Goal: Task Accomplishment & Management: Complete application form

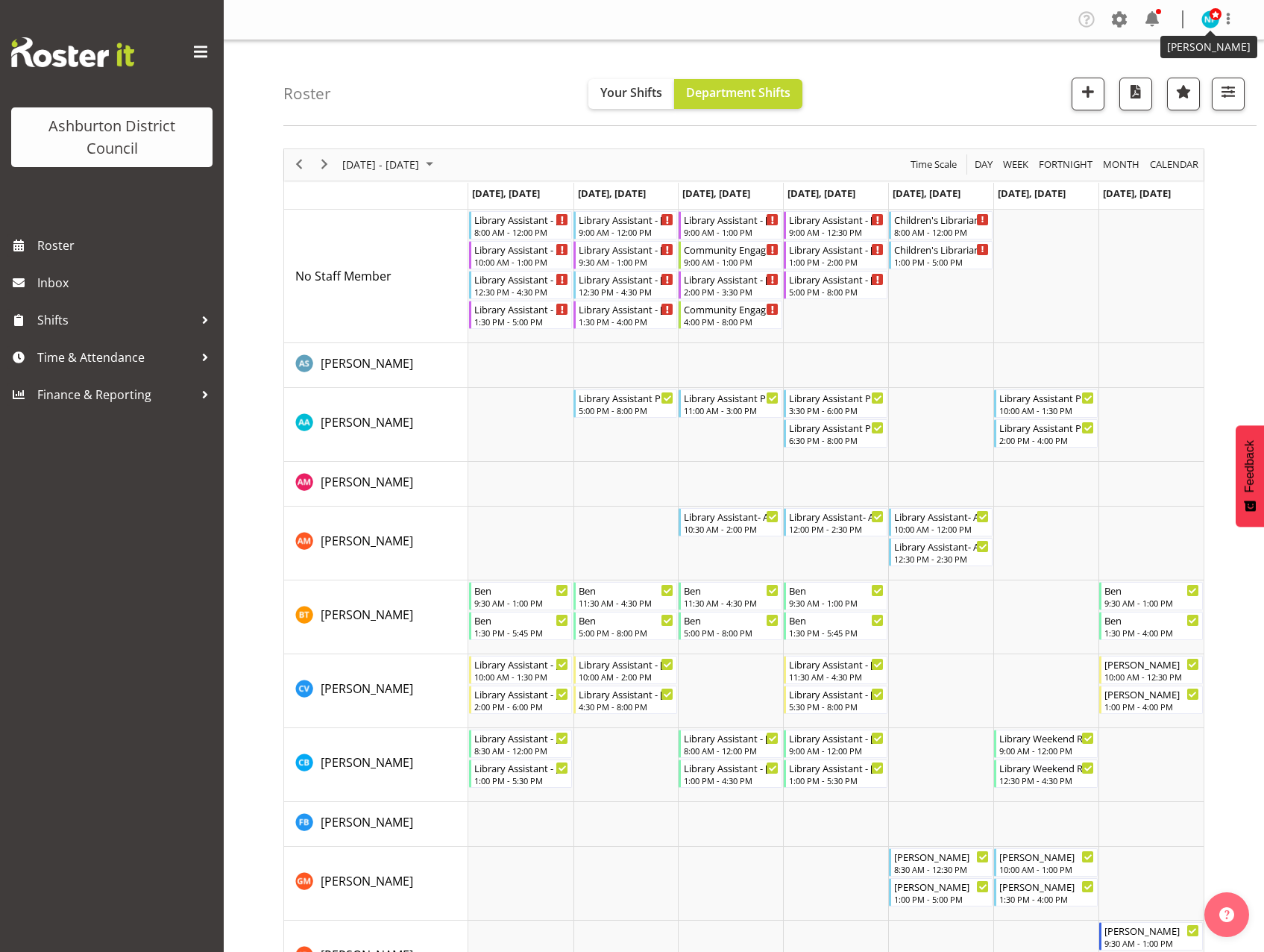
click at [1210, 25] on img at bounding box center [1210, 19] width 18 height 18
click at [1129, 76] on link "Log Out" at bounding box center [1165, 79] width 143 height 27
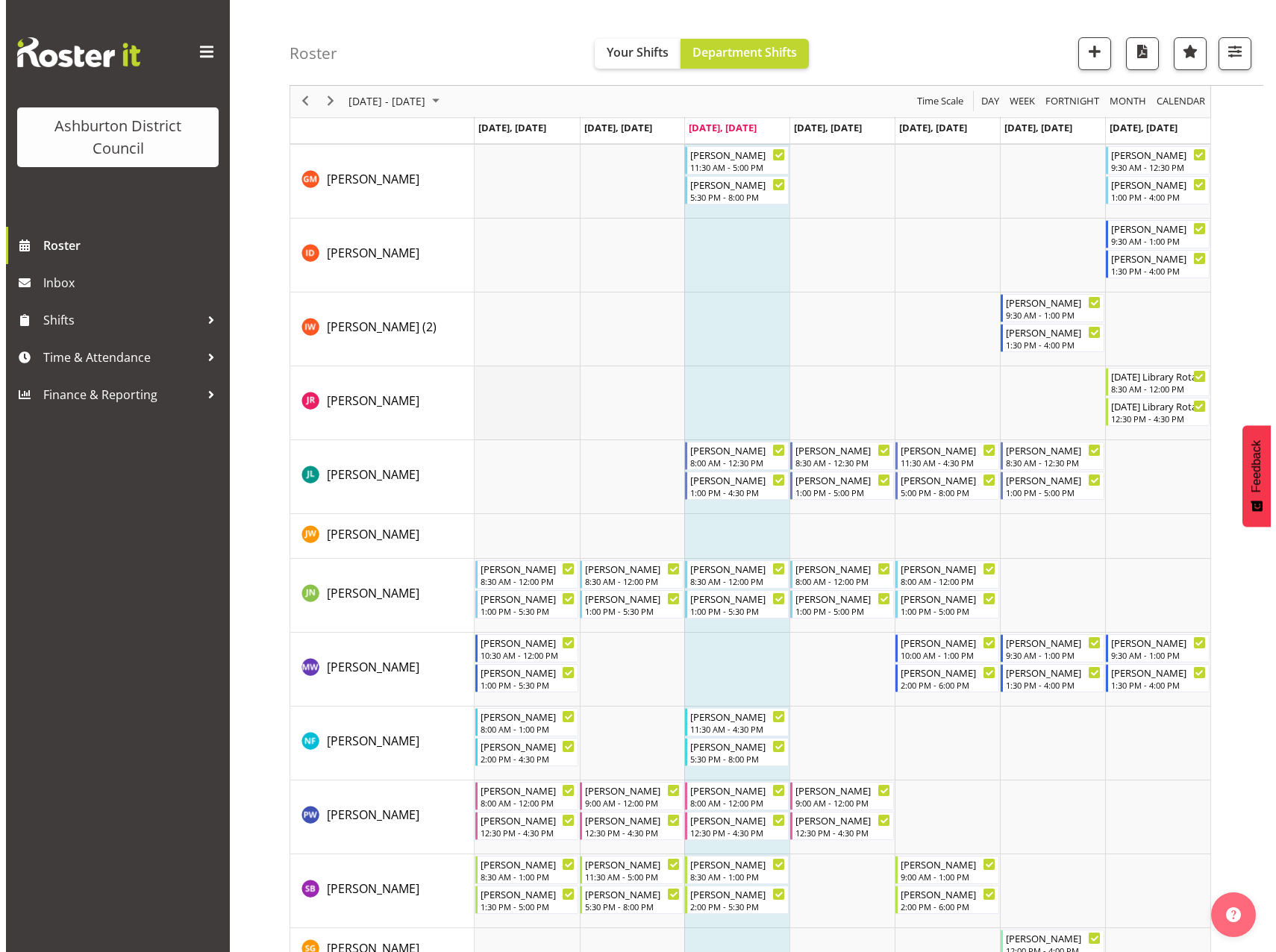
scroll to position [895, 0]
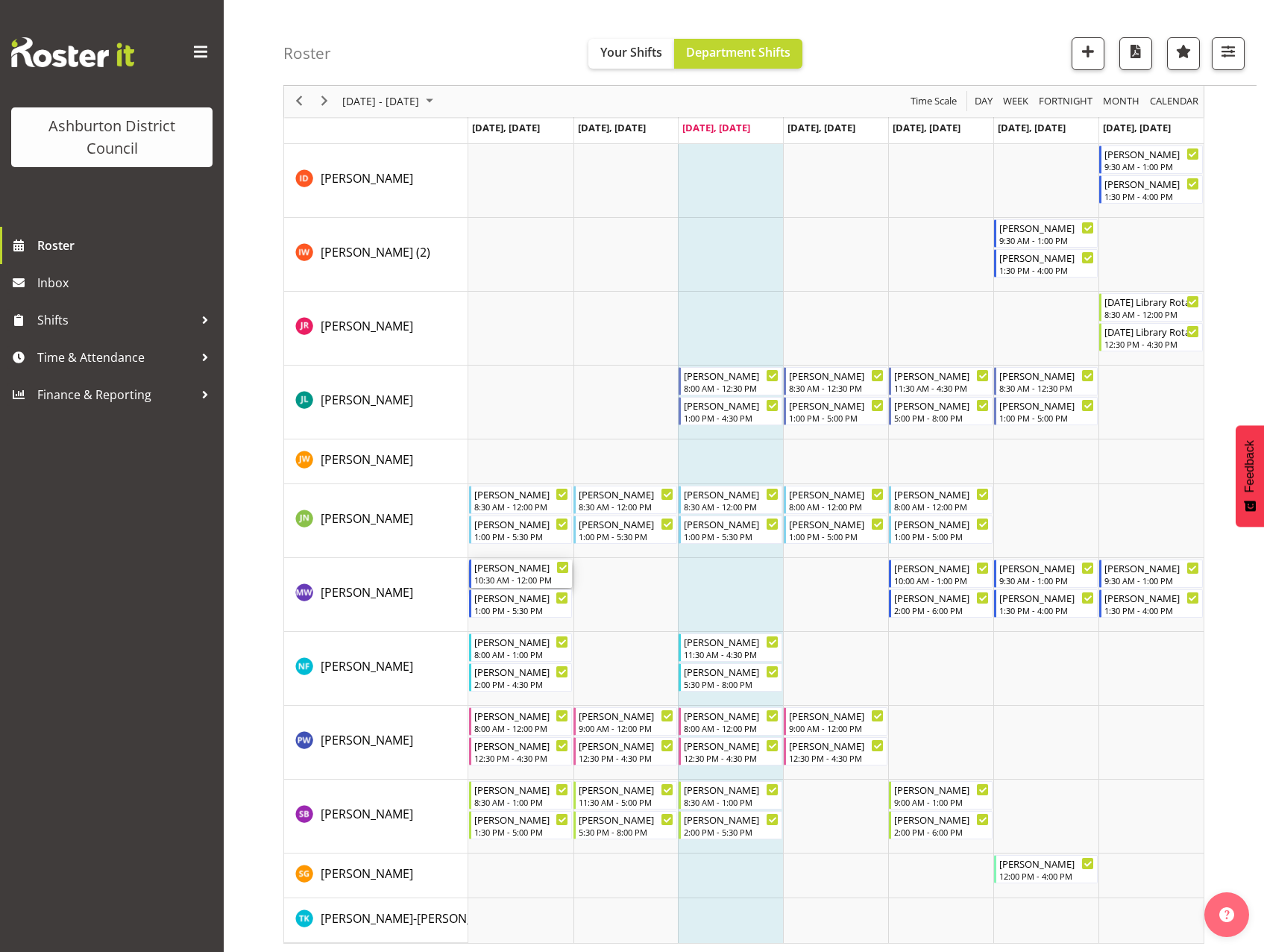
click at [505, 571] on div "[PERSON_NAME]" at bounding box center [521, 567] width 95 height 15
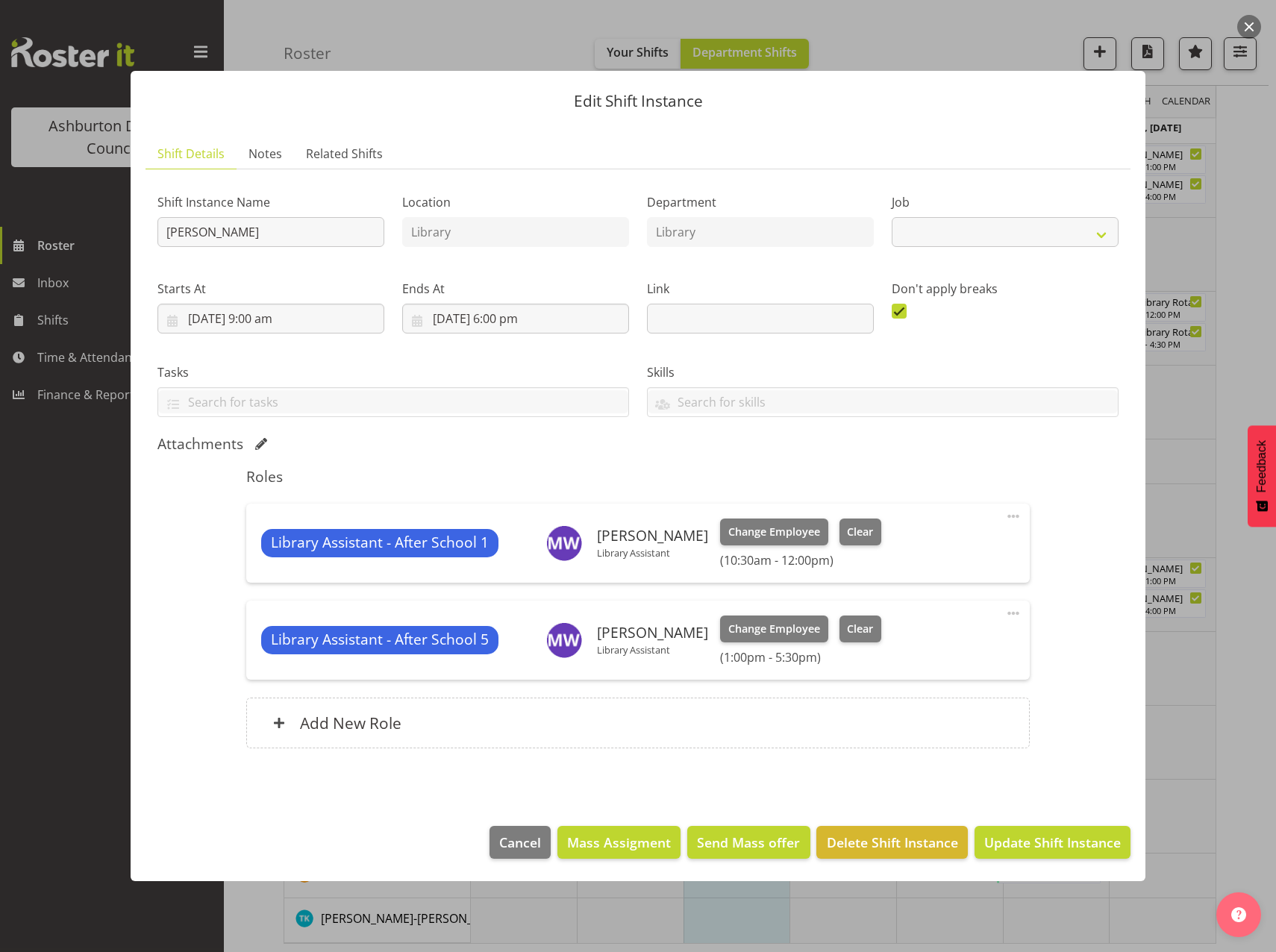
select select "6995"
click at [847, 538] on span "Clear" at bounding box center [859, 532] width 26 height 16
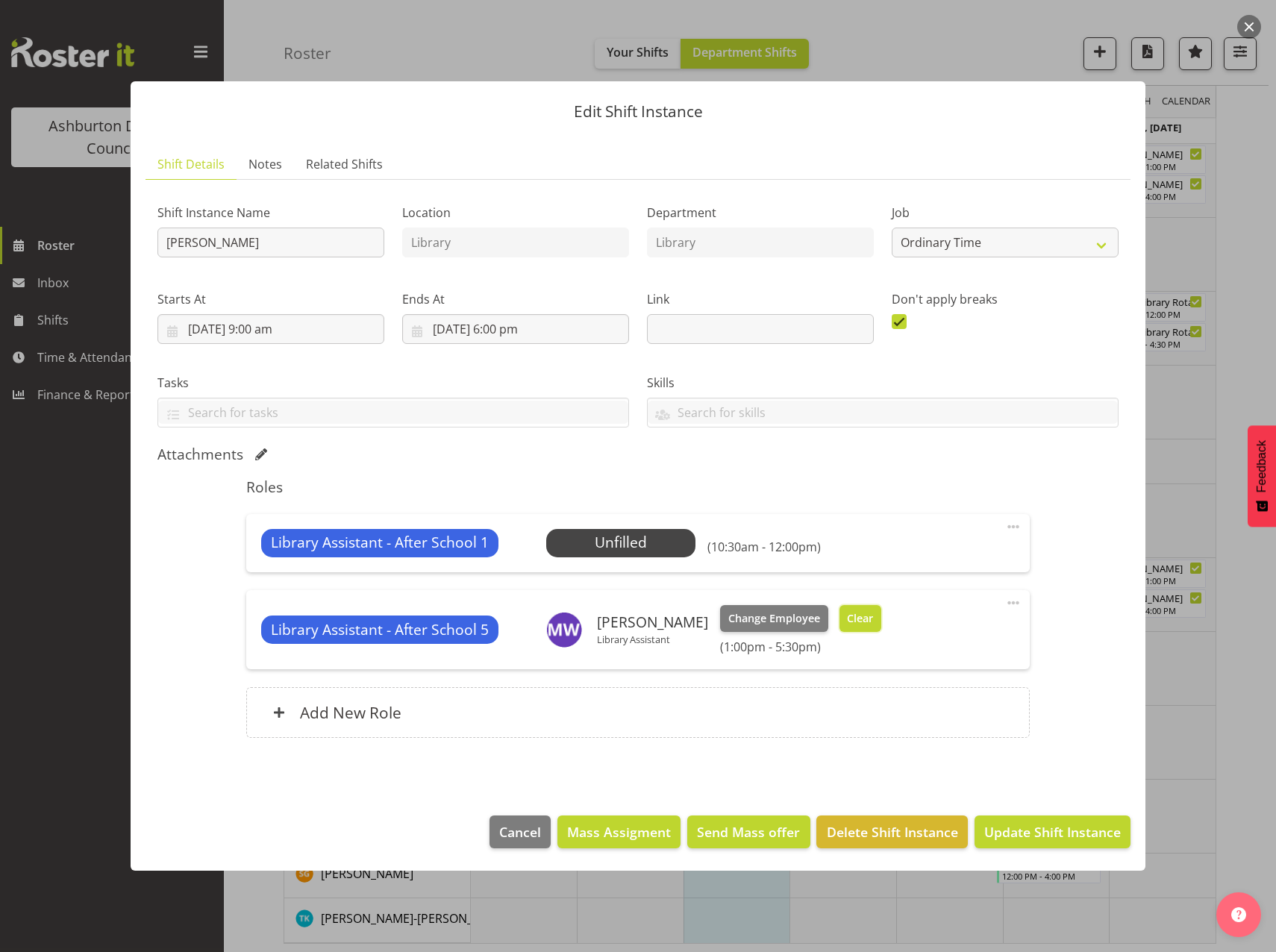
click at [841, 607] on button "Clear" at bounding box center [860, 618] width 42 height 27
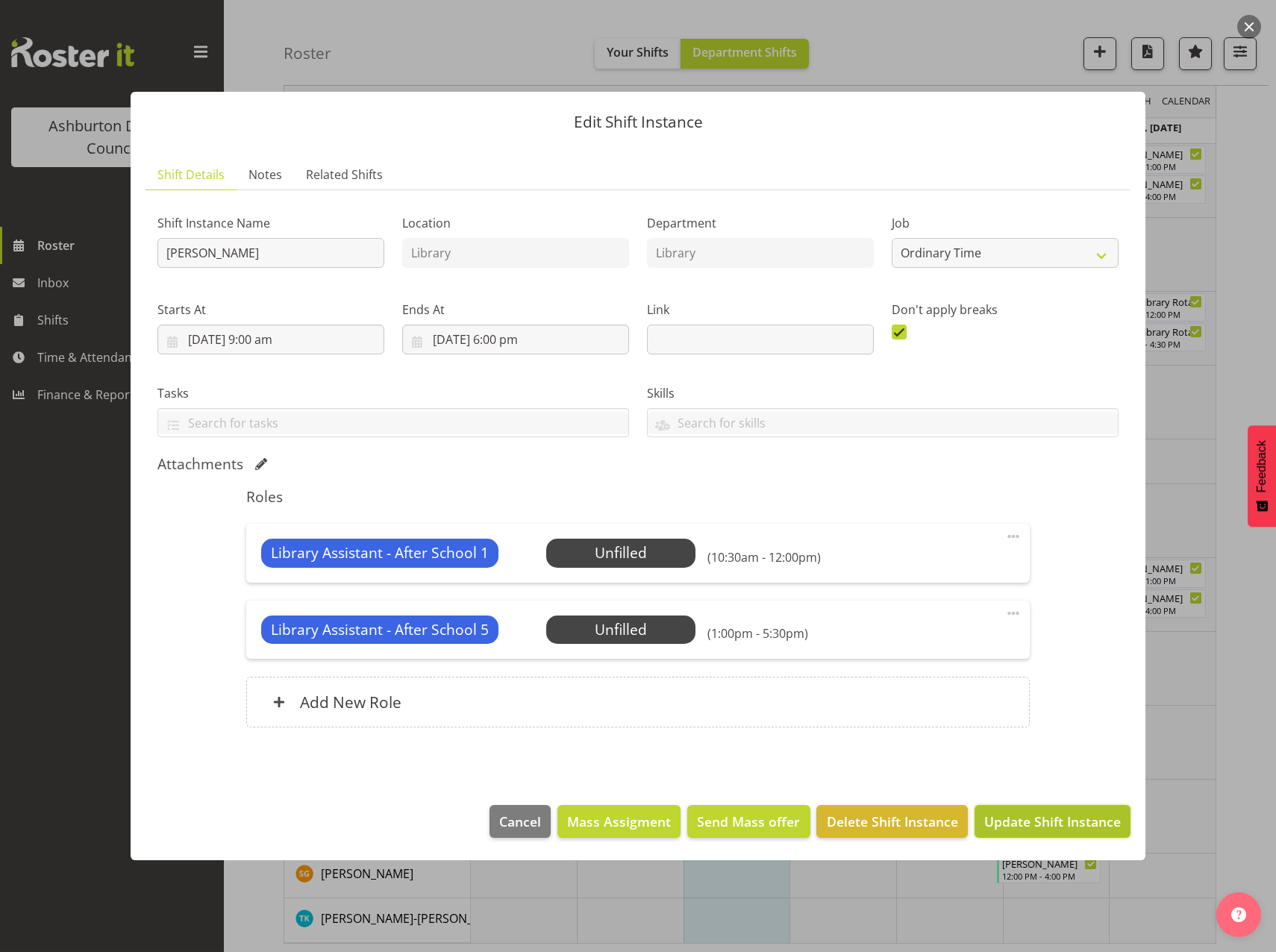
click at [1050, 821] on span "Update Shift Instance" at bounding box center [1052, 821] width 136 height 19
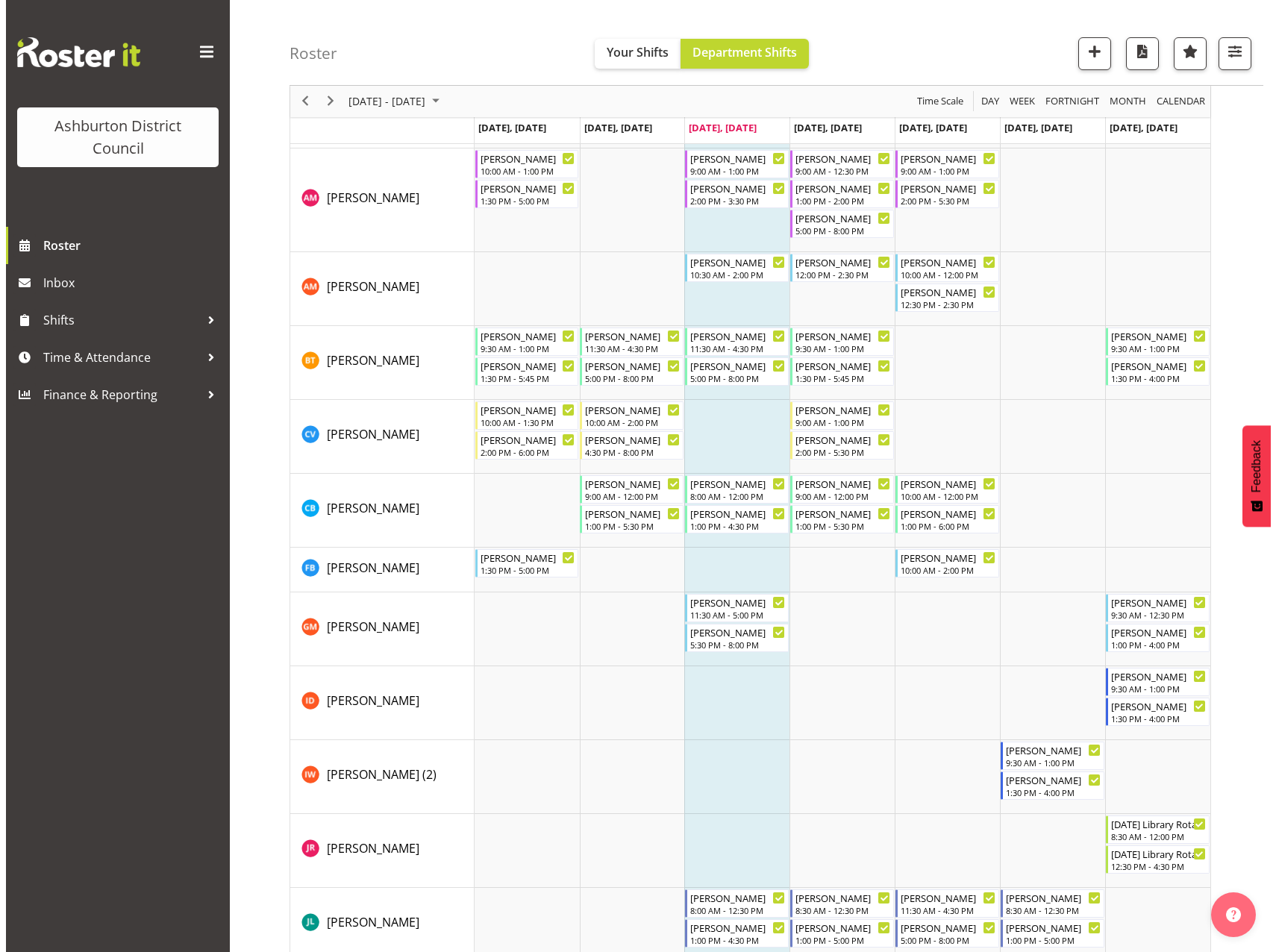
scroll to position [597, 0]
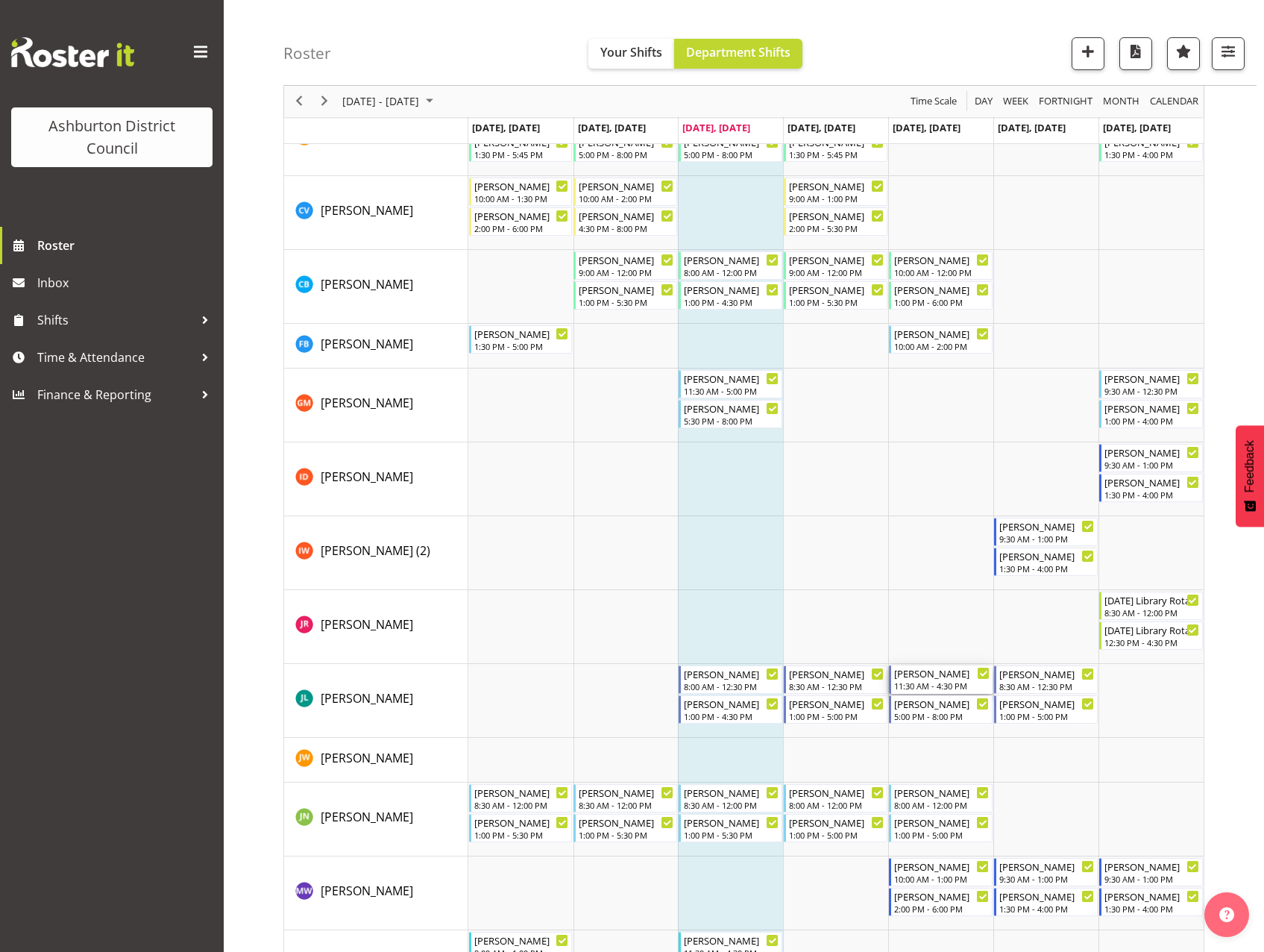
click at [937, 682] on div "11:30 AM - 4:30 PM" at bounding box center [942, 685] width 95 height 12
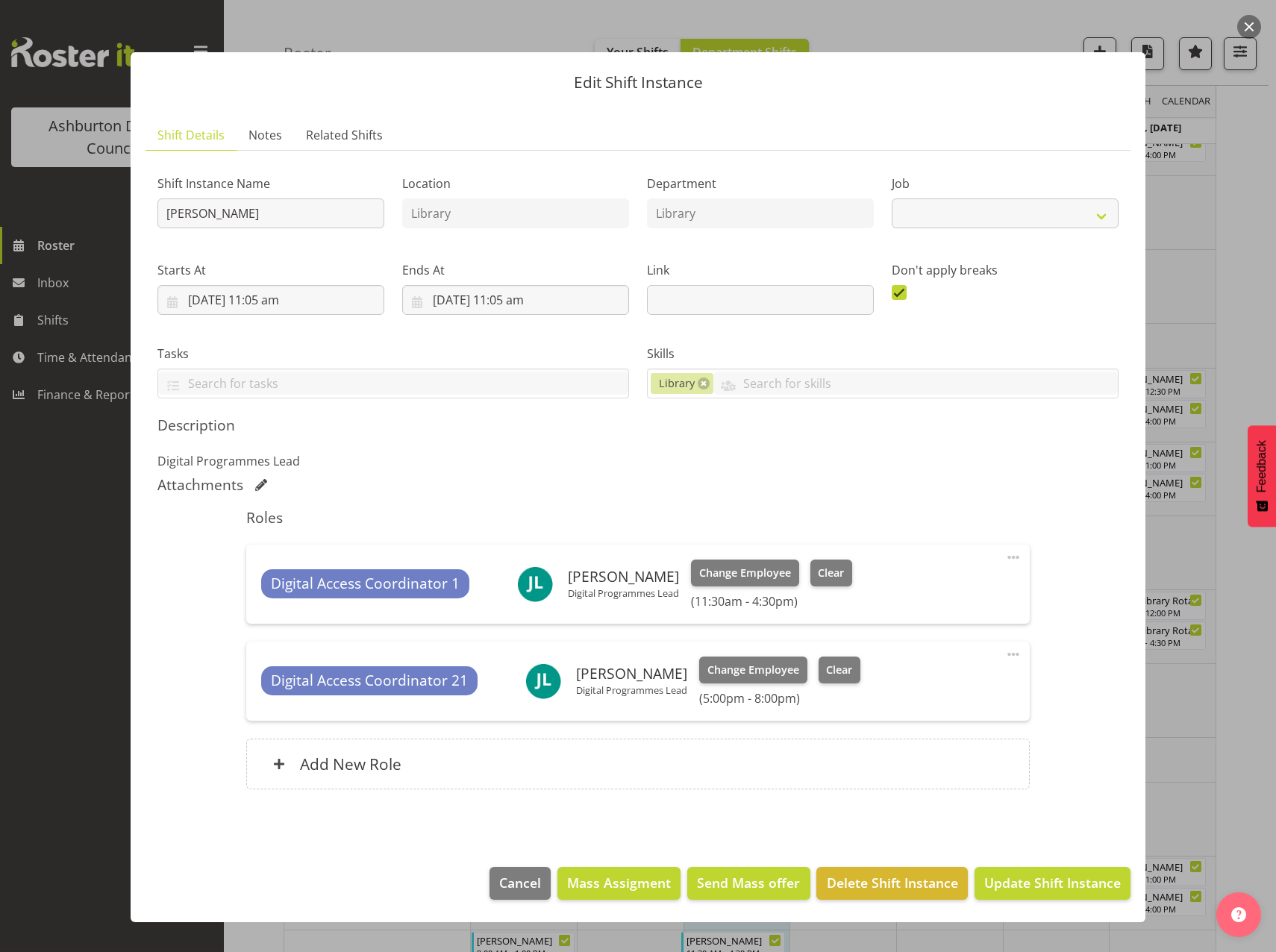
select select "6995"
click at [833, 571] on span "Clear" at bounding box center [831, 572] width 26 height 16
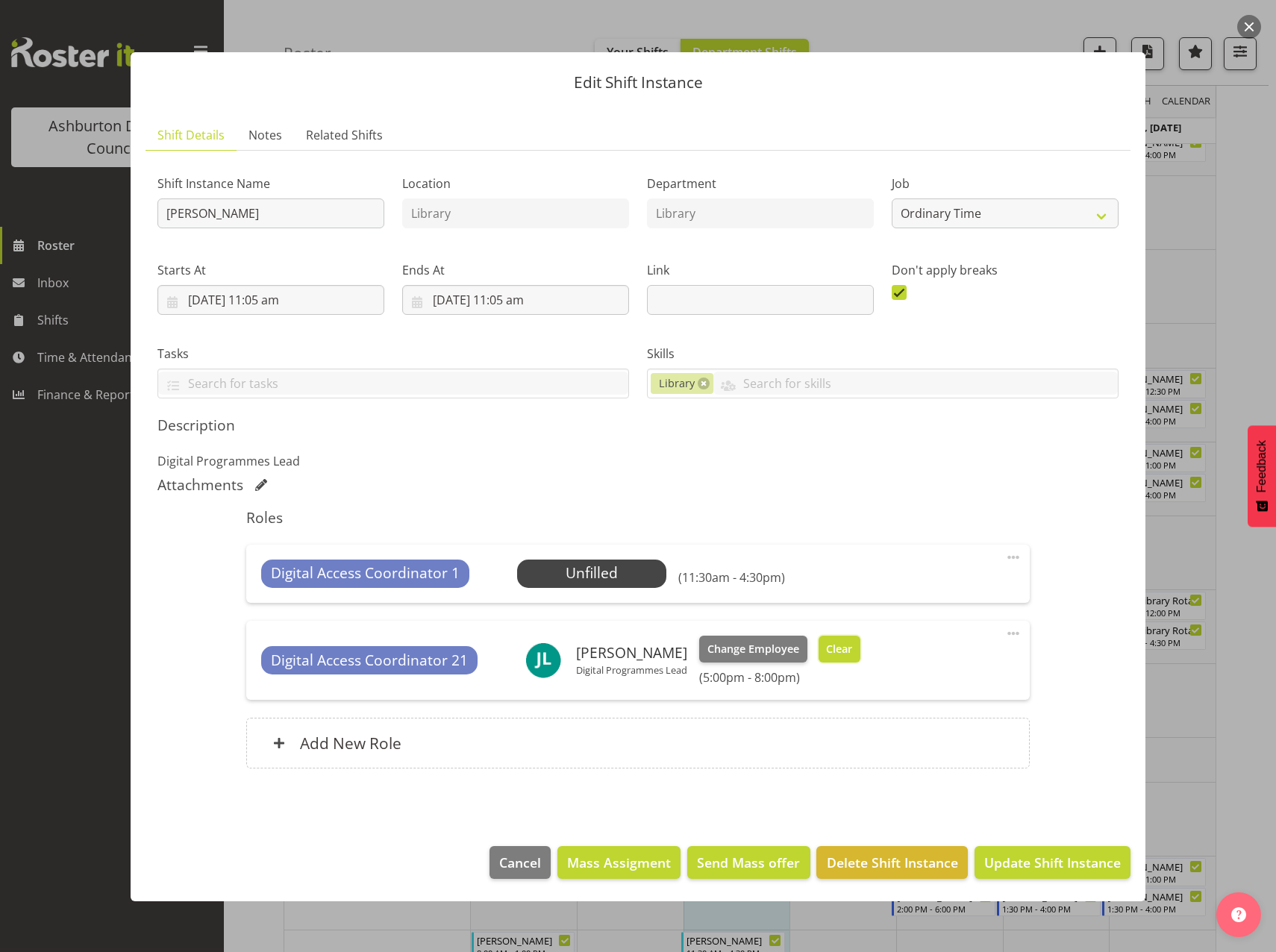
click at [842, 654] on span "Clear" at bounding box center [838, 649] width 26 height 16
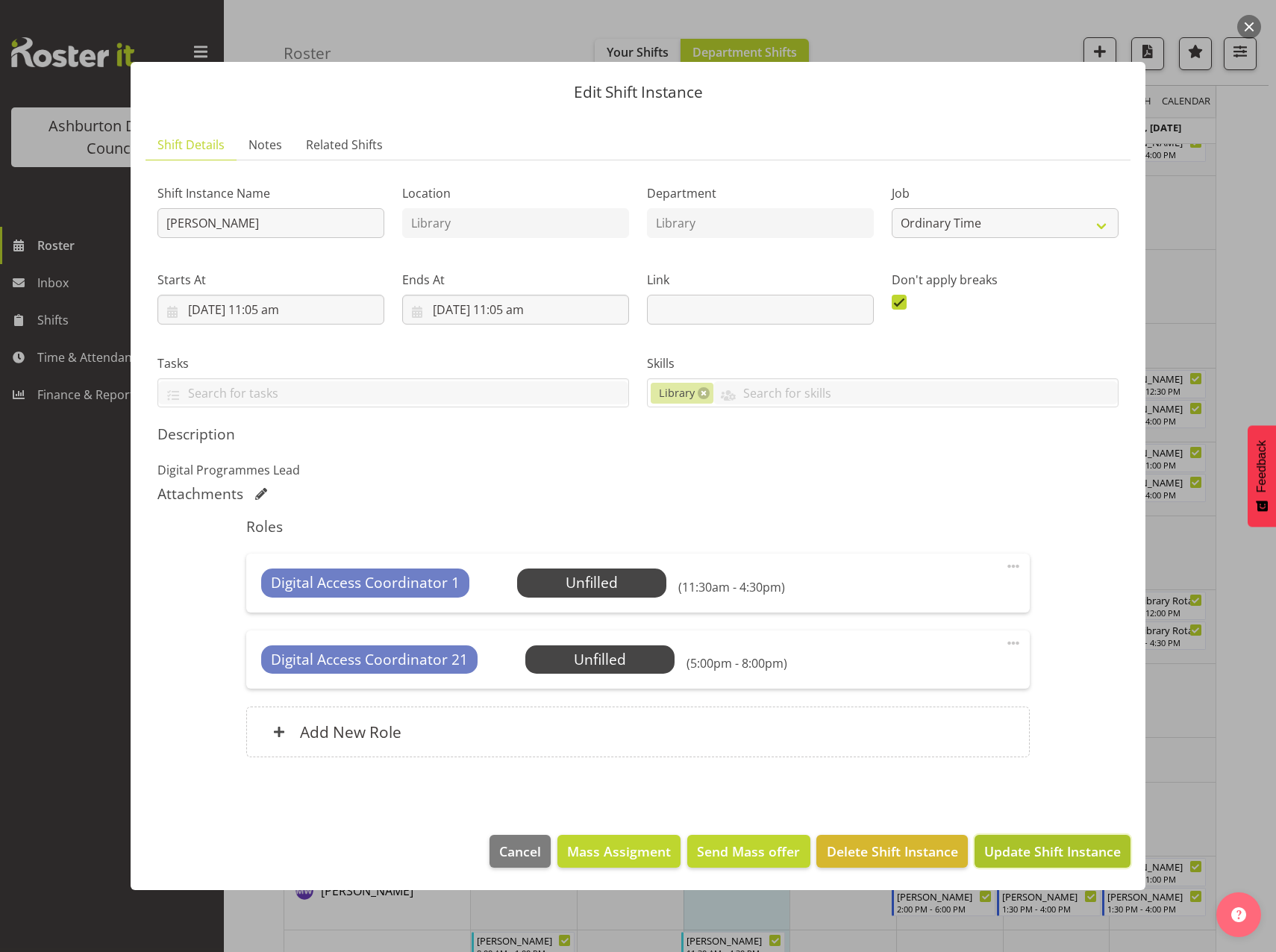
click at [1057, 854] on span "Update Shift Instance" at bounding box center [1052, 851] width 136 height 19
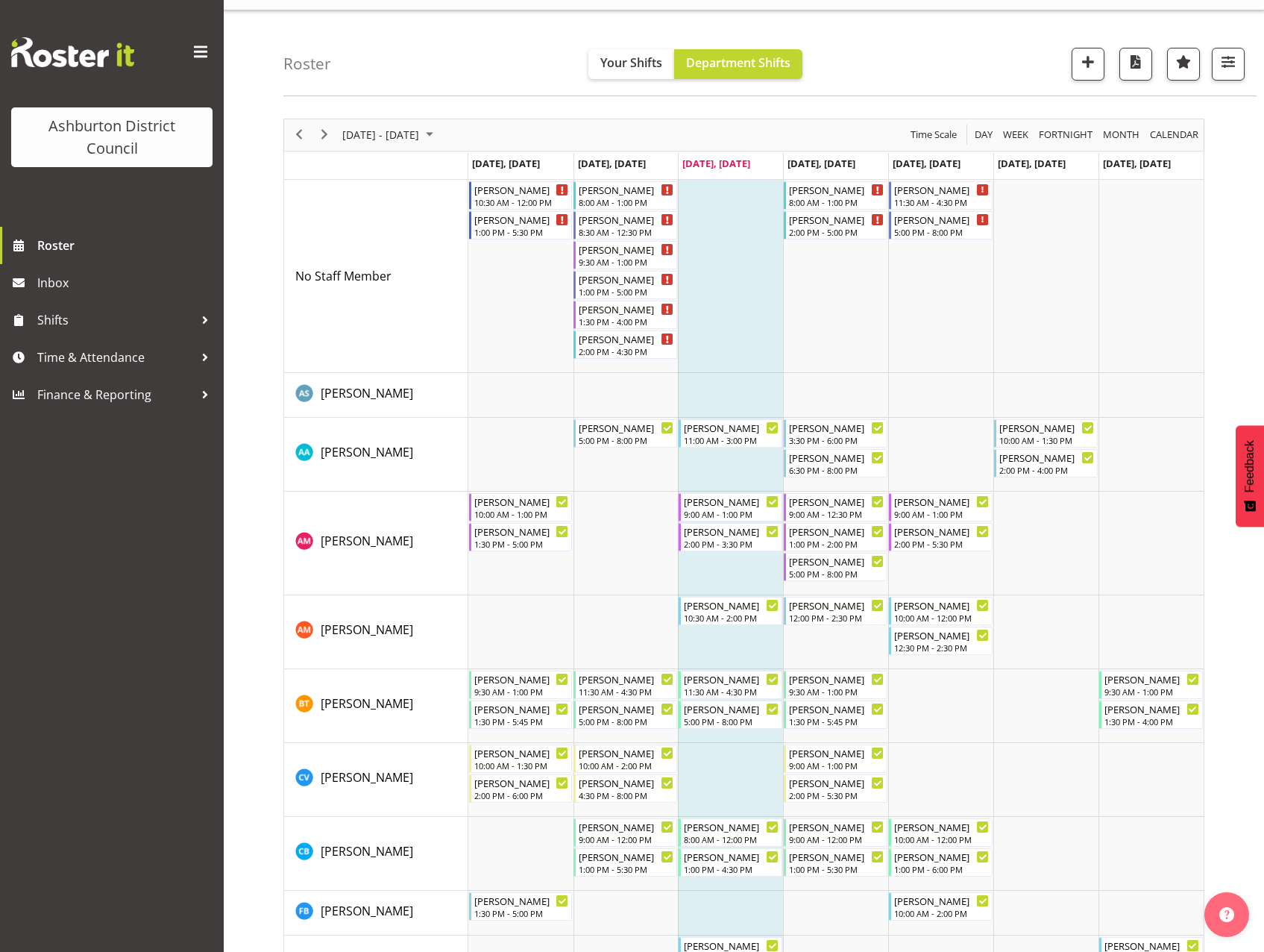
scroll to position [0, 0]
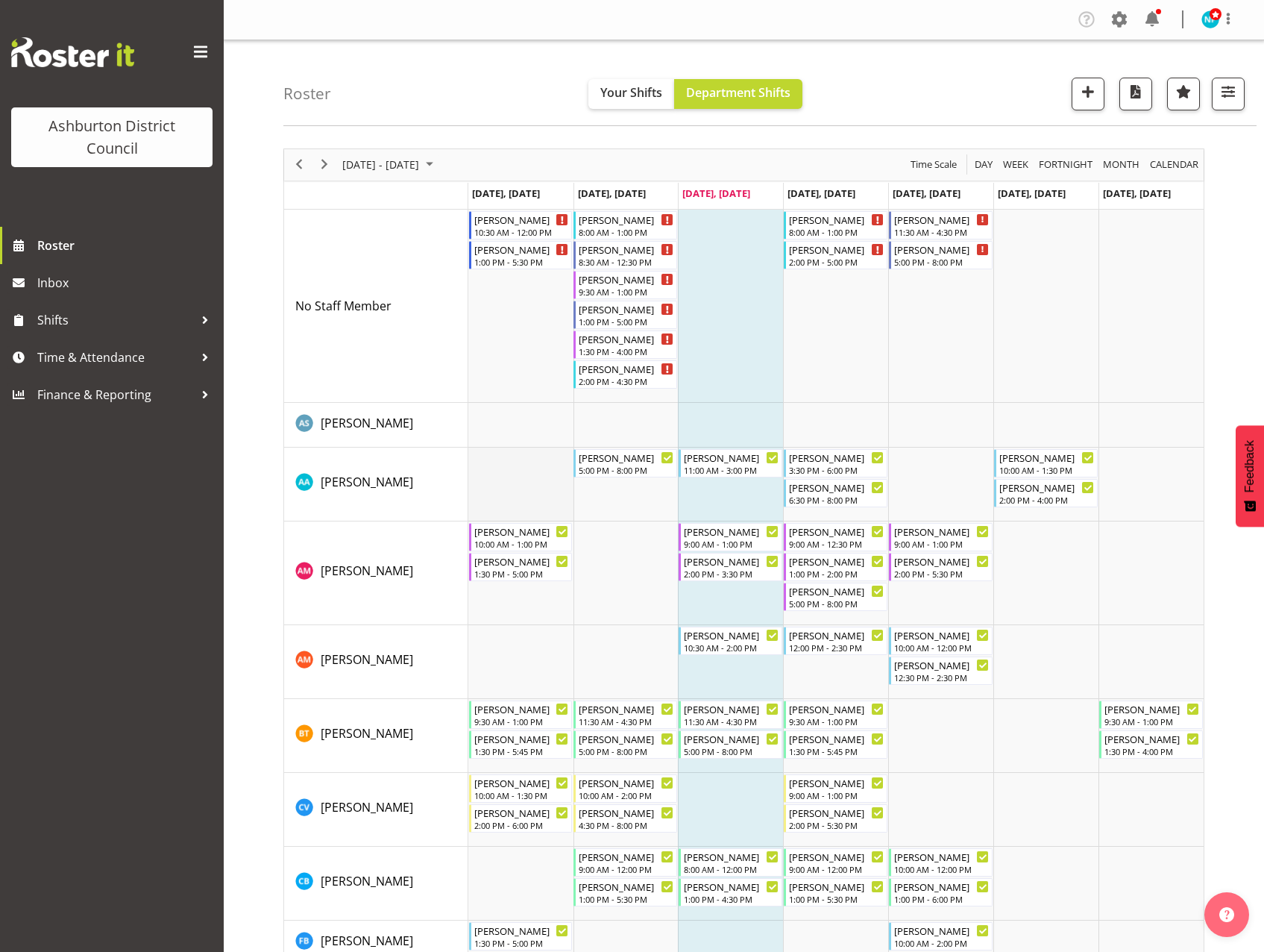
click at [505, 487] on td "Timeline Week of September 17, 2025" at bounding box center [521, 484] width 106 height 74
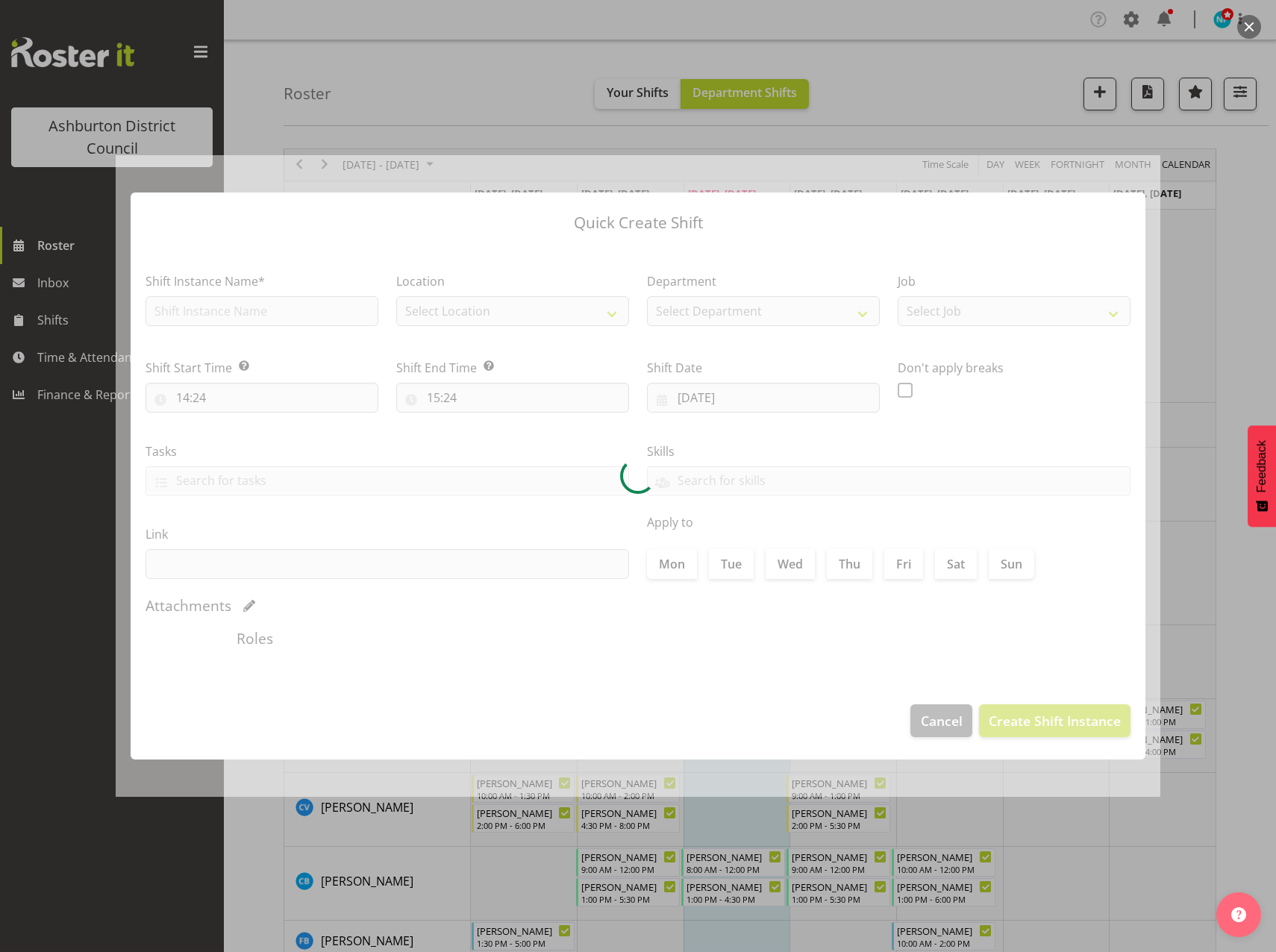
type input "[DATE]"
checkbox input "true"
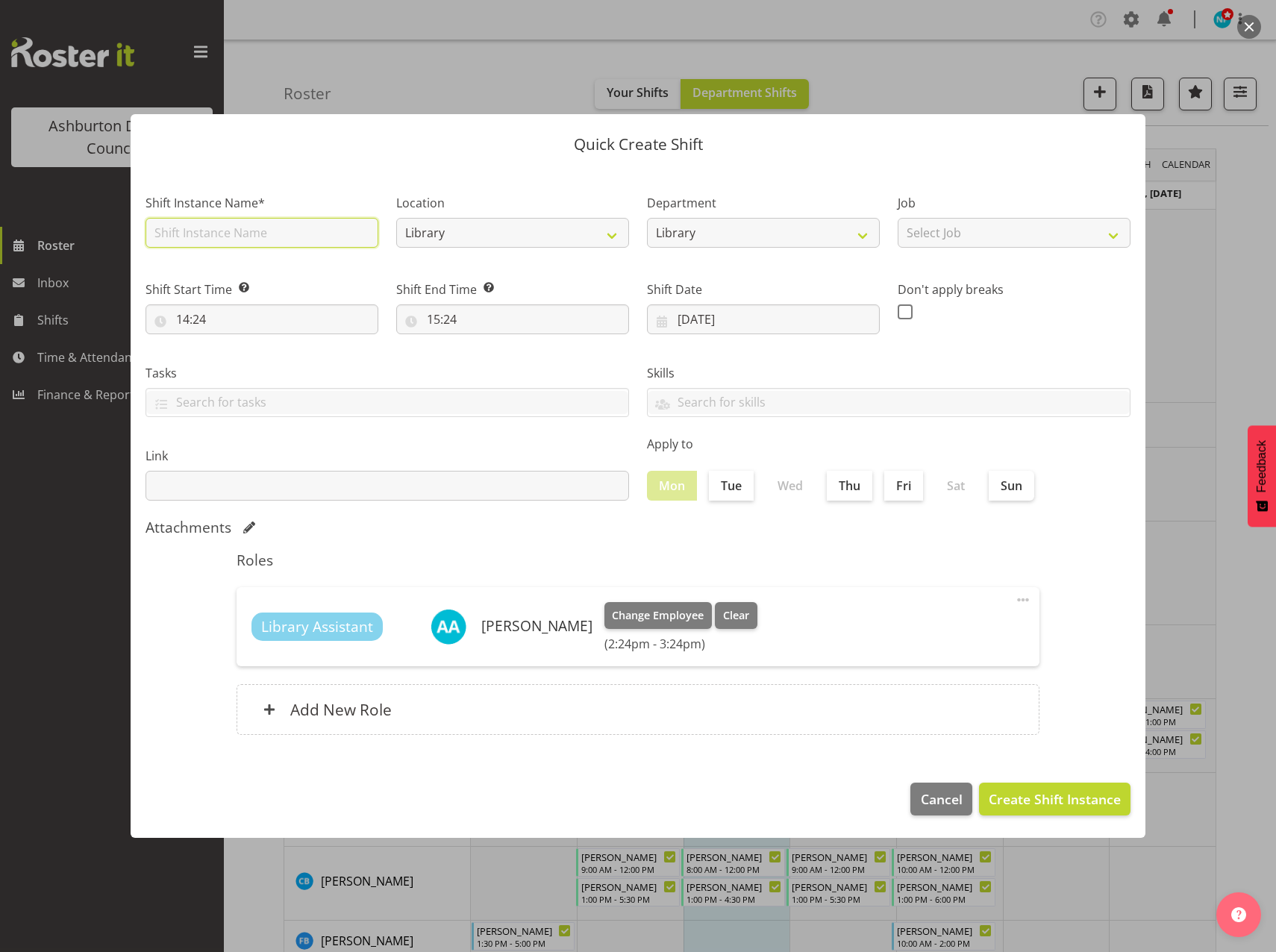
click at [278, 238] on input "text" at bounding box center [262, 232] width 232 height 30
type input "Library Assistant"
click at [999, 236] on select "Select Job Casual HDA - CSR HDA - EA Lifeguarding LTS- Alt Duties Ordinary Time…" at bounding box center [1014, 232] width 232 height 30
select select "6995"
click at [898, 218] on select "Select Job Casual HDA - CSR HDA - EA Lifeguarding LTS- Alt Duties Ordinary Time…" at bounding box center [1014, 232] width 232 height 30
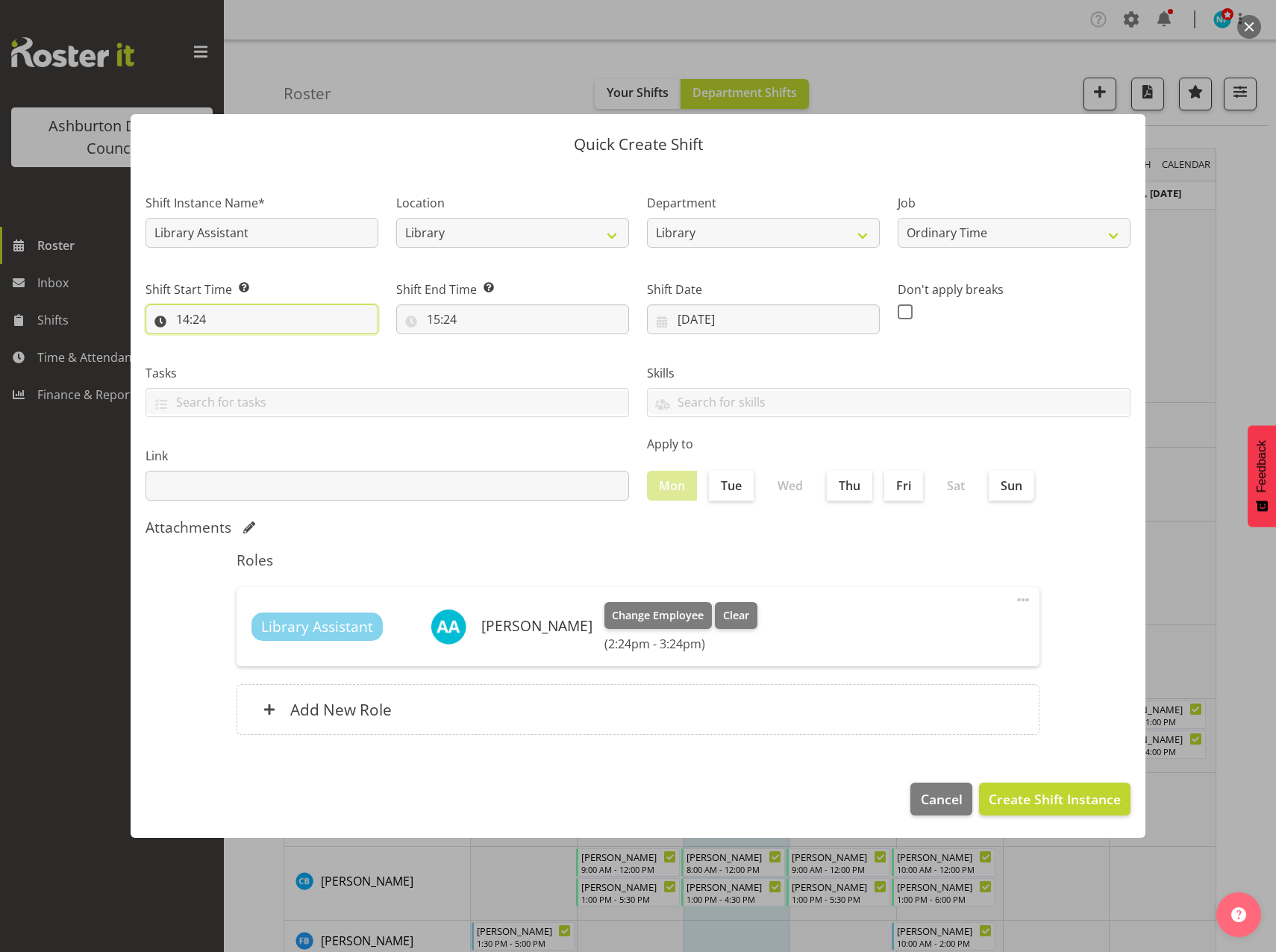
click at [182, 313] on input "14:24" at bounding box center [262, 319] width 232 height 30
click at [241, 359] on select "00 01 02 03 04 05 06 07 08 09 10 11 12 13 14 15 16 17 18 19 20 21 22 23" at bounding box center [247, 358] width 34 height 30
select select "12"
click at [230, 344] on select "00 01 02 03 04 05 06 07 08 09 10 11 12 13 14 15 16 17 18 19 20 21 22 23" at bounding box center [247, 358] width 34 height 30
type input "12:24"
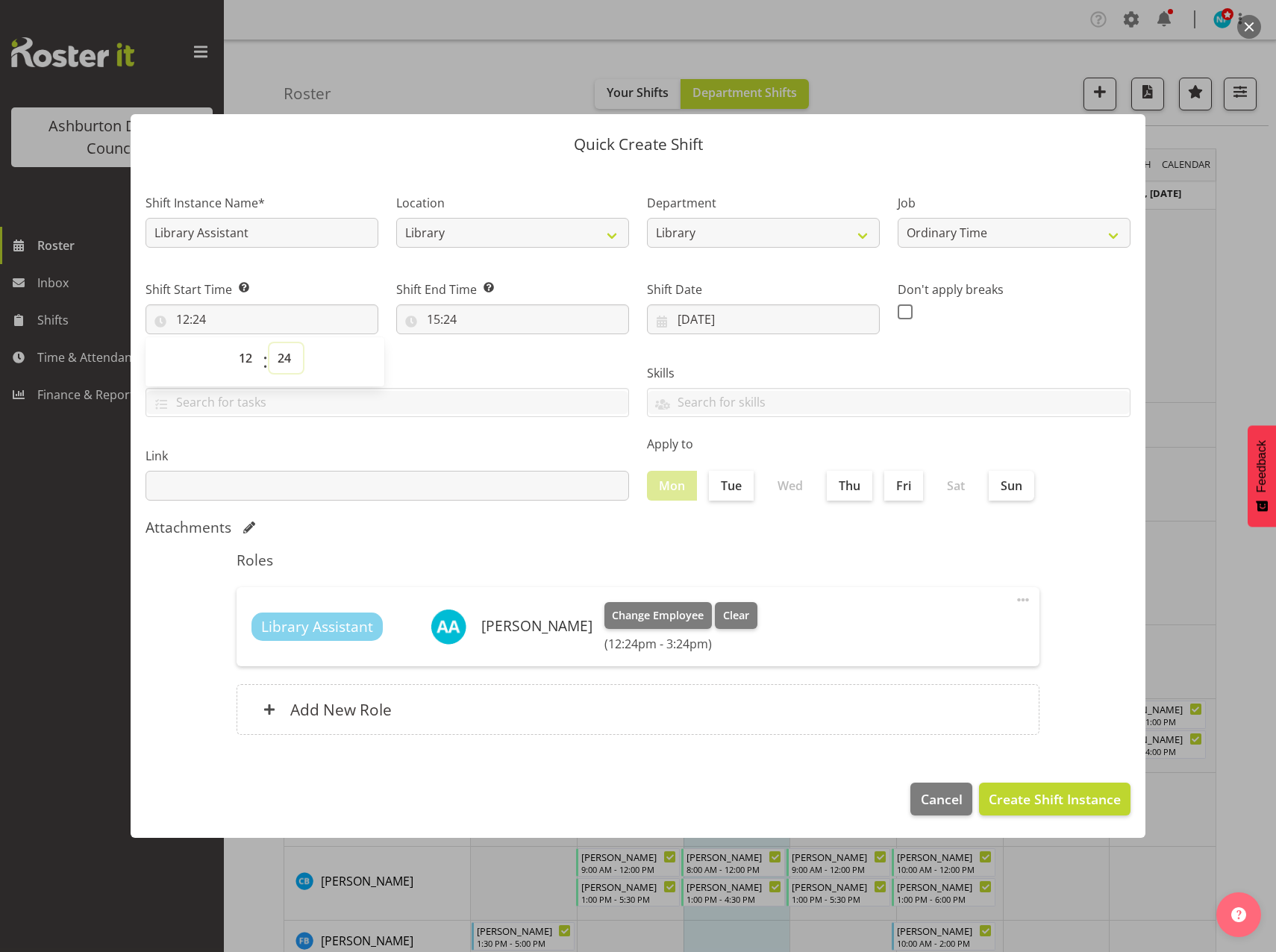
click at [286, 359] on select "00 01 02 03 04 05 06 07 08 09 10 11 12 13 14 15 16 17 18 19 20 21 22 23 24 25 2…" at bounding box center [286, 358] width 34 height 30
select select "0"
type input "12:00"
click at [285, 353] on select "00 01 02 03 04 05 06 07 08 09 10 11 12 13 14 15 16 17 18 19 20 21 22 23 24 25 2…" at bounding box center [286, 358] width 34 height 30
click at [429, 315] on input "15:24" at bounding box center [513, 319] width 232 height 30
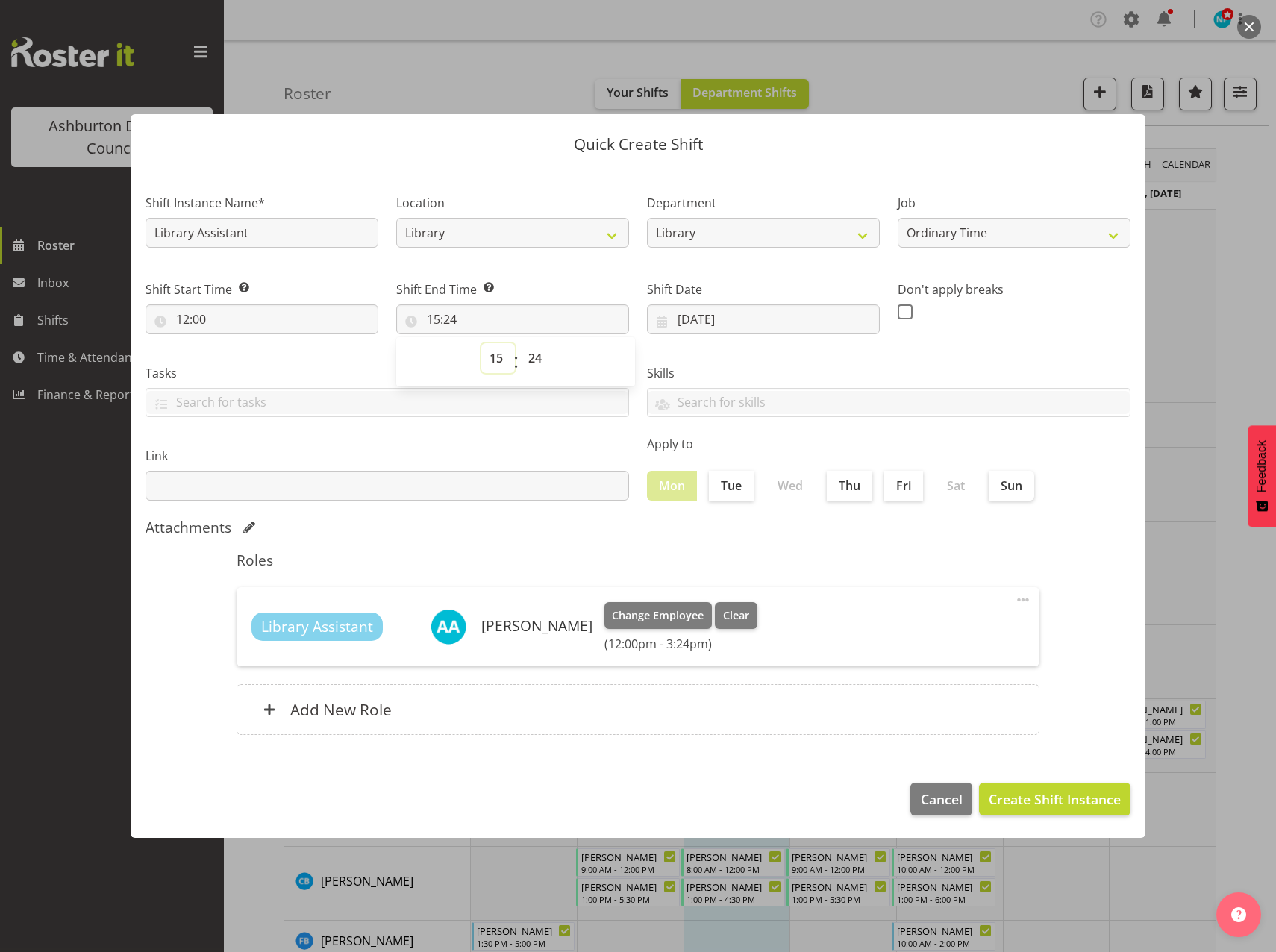
click at [491, 359] on select "00 01 02 03 04 05 06 07 08 09 10 11 12 13 14 15 16 17 18 19 20 21 22 23" at bounding box center [497, 358] width 34 height 30
select select "13"
click at [481, 344] on select "00 01 02 03 04 05 06 07 08 09 10 11 12 13 14 15 16 17 18 19 20 21 22 23" at bounding box center [497, 358] width 34 height 30
type input "13:24"
click at [534, 360] on select "00 01 02 03 04 05 06 07 08 09 10 11 12 13 14 15 16 17 18 19 20 21 22 23 24 25 2…" at bounding box center [537, 358] width 34 height 30
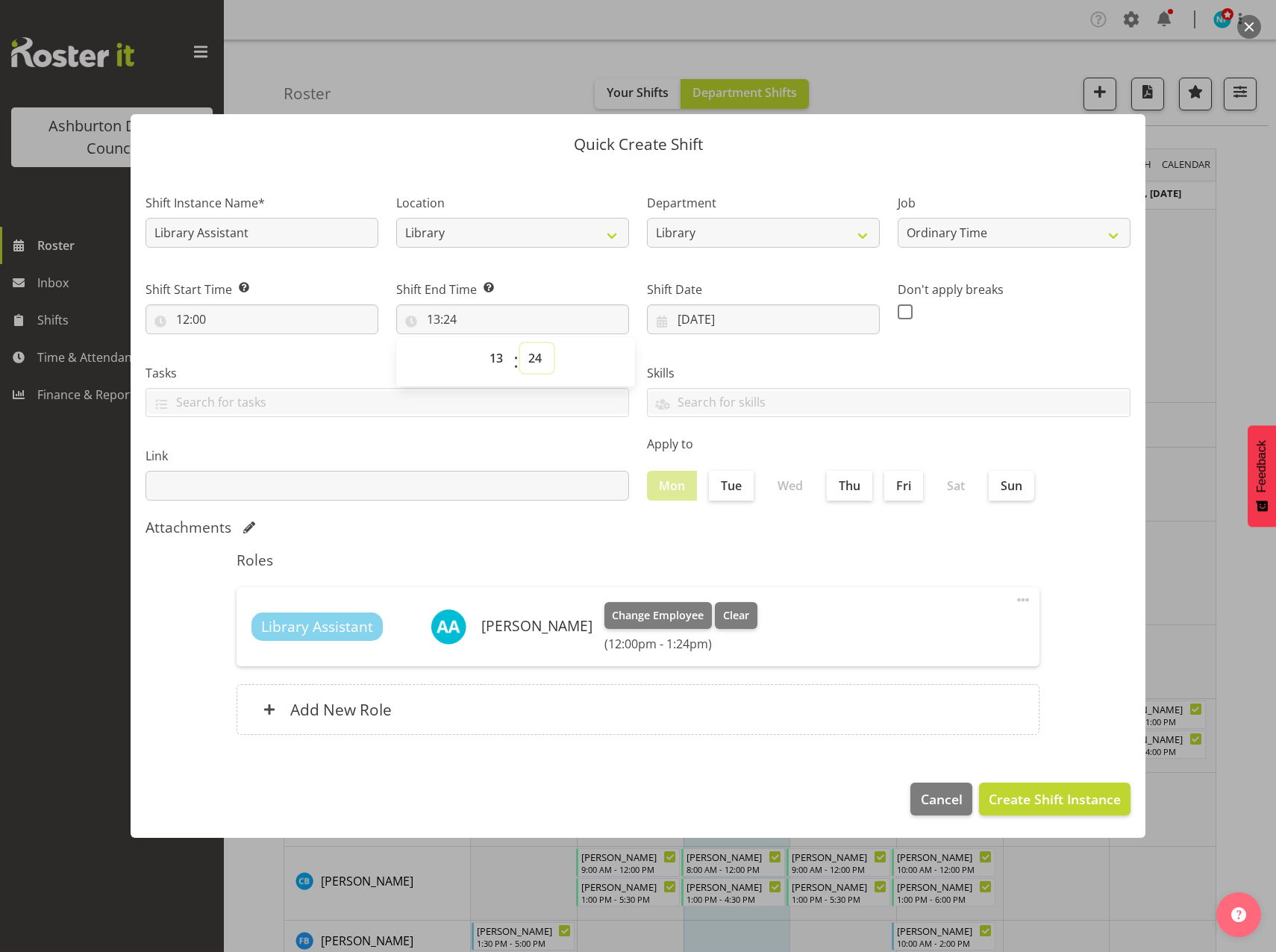
select select "0"
click at [520, 344] on select "00 01 02 03 04 05 06 07 08 09 10 11 12 13 14 15 16 17 18 19 20 21 22 23 24 25 2…" at bounding box center [537, 358] width 34 height 30
type input "13:00"
click at [695, 772] on footer "Cancel Create Shift Instance" at bounding box center [638, 802] width 1015 height 70
click at [1012, 799] on span "Create Shift Instance" at bounding box center [1055, 798] width 132 height 19
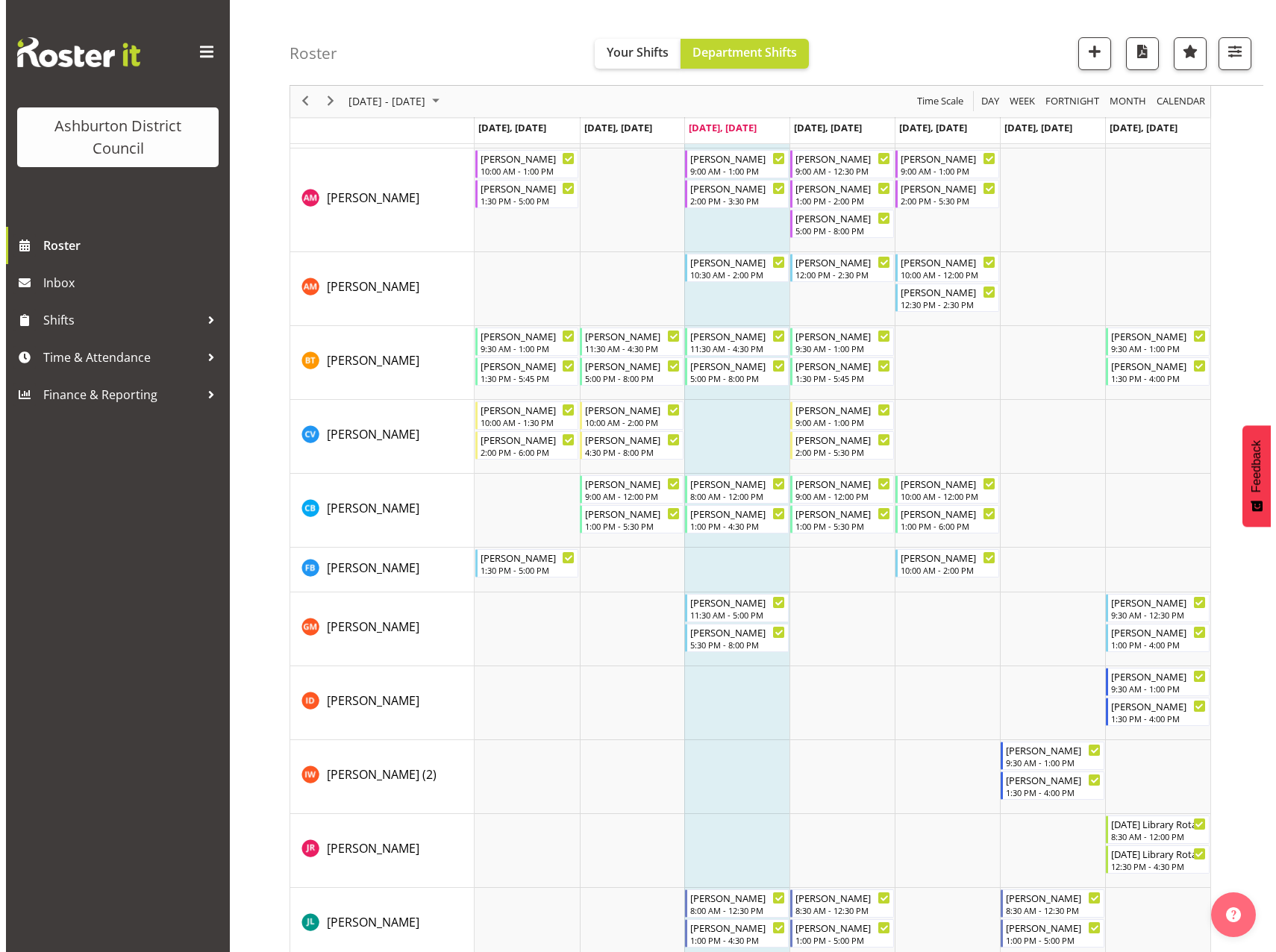
scroll to position [671, 0]
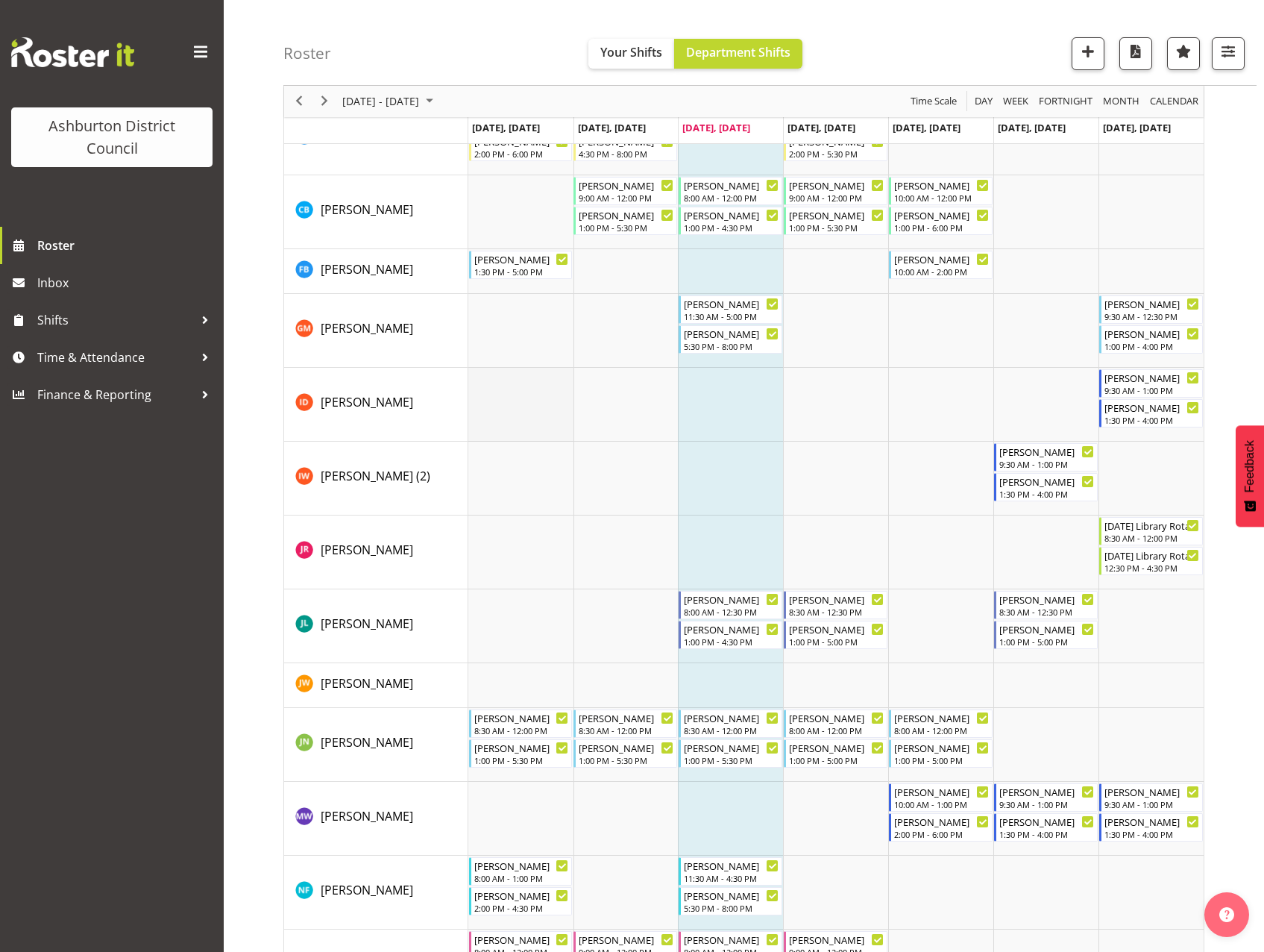
click at [537, 409] on td "Timeline Week of September 17, 2025" at bounding box center [521, 404] width 106 height 74
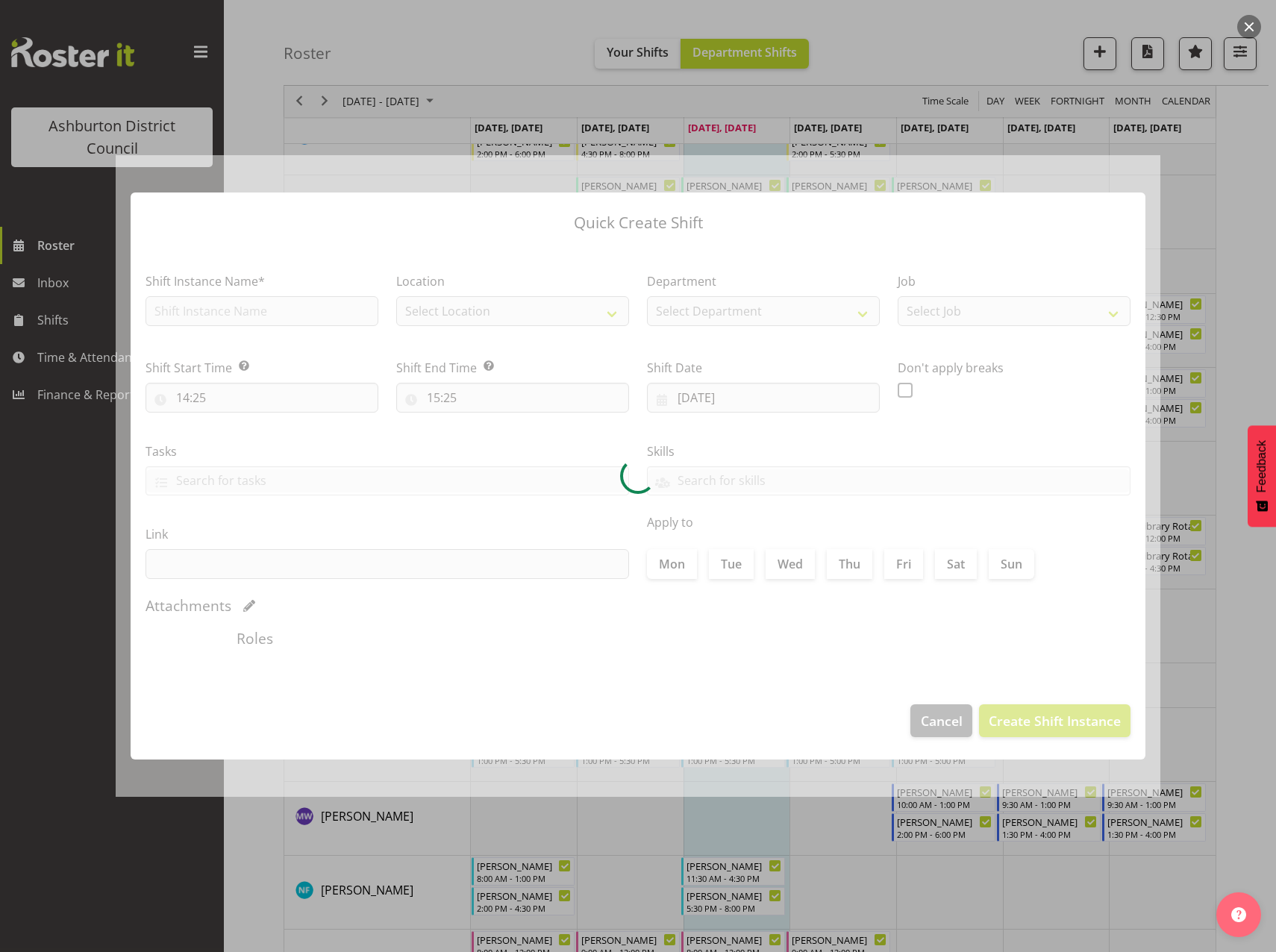
type input "[DATE]"
checkbox input "true"
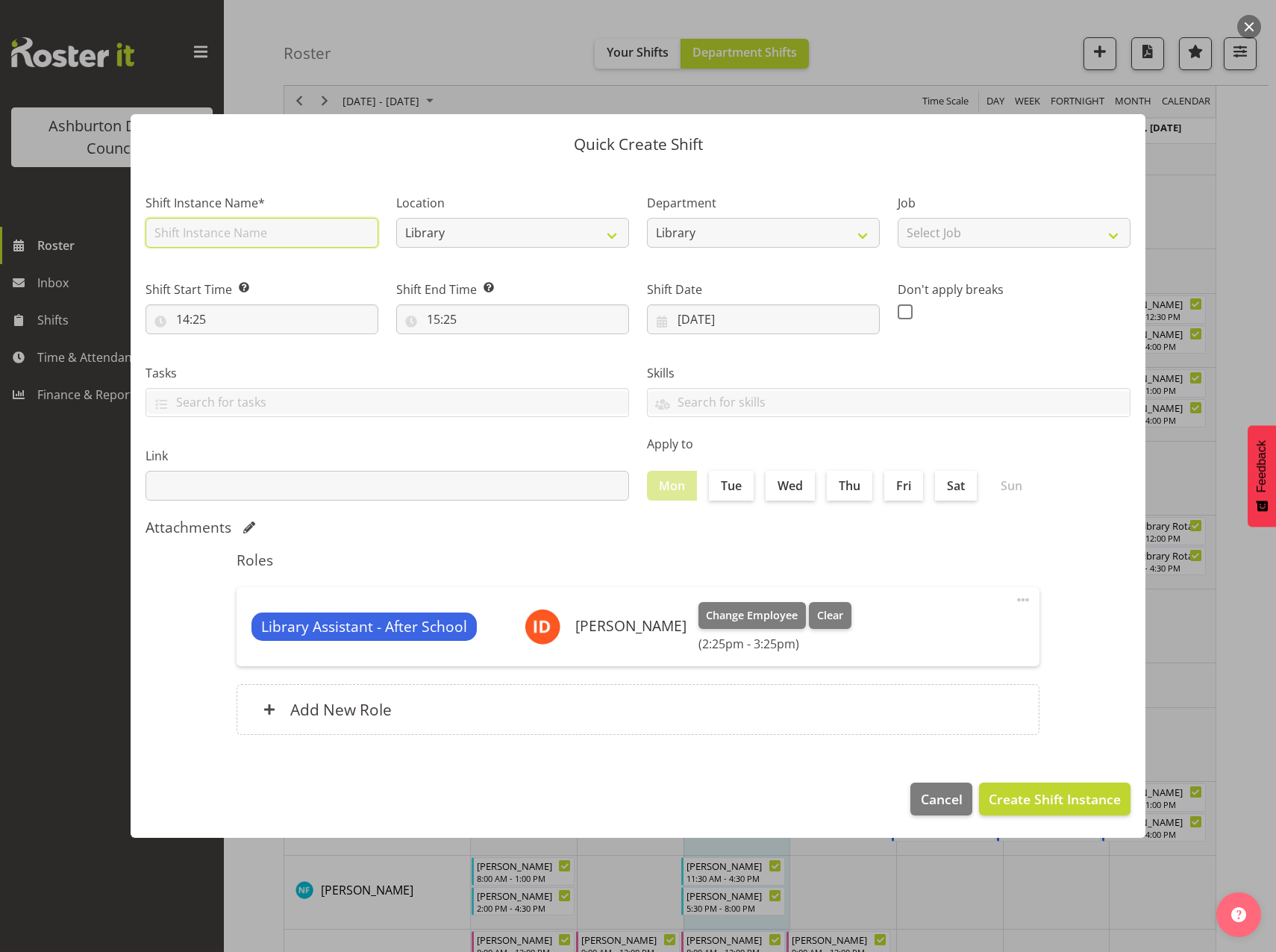
click at [261, 232] on input "text" at bounding box center [262, 232] width 232 height 30
type input "Library Assistant - After School"
click at [976, 226] on select "Select Job Casual HDA - CSR HDA - EA Lifeguarding LTS- Alt Duties Ordinary Time…" at bounding box center [1014, 232] width 232 height 30
select select "6995"
click at [898, 218] on select "Select Job Casual HDA - CSR HDA - EA Lifeguarding LTS- Alt Duties Ordinary Time…" at bounding box center [1014, 232] width 232 height 30
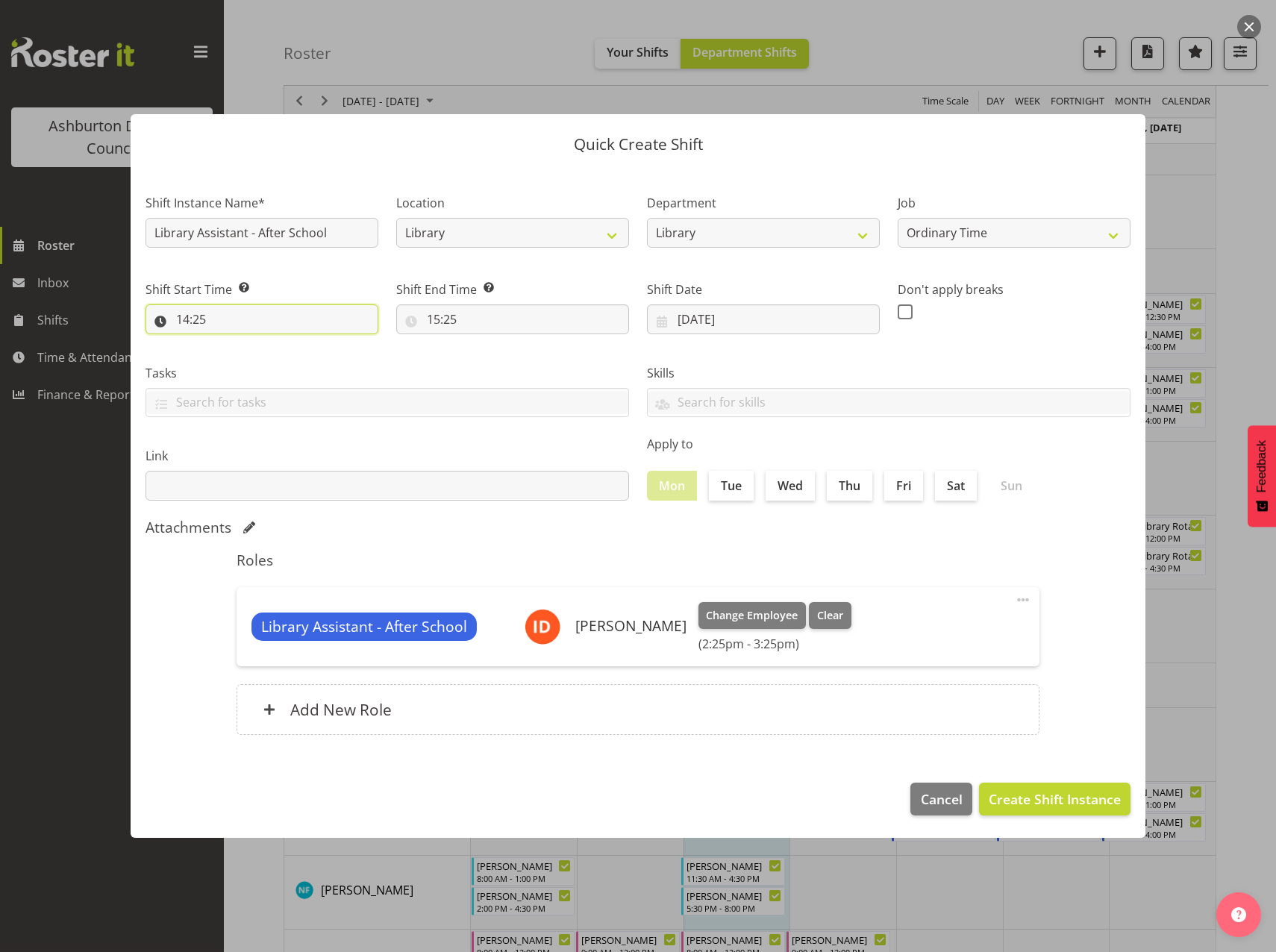
click at [189, 313] on input "14:25" at bounding box center [262, 319] width 232 height 30
click at [247, 360] on select "00 01 02 03 04 05 06 07 08 09 10 11 12 13 14 15 16 17 18 19 20 21 22 23" at bounding box center [247, 358] width 34 height 30
select select "17"
click at [230, 344] on select "00 01 02 03 04 05 06 07 08 09 10 11 12 13 14 15 16 17 18 19 20 21 22 23" at bounding box center [247, 358] width 34 height 30
type input "17:25"
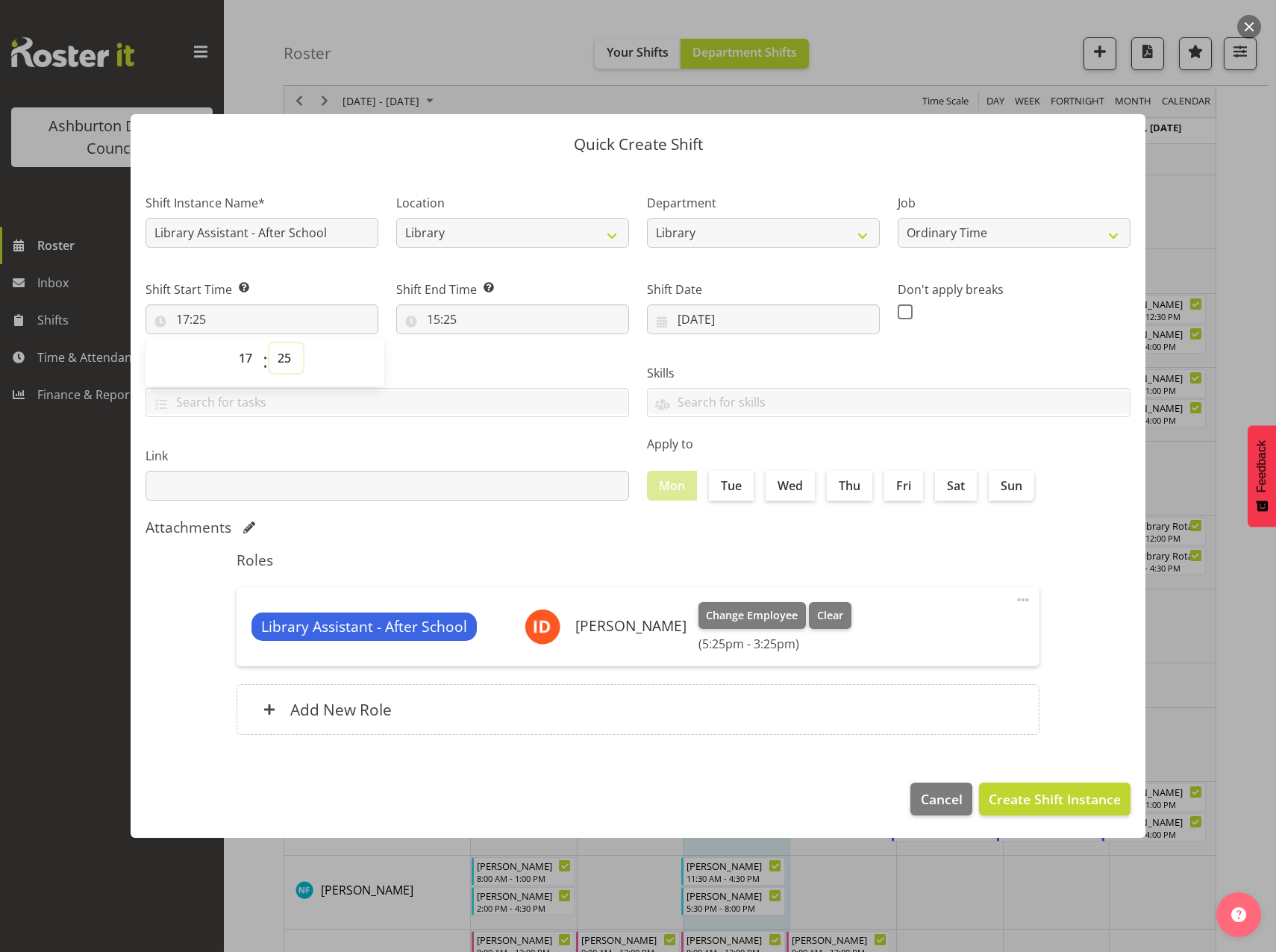
click at [280, 361] on select "00 01 02 03 04 05 06 07 08 09 10 11 12 13 14 15 16 17 18 19 20 21 22 23 24 25 2…" at bounding box center [286, 358] width 34 height 30
select select "0"
click at [270, 344] on select "00 01 02 03 04 05 06 07 08 09 10 11 12 13 14 15 16 17 18 19 20 21 22 23 24 25 2…" at bounding box center [286, 358] width 34 height 30
type input "17:00"
click at [434, 323] on input "15:25" at bounding box center [513, 319] width 232 height 30
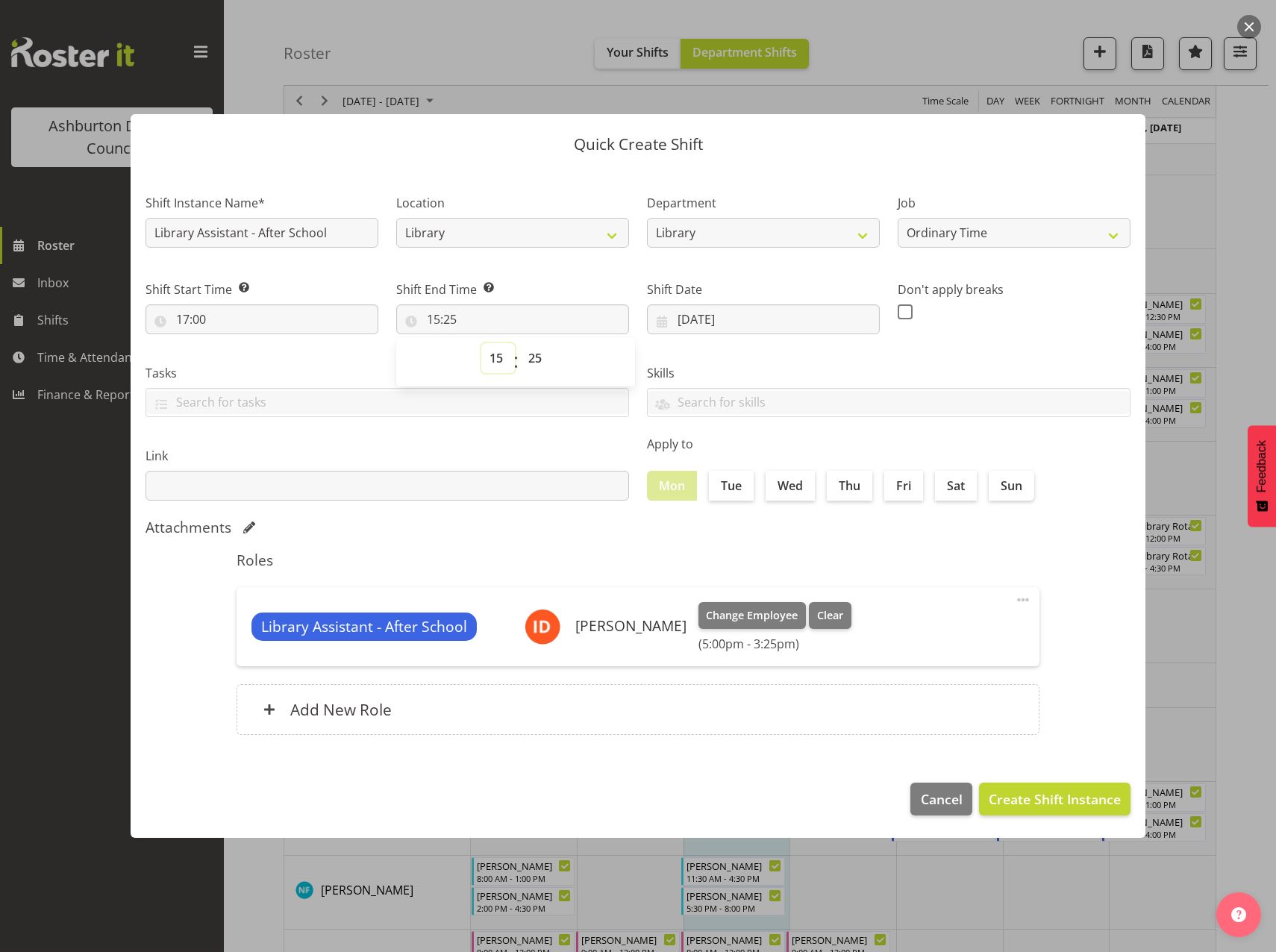
click at [492, 357] on select "00 01 02 03 04 05 06 07 08 09 10 11 12 13 14 15 16 17 18 19 20 21 22 23" at bounding box center [497, 358] width 34 height 30
select select "18"
click at [481, 344] on select "00 01 02 03 04 05 06 07 08 09 10 11 12 13 14 15 16 17 18 19 20 21 22 23" at bounding box center [497, 358] width 34 height 30
type input "18:25"
click at [534, 354] on select "00 01 02 03 04 05 06 07 08 09 10 11 12 13 14 15 16 17 18 19 20 21 22 23 24 25 2…" at bounding box center [537, 358] width 34 height 30
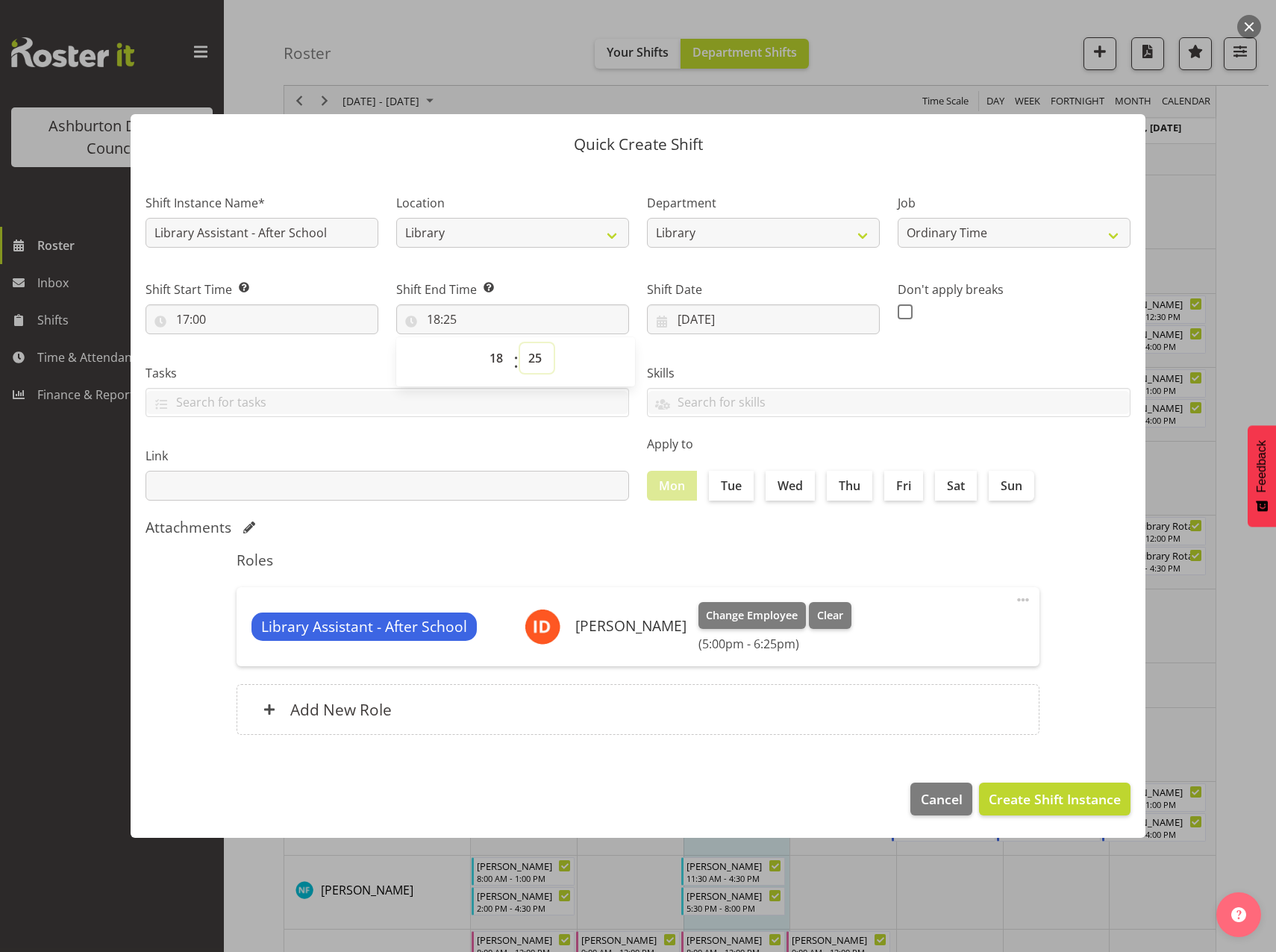
select select "0"
click at [520, 344] on select "00 01 02 03 04 05 06 07 08 09 10 11 12 13 14 15 16 17 18 19 20 21 22 23 24 25 2…" at bounding box center [537, 358] width 34 height 30
type input "18:00"
click at [1040, 796] on span "Create Shift Instance" at bounding box center [1055, 798] width 132 height 19
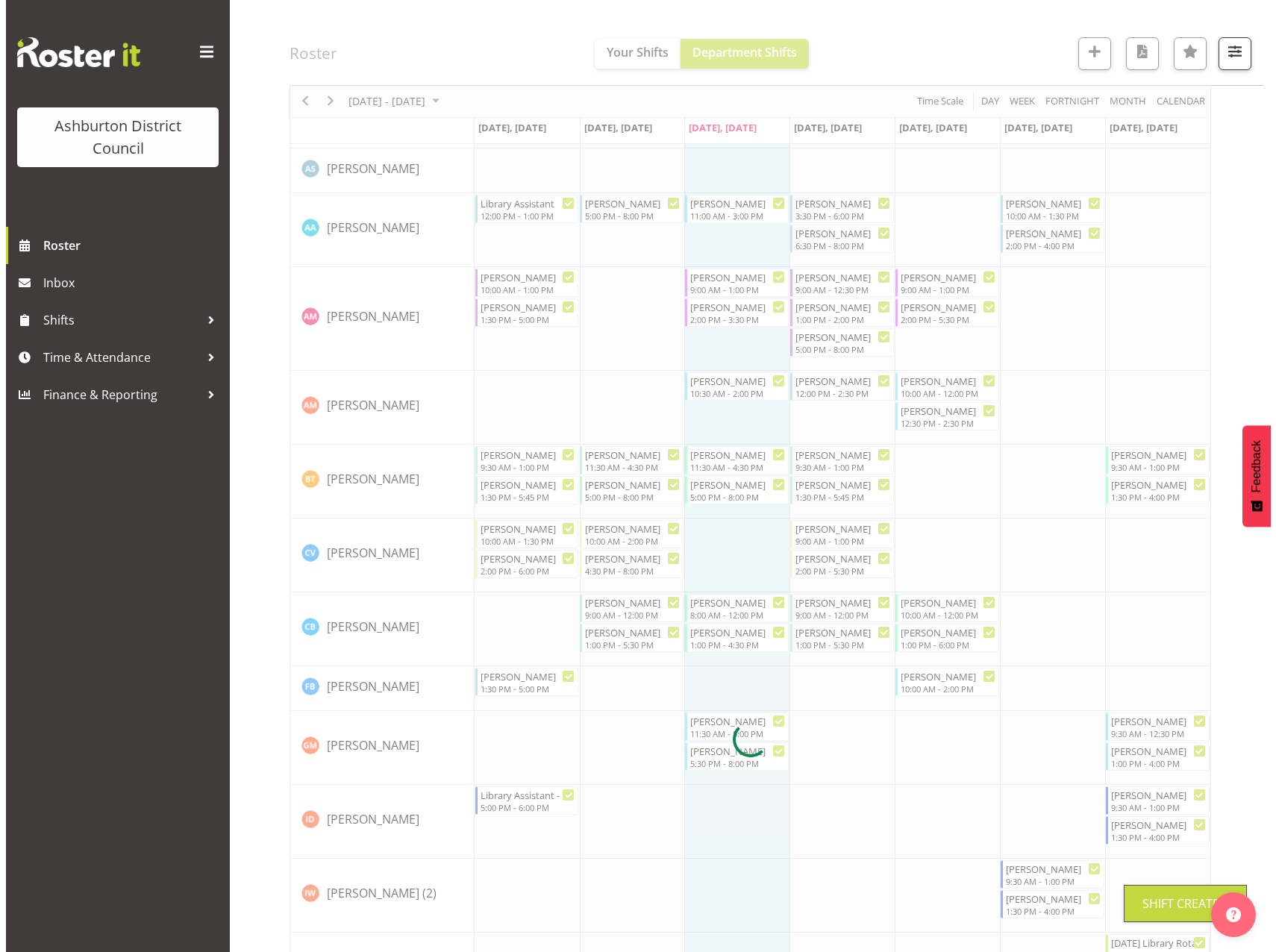
scroll to position [403, 0]
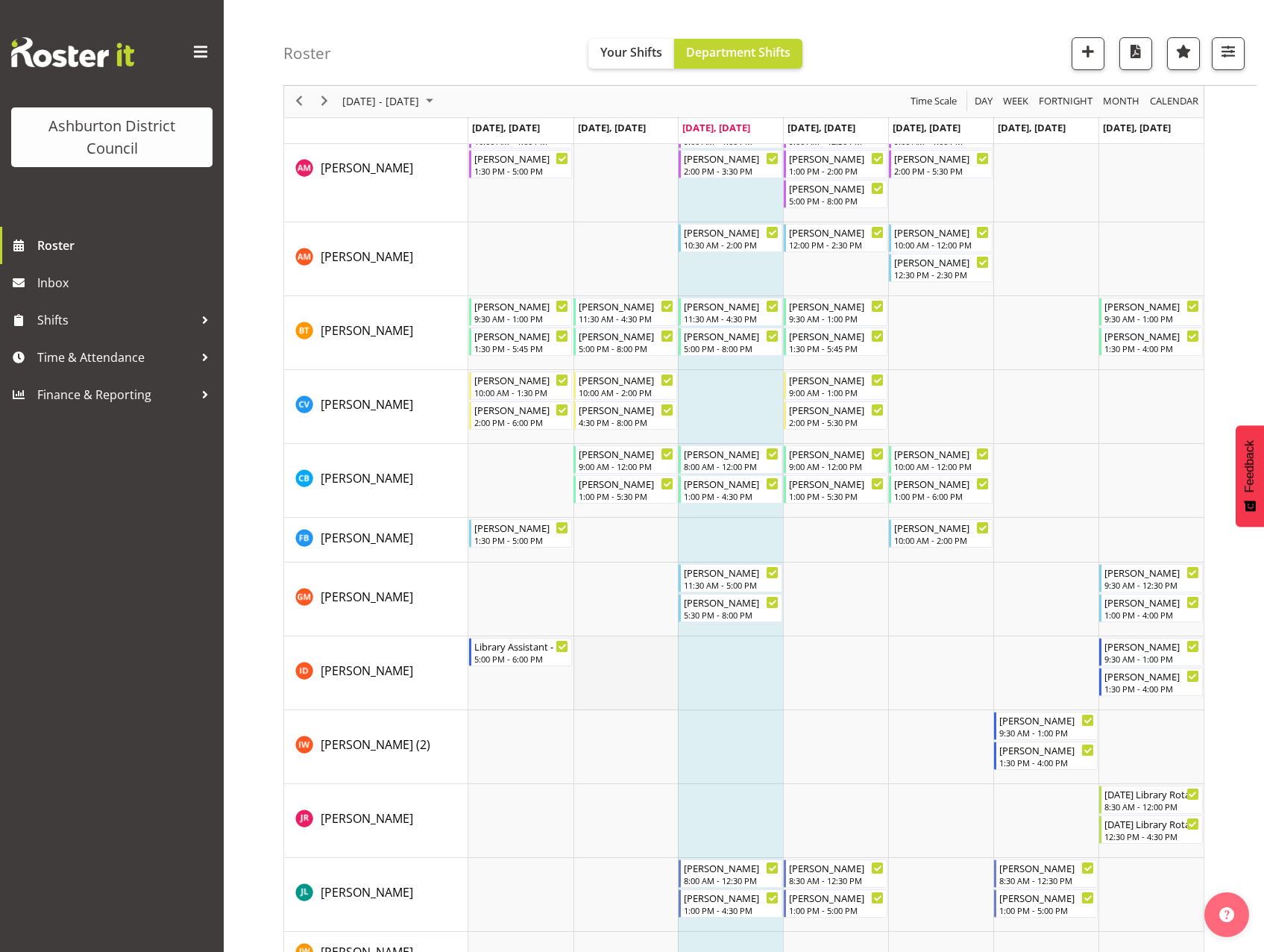
click at [636, 657] on td "Timeline Week of September 17, 2025" at bounding box center [627, 673] width 106 height 74
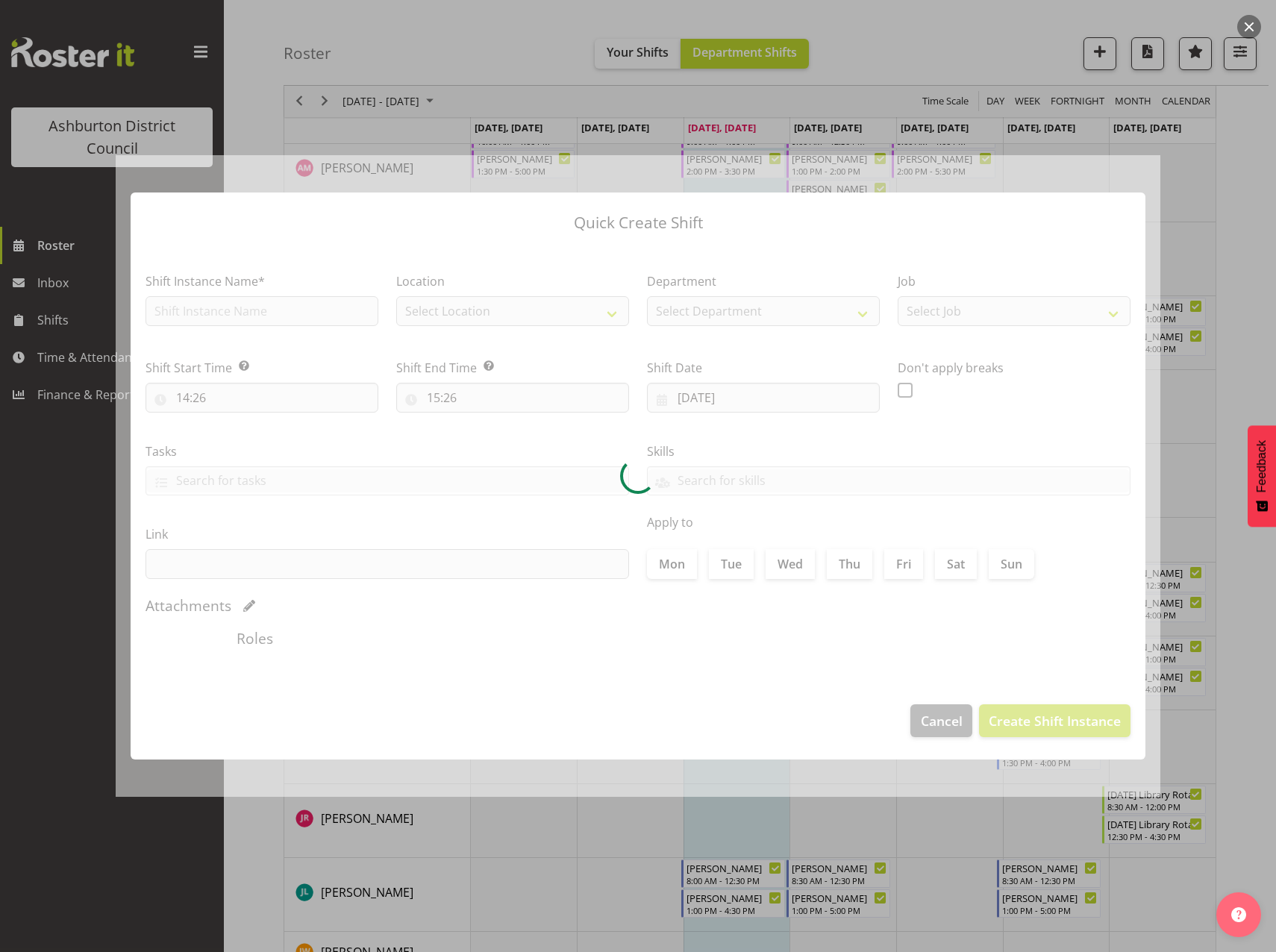
type input "[DATE]"
checkbox input "true"
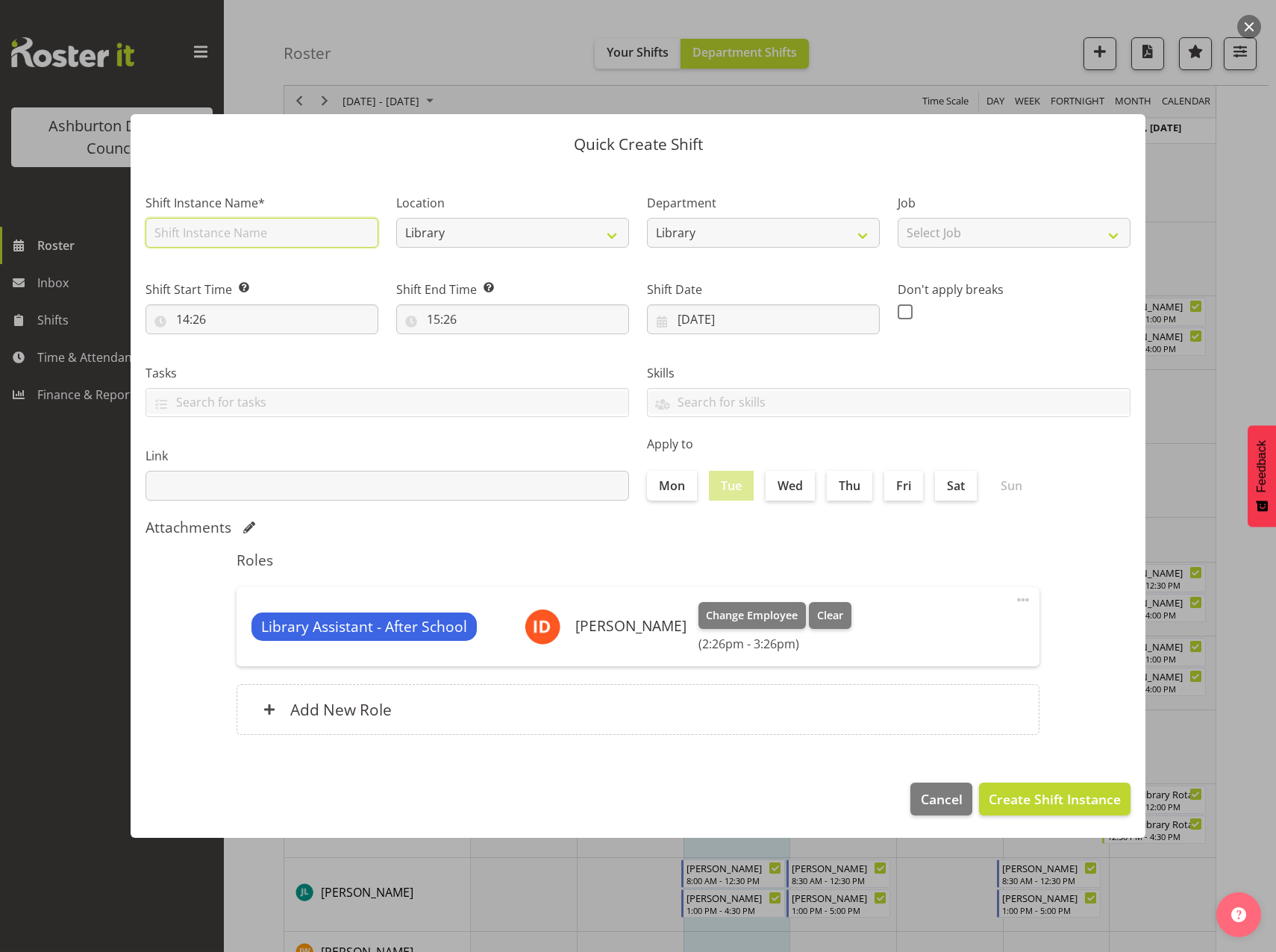
click at [271, 240] on input "text" at bounding box center [262, 232] width 232 height 30
type input "Library Assistant - After School"
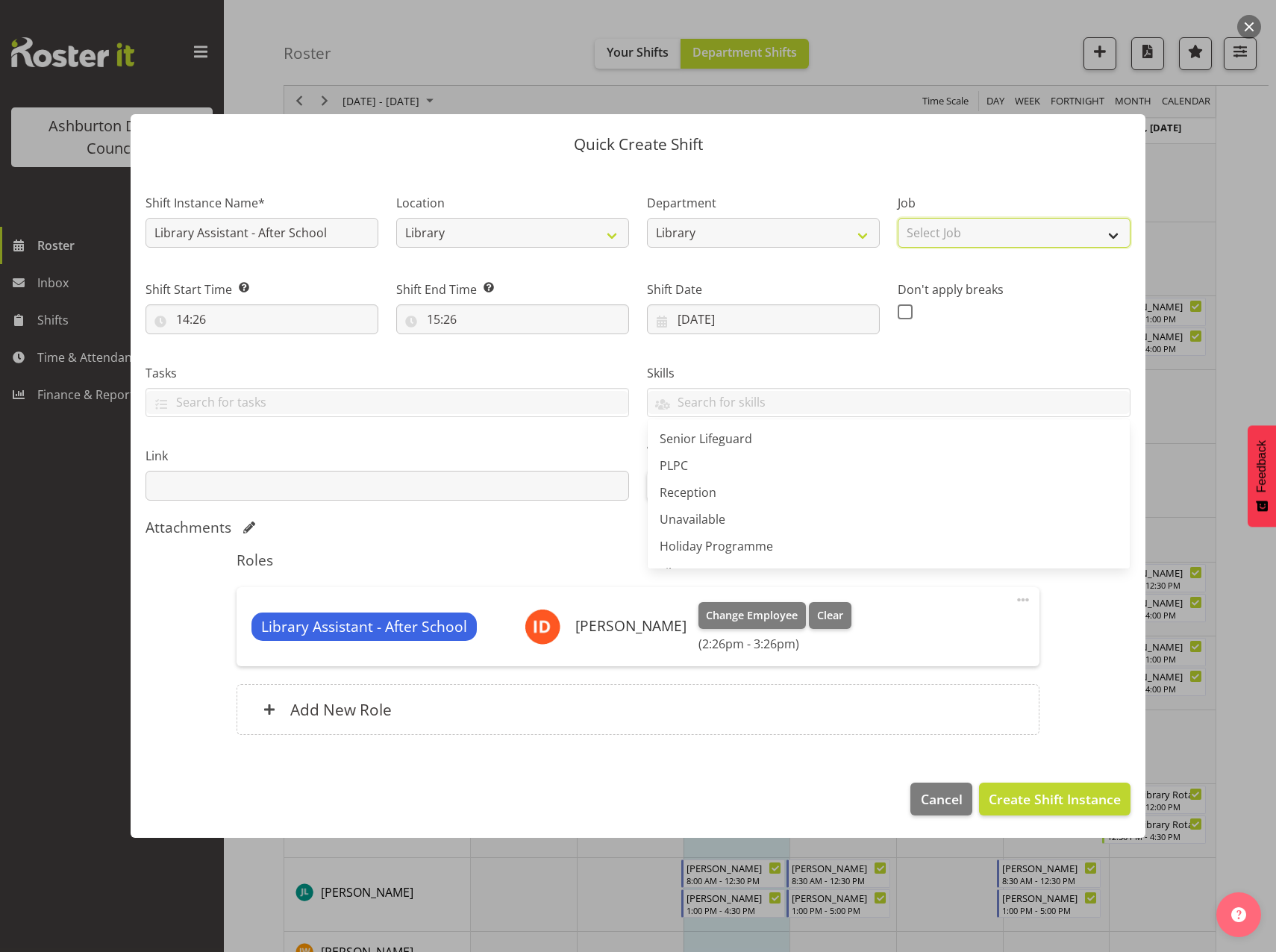
click at [1020, 234] on select "Select Job Casual HDA - CSR HDA - EA Lifeguarding LTS- Alt Duties Ordinary Time…" at bounding box center [1014, 232] width 232 height 30
select select "6995"
click at [898, 218] on select "Select Job Casual HDA - CSR HDA - EA Lifeguarding LTS- Alt Duties Ordinary Time…" at bounding box center [1014, 232] width 232 height 30
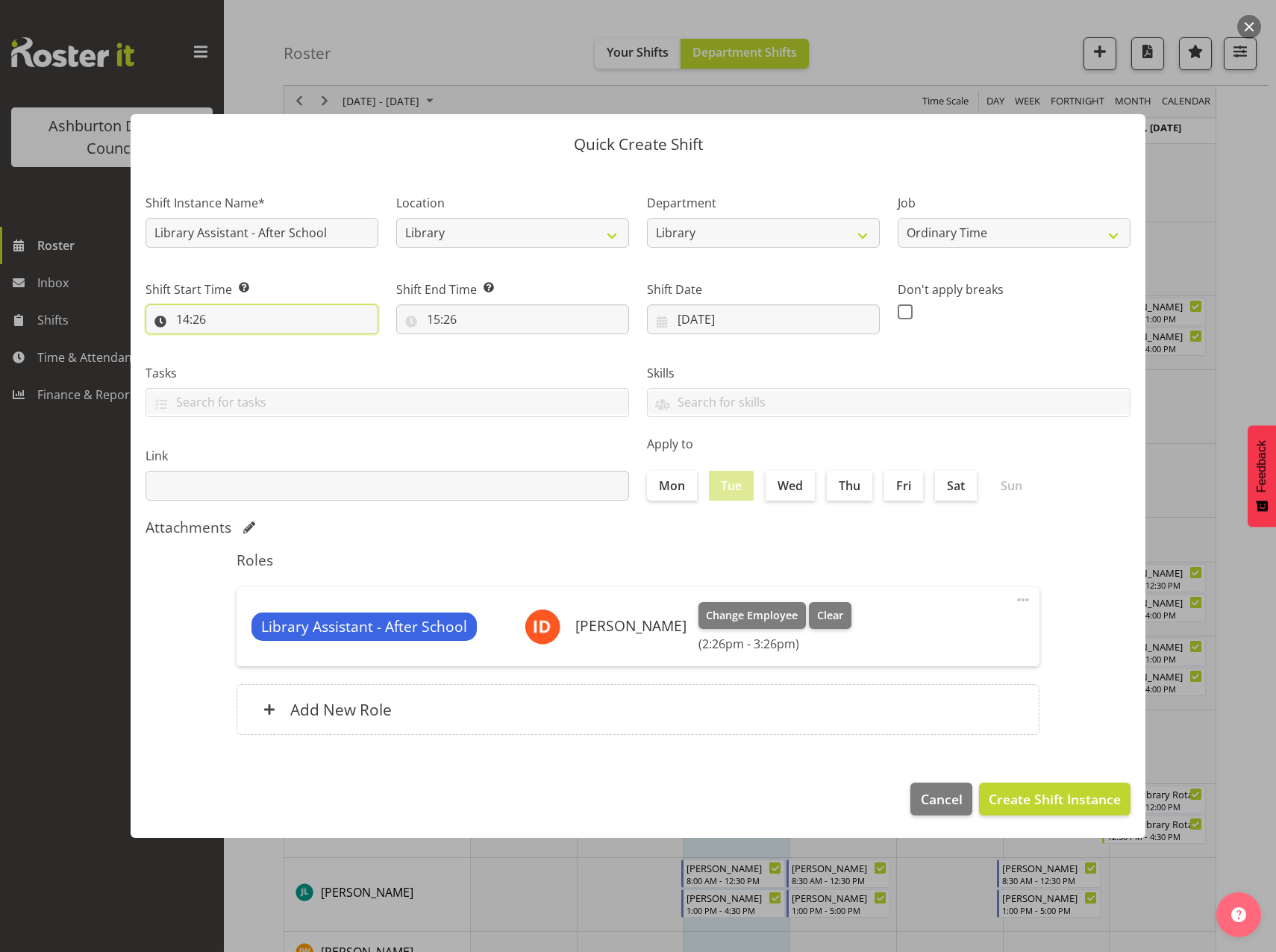
click at [186, 318] on input "14:26" at bounding box center [262, 319] width 232 height 30
click at [246, 351] on select "00 01 02 03 04 05 06 07 08 09 10 11 12 13 14 15 16 17 18 19 20 21 22 23" at bounding box center [247, 358] width 34 height 30
select select "16"
click at [230, 344] on select "00 01 02 03 04 05 06 07 08 09 10 11 12 13 14 15 16 17 18 19 20 21 22 23" at bounding box center [247, 358] width 34 height 30
type input "16:26"
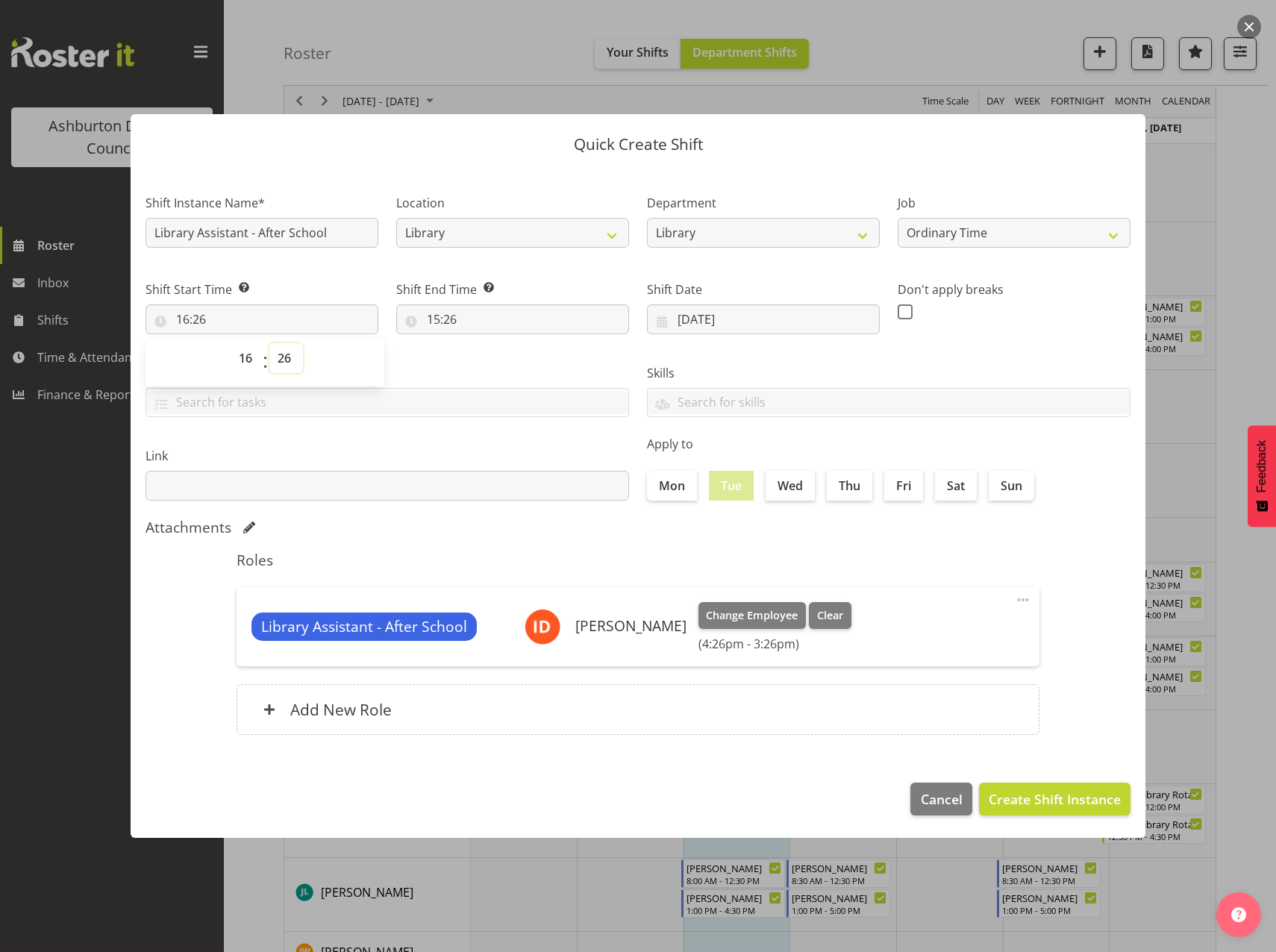
click at [287, 360] on select "00 01 02 03 04 05 06 07 08 09 10 11 12 13 14 15 16 17 18 19 20 21 22 23 24 25 2…" at bounding box center [286, 358] width 34 height 30
select select "0"
click at [270, 344] on select "00 01 02 03 04 05 06 07 08 09 10 11 12 13 14 15 16 17 18 19 20 21 22 23 24 25 2…" at bounding box center [286, 358] width 34 height 30
type input "16:00"
click at [430, 320] on input "15:26" at bounding box center [513, 319] width 232 height 30
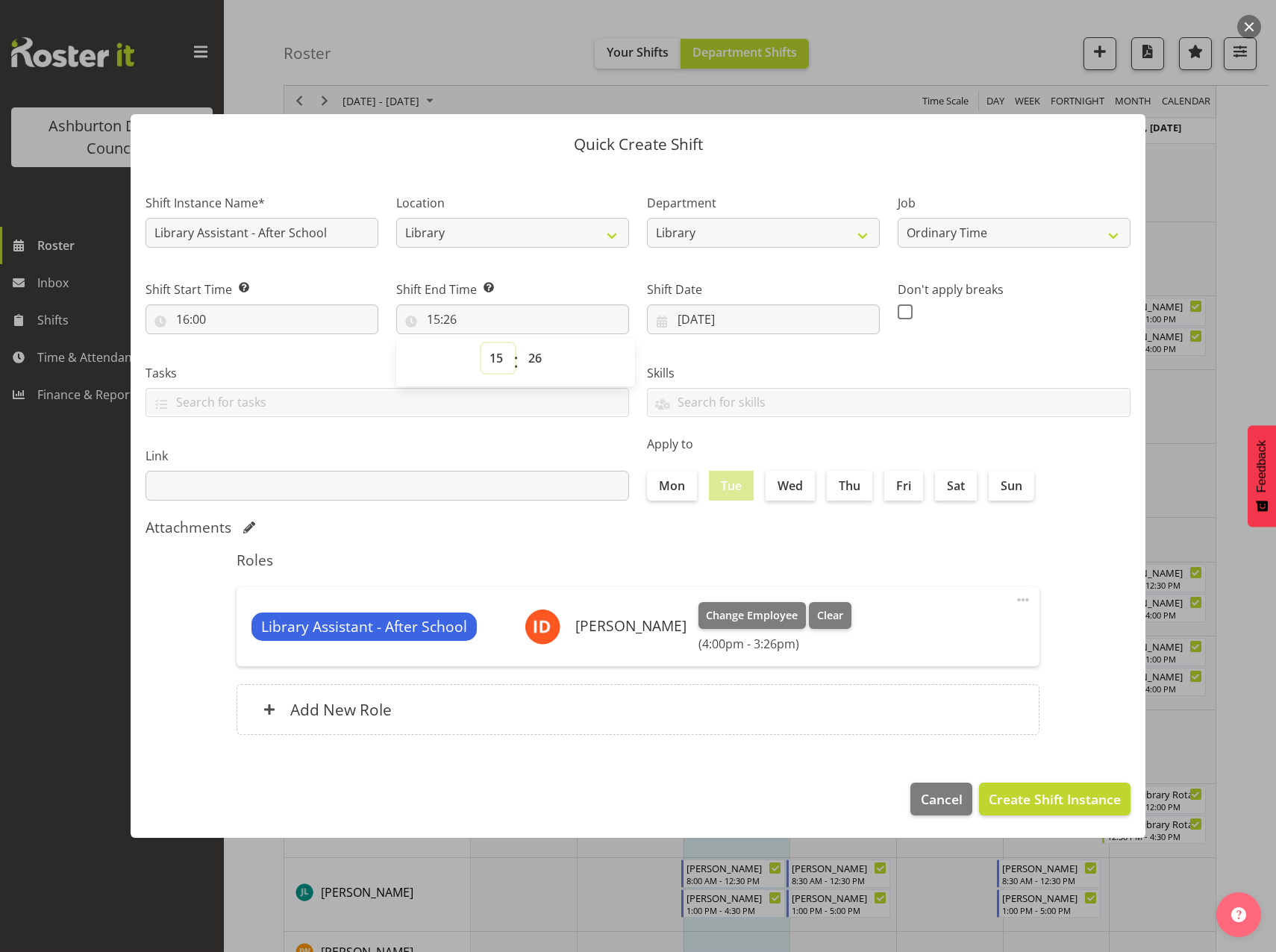
click at [496, 364] on select "00 01 02 03 04 05 06 07 08 09 10 11 12 13 14 15 16 17 18 19 20 21 22 23" at bounding box center [497, 358] width 34 height 30
select select "20"
click at [481, 344] on select "00 01 02 03 04 05 06 07 08 09 10 11 12 13 14 15 16 17 18 19 20 21 22 23" at bounding box center [497, 358] width 34 height 30
type input "20:26"
click at [537, 354] on select "00 01 02 03 04 05 06 07 08 09 10 11 12 13 14 15 16 17 18 19 20 21 22 23 24 25 2…" at bounding box center [537, 358] width 34 height 30
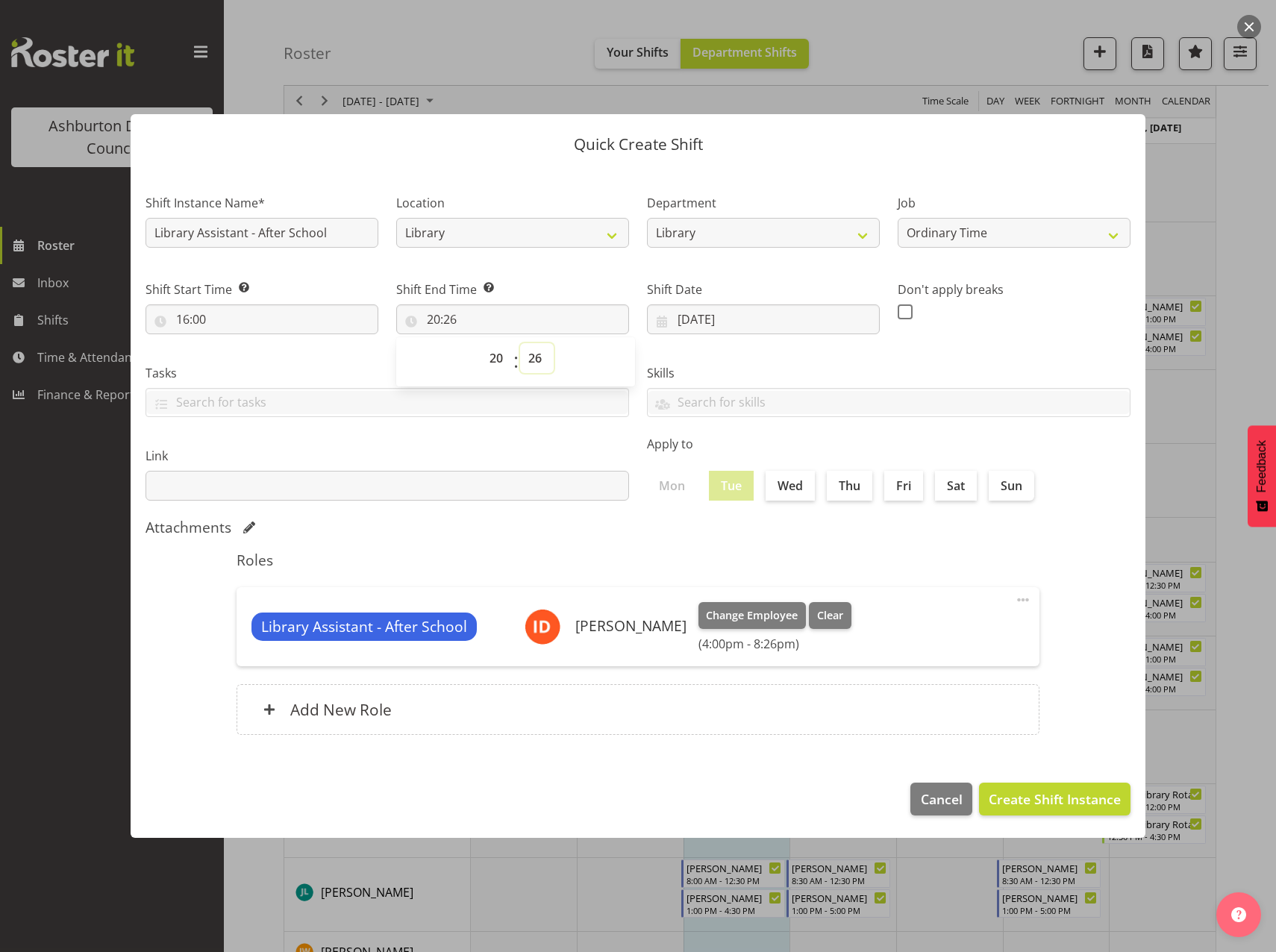
select select "0"
click at [520, 344] on select "00 01 02 03 04 05 06 07 08 09 10 11 12 13 14 15 16 17 18 19 20 21 22 23 24 25 2…" at bounding box center [537, 358] width 34 height 30
type input "20:00"
click at [1062, 799] on span "Create Shift Instance" at bounding box center [1055, 798] width 132 height 19
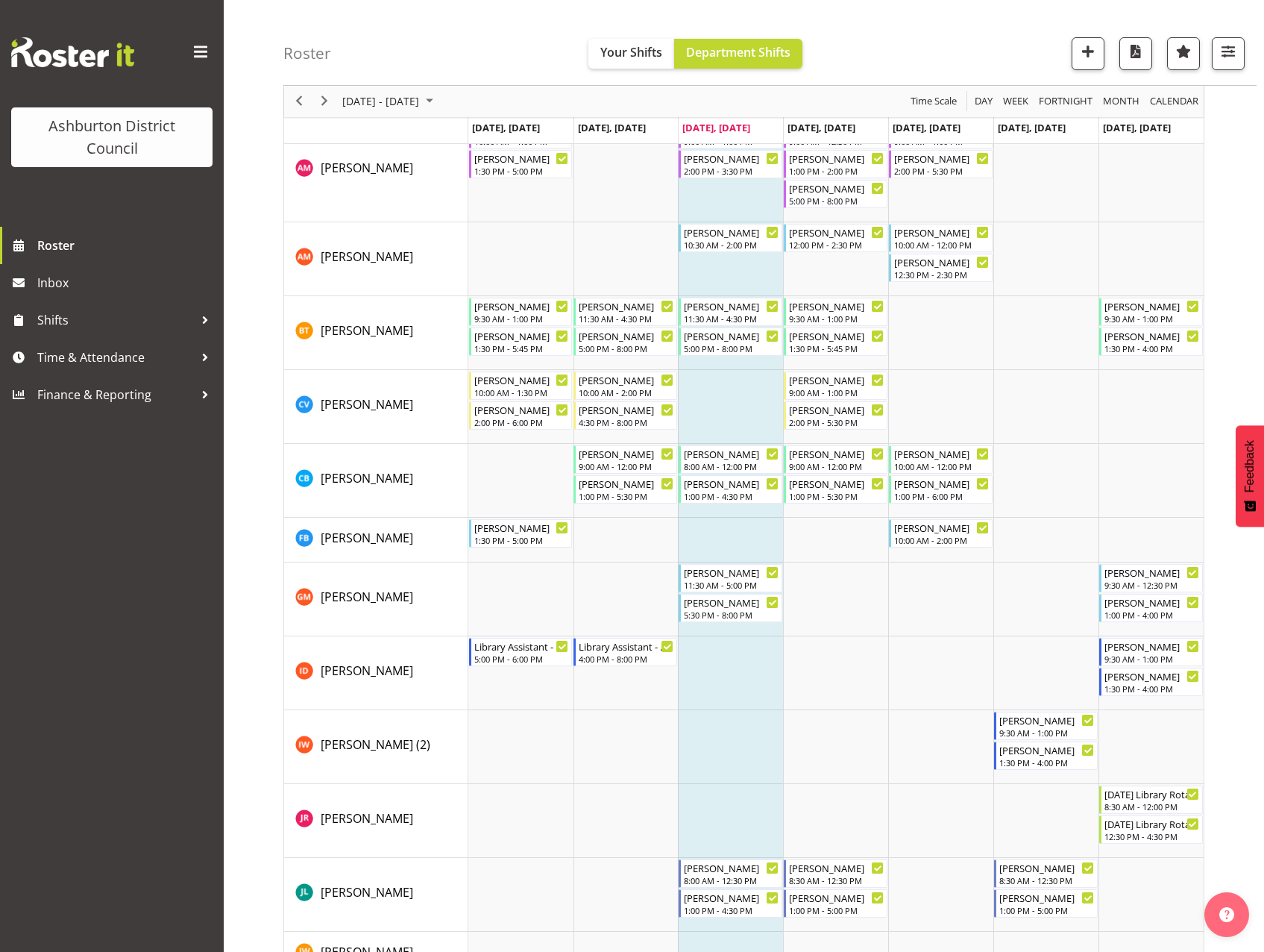
scroll to position [30, 0]
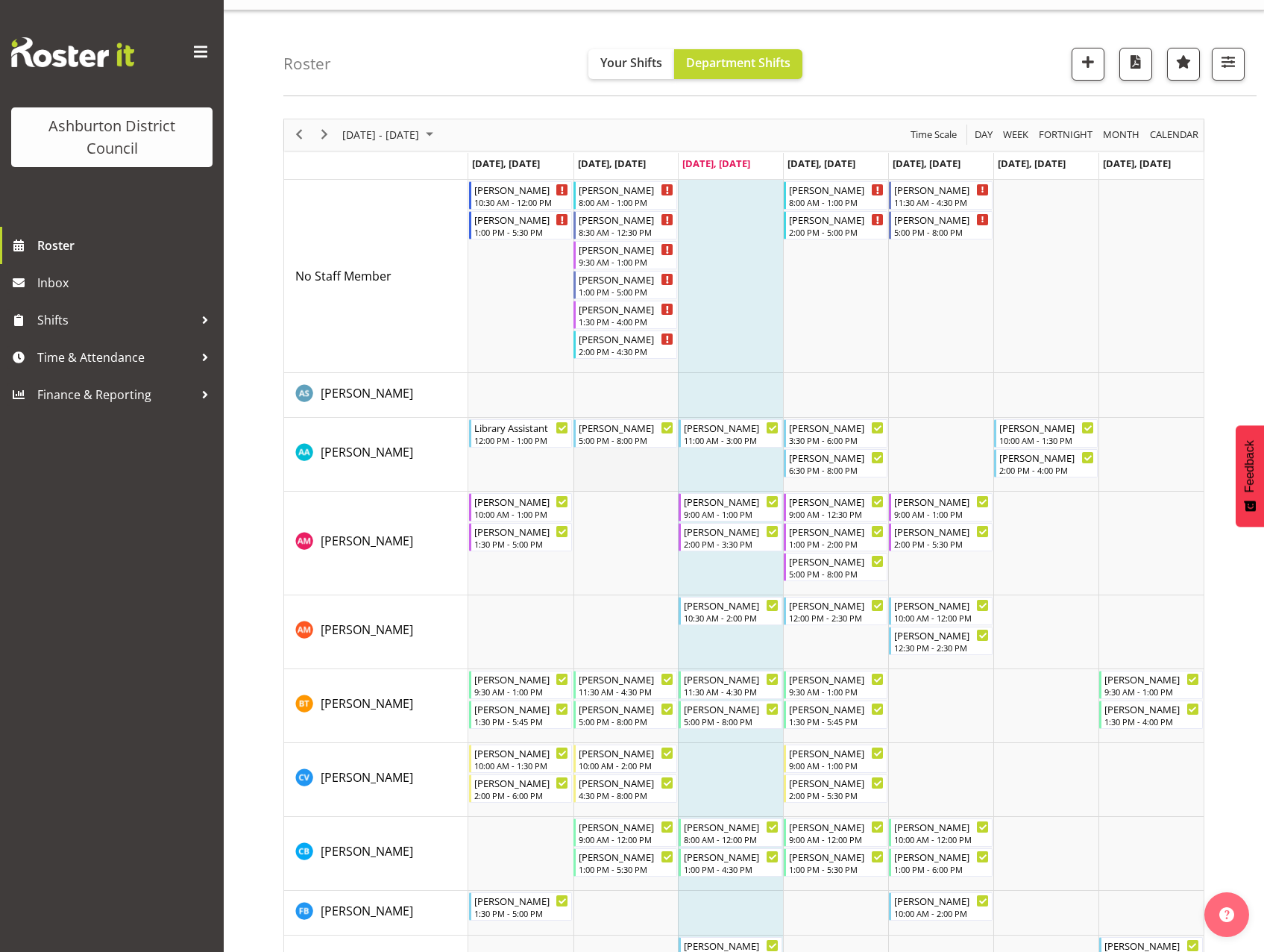
click at [637, 467] on td "Timeline Week of September 17, 2025" at bounding box center [627, 454] width 106 height 74
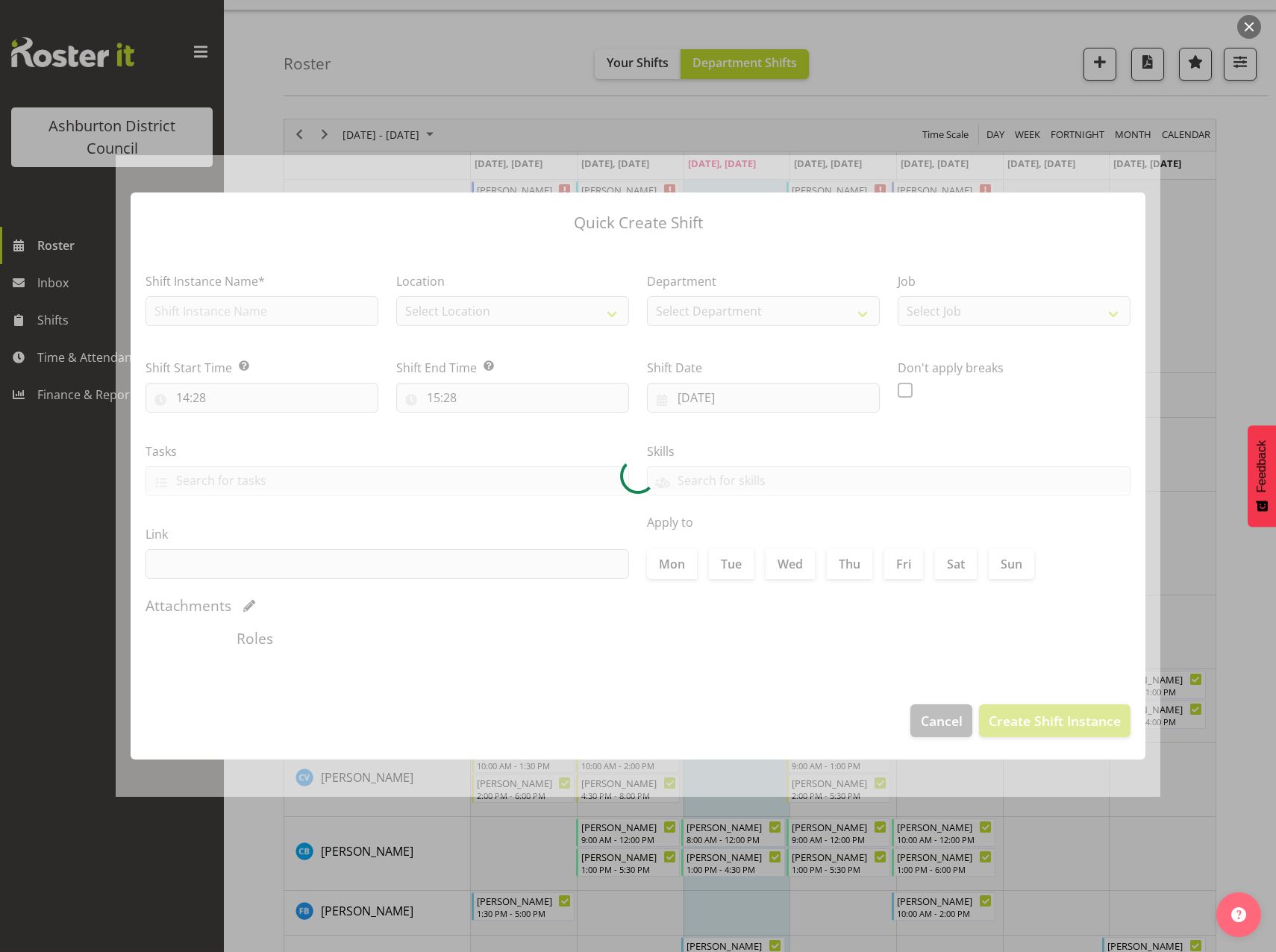
type input "[DATE]"
checkbox input "true"
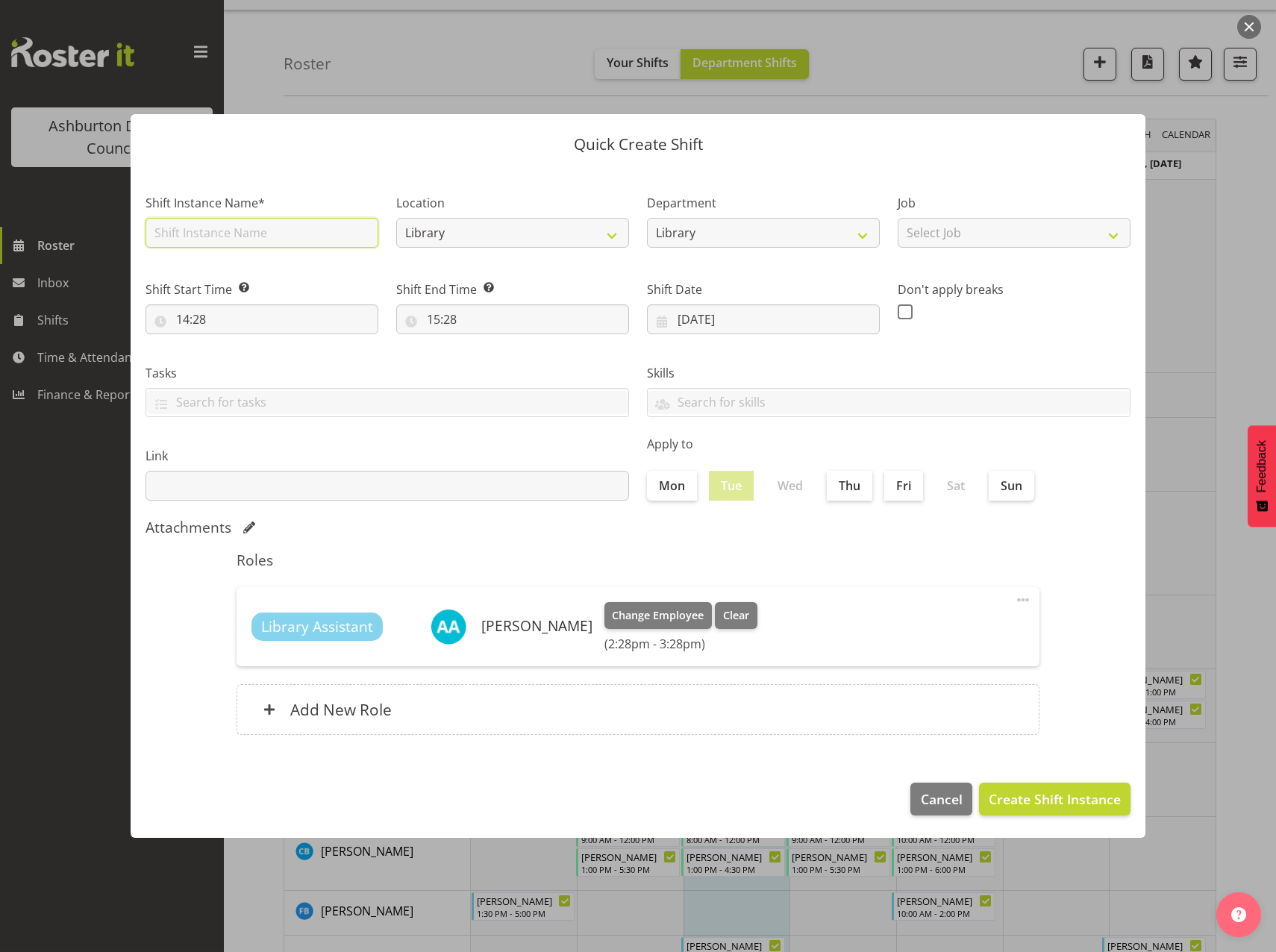
click at [270, 236] on input "text" at bounding box center [262, 232] width 232 height 30
type input "Library Assistant"
click at [1008, 232] on select "Select Job Casual HDA - CSR HDA - EA Lifeguarding LTS- Alt Duties Ordinary Time…" at bounding box center [1014, 232] width 232 height 30
select select "6995"
click at [898, 218] on select "Select Job Casual HDA - CSR HDA - EA Lifeguarding LTS- Alt Duties Ordinary Time…" at bounding box center [1014, 232] width 232 height 30
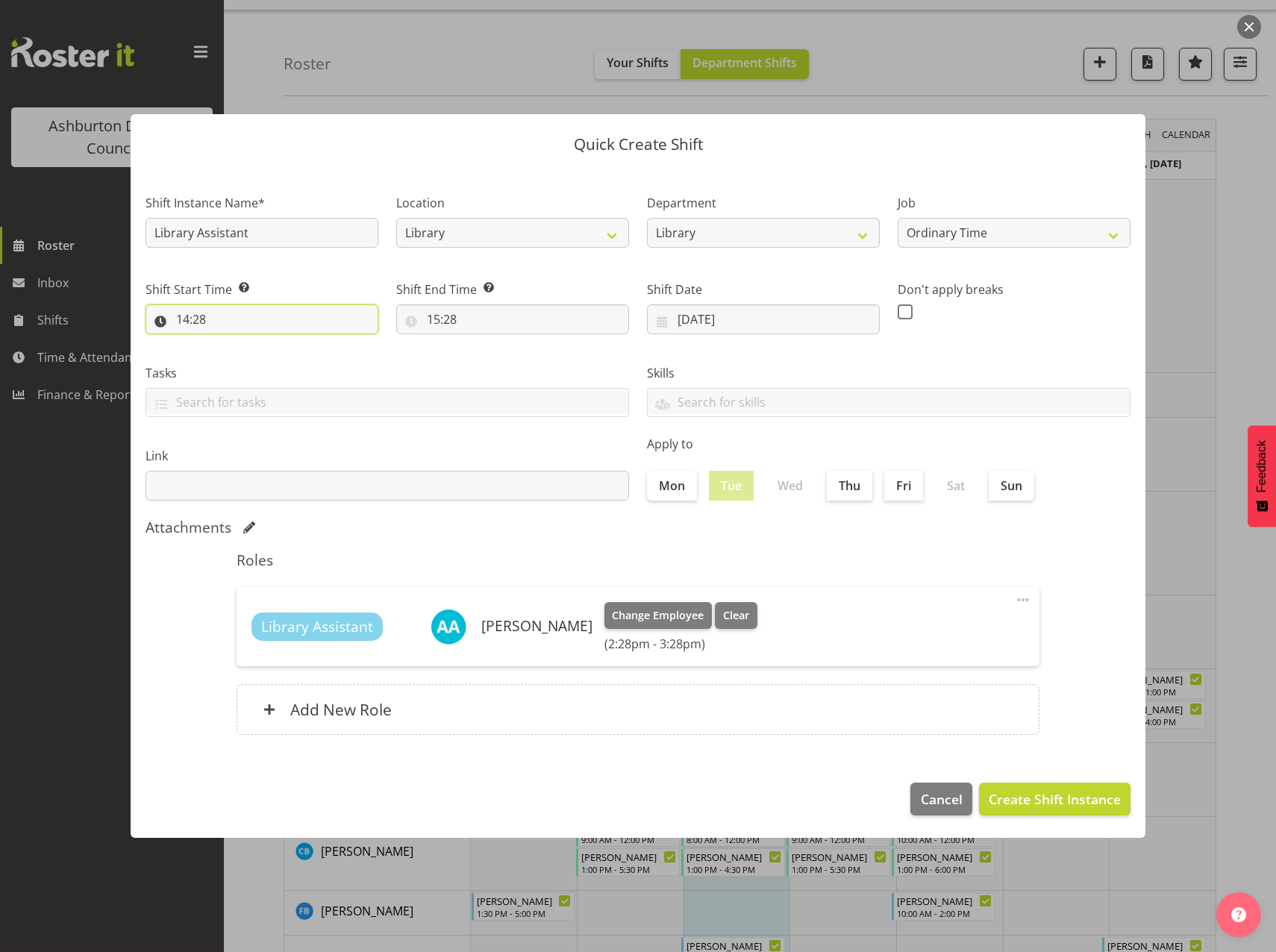
click at [182, 314] on input "14:28" at bounding box center [262, 319] width 232 height 30
click at [250, 355] on select "00 01 02 03 04 05 06 07 08 09 10 11 12 13 14 15 16 17 18 19 20 21 22 23" at bounding box center [247, 358] width 34 height 30
select select "8"
click at [230, 344] on select "00 01 02 03 04 05 06 07 08 09 10 11 12 13 14 15 16 17 18 19 20 21 22 23" at bounding box center [247, 358] width 34 height 30
type input "08:28"
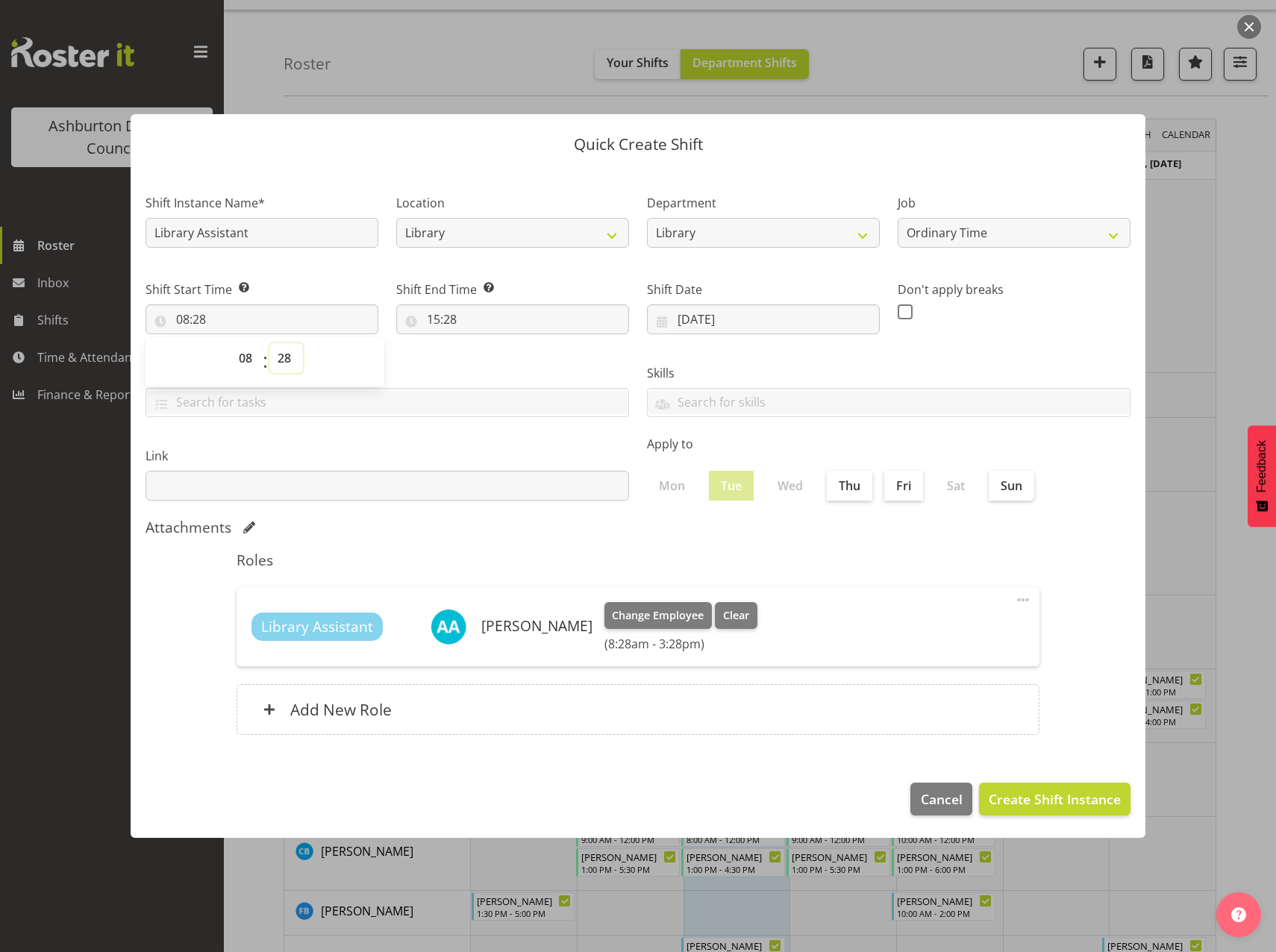
click at [286, 359] on select "00 01 02 03 04 05 06 07 08 09 10 11 12 13 14 15 16 17 18 19 20 21 22 23 24 25 2…" at bounding box center [286, 358] width 34 height 30
select select "30"
click at [270, 344] on select "00 01 02 03 04 05 06 07 08 09 10 11 12 13 14 15 16 17 18 19 20 21 22 23 24 25 2…" at bounding box center [286, 358] width 34 height 30
type input "08:30"
click at [434, 321] on input "15:28" at bounding box center [513, 319] width 232 height 30
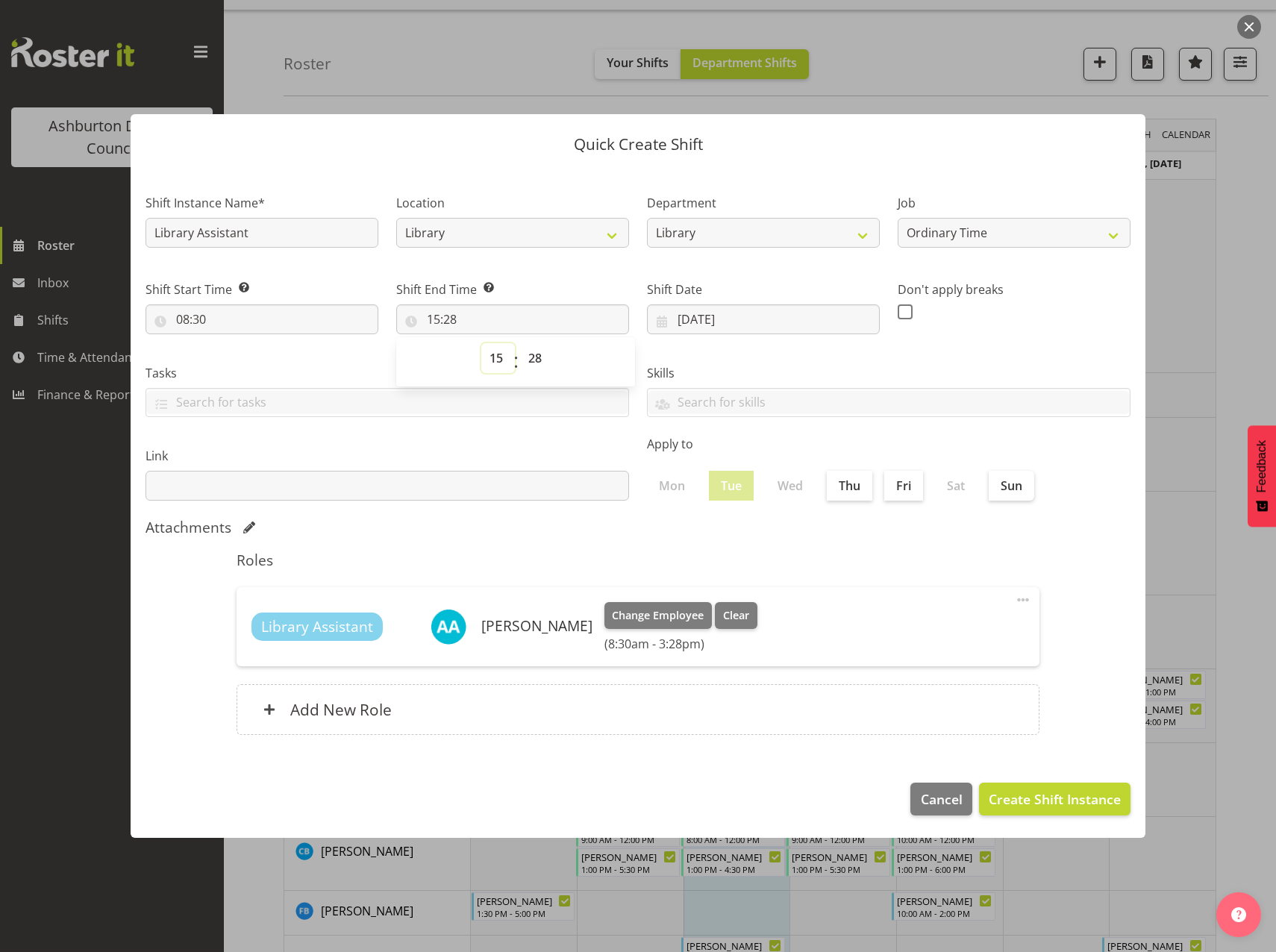
click at [492, 352] on select "00 01 02 03 04 05 06 07 08 09 10 11 12 13 14 15 16 17 18 19 20 21 22 23" at bounding box center [497, 358] width 34 height 30
select select "10"
click at [481, 344] on select "00 01 02 03 04 05 06 07 08 09 10 11 12 13 14 15 16 17 18 19 20 21 22 23" at bounding box center [497, 358] width 34 height 30
type input "10:28"
click at [534, 356] on select "00 01 02 03 04 05 06 07 08 09 10 11 12 13 14 15 16 17 18 19 20 21 22 23 24 25 2…" at bounding box center [537, 358] width 34 height 30
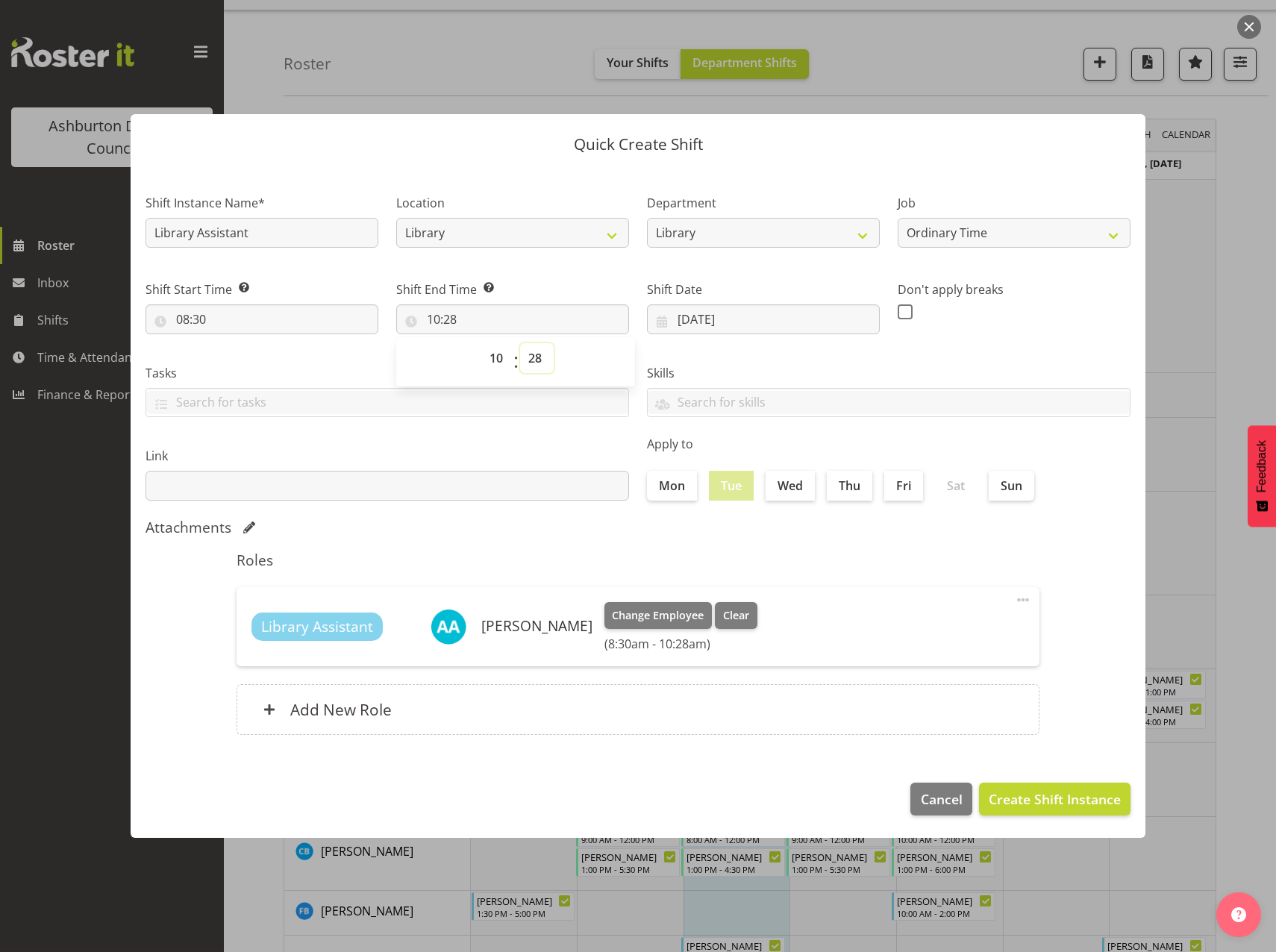
select select "0"
click at [520, 344] on select "00 01 02 03 04 05 06 07 08 09 10 11 12 13 14 15 16 17 18 19 20 21 22 23 24 25 2…" at bounding box center [537, 358] width 34 height 30
type input "10:00"
click at [1061, 802] on span "Create Shift Instance" at bounding box center [1055, 798] width 132 height 19
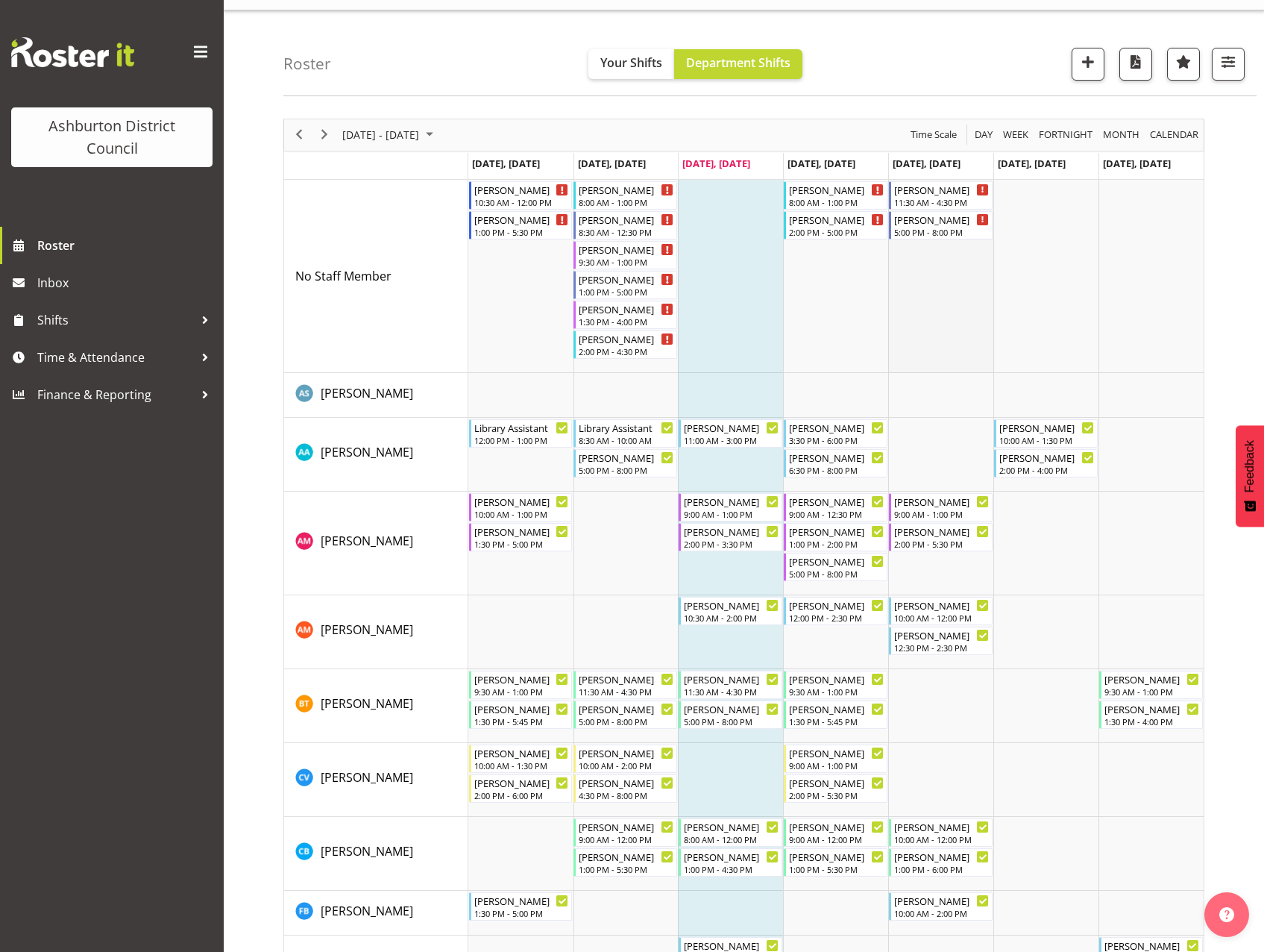
scroll to position [253, 0]
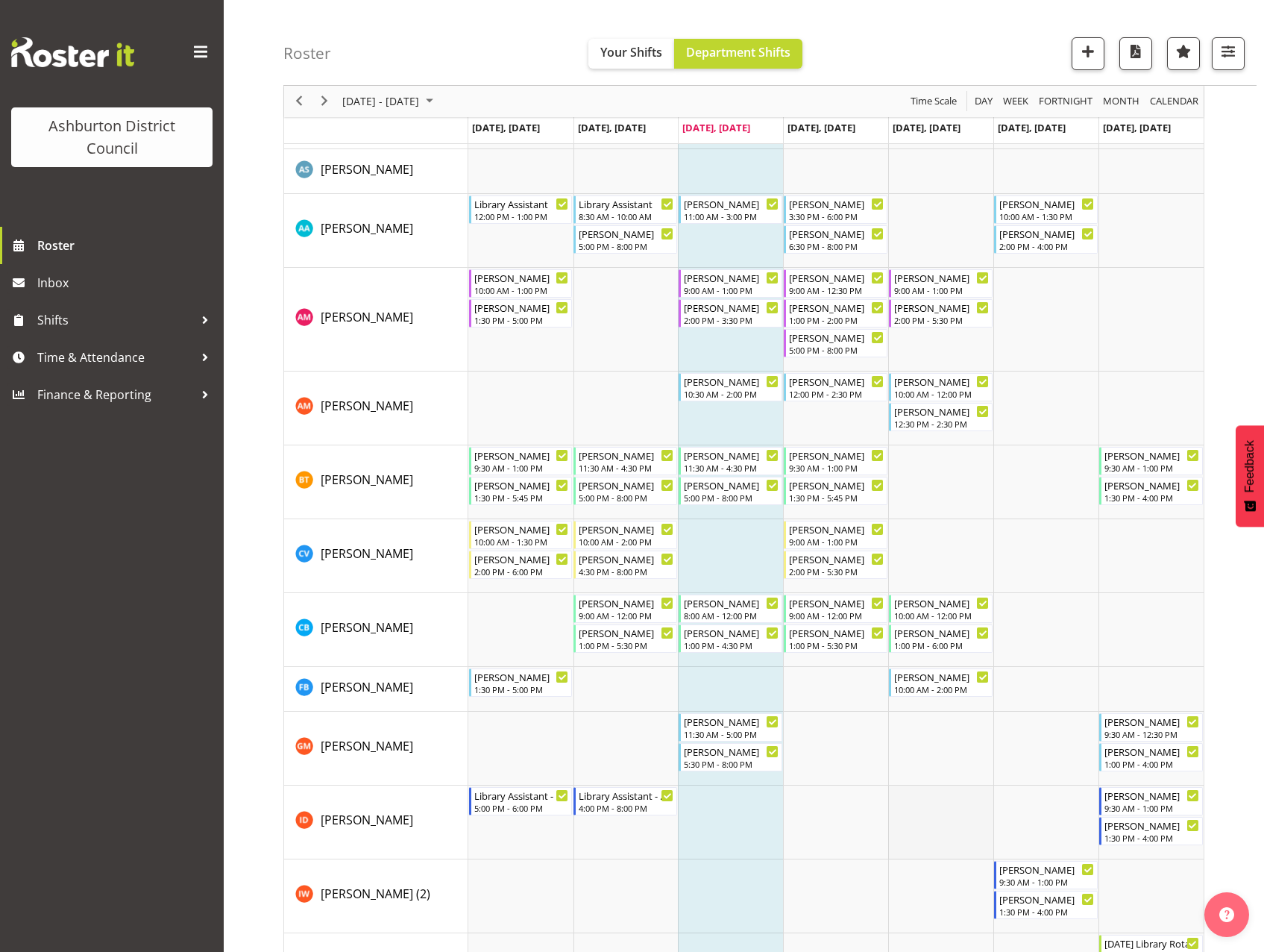
click at [945, 817] on td "Timeline Week of September 17, 2025" at bounding box center [942, 821] width 106 height 74
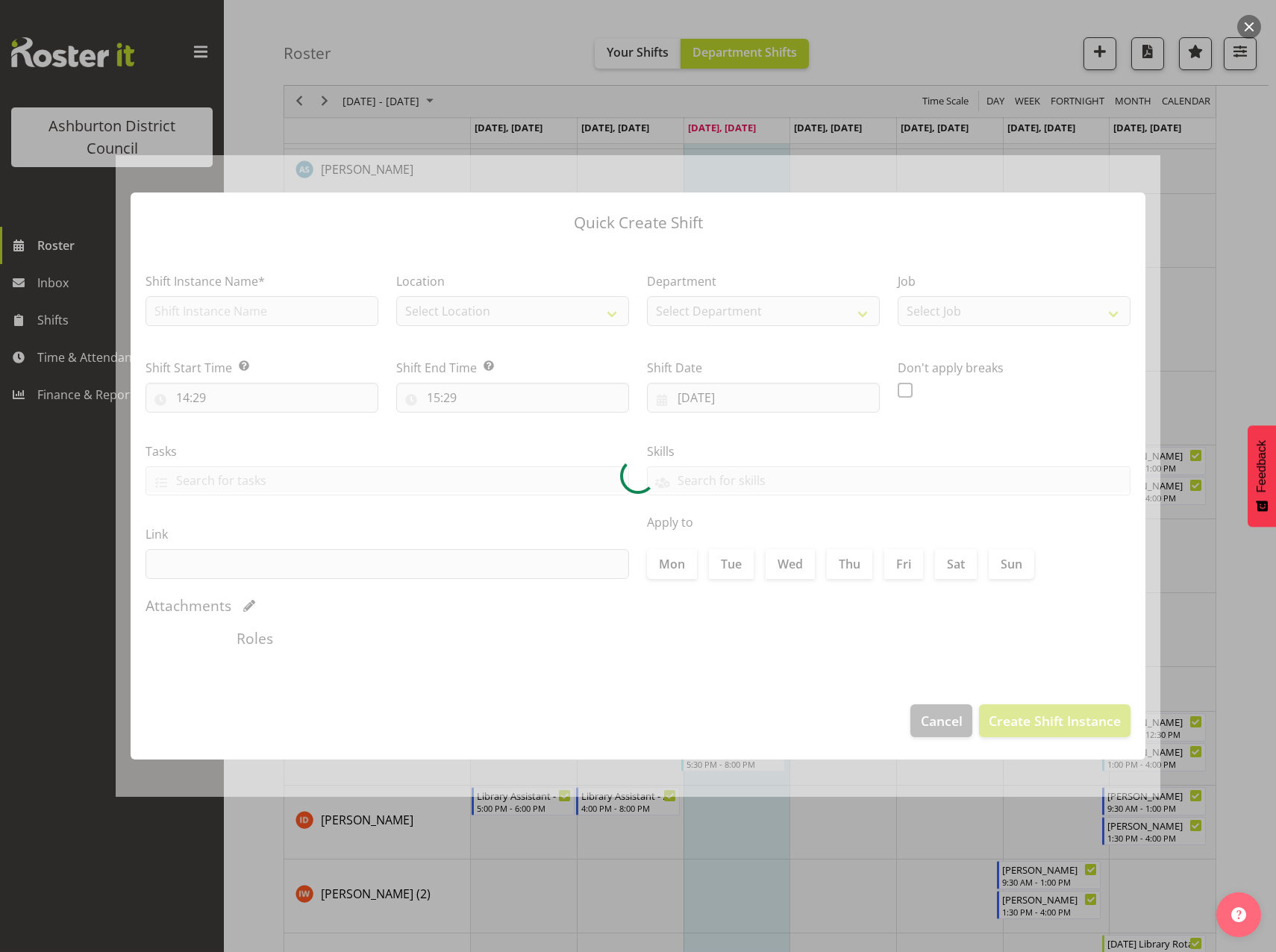
type input "[DATE]"
checkbox input "true"
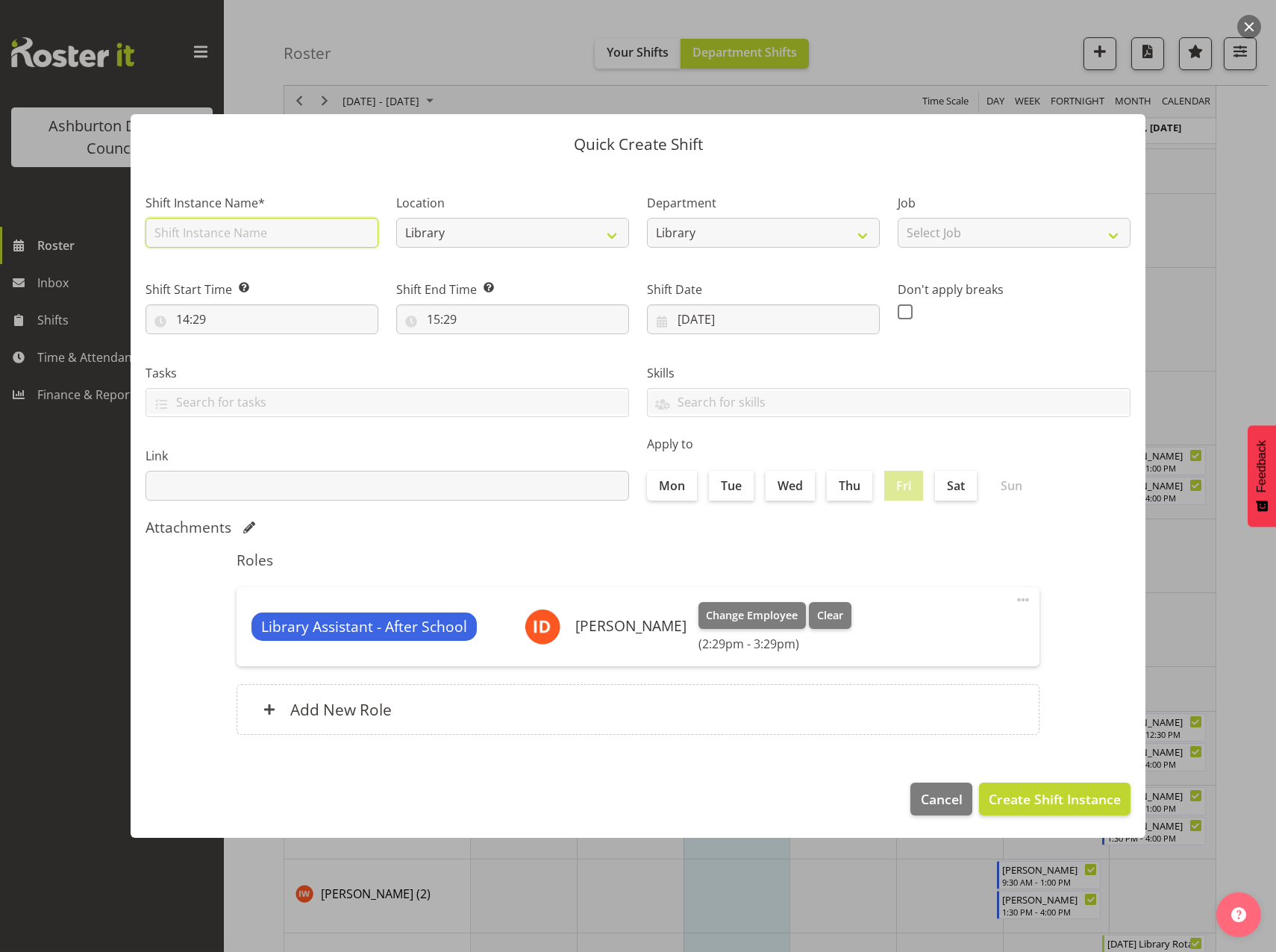
click at [290, 240] on input "text" at bounding box center [262, 232] width 232 height 30
type input "Library Assistant"
drag, startPoint x: 277, startPoint y: 229, endPoint x: 115, endPoint y: 236, distance: 162.2
click at [115, 236] on div "Quick Create Shift Shift Instance Name* Library Assistant Location Library Depa…" at bounding box center [638, 476] width 1045 height 798
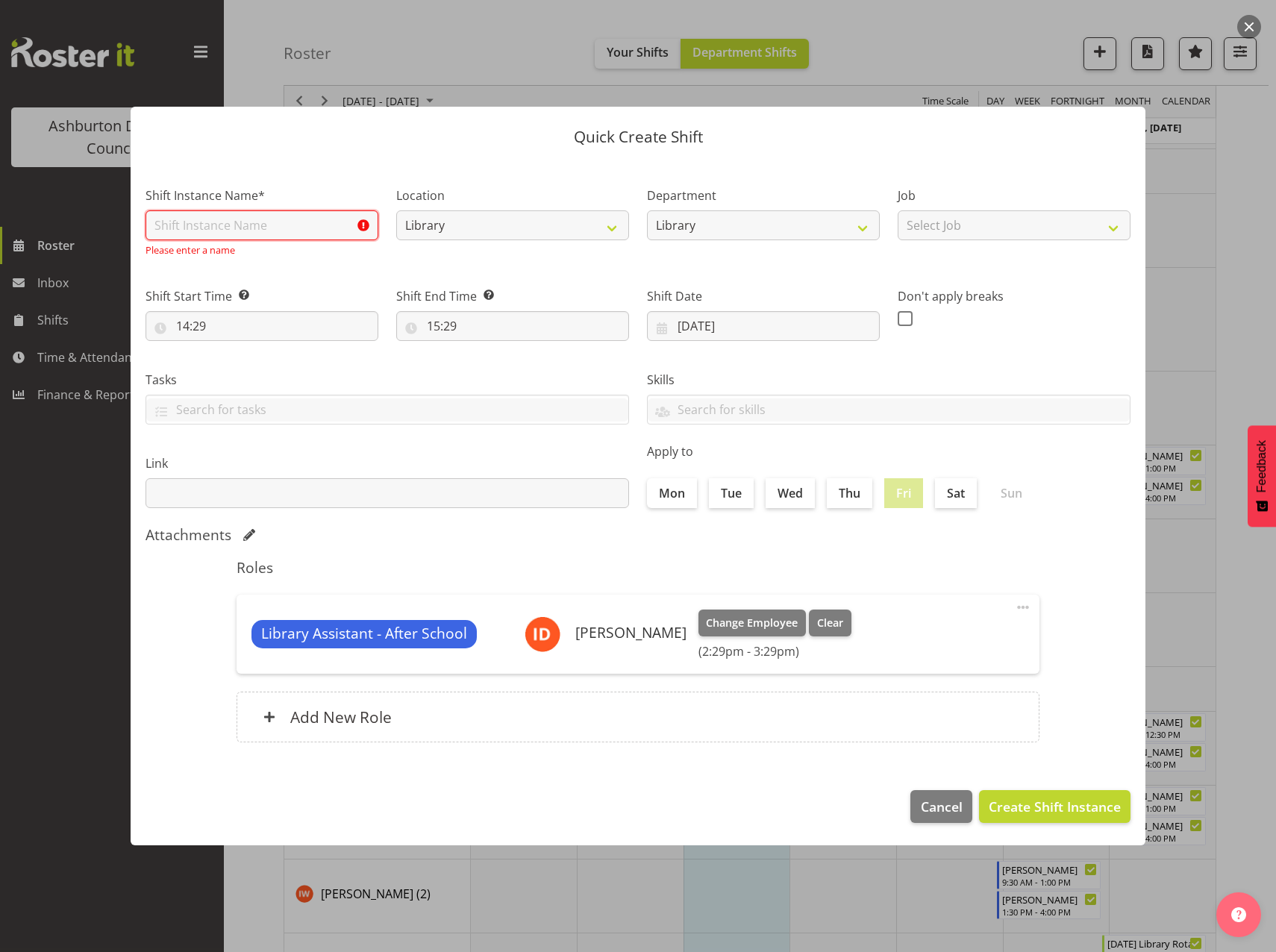
click at [170, 232] on input "text" at bounding box center [262, 225] width 232 height 30
type input "Library Assistant - After School"
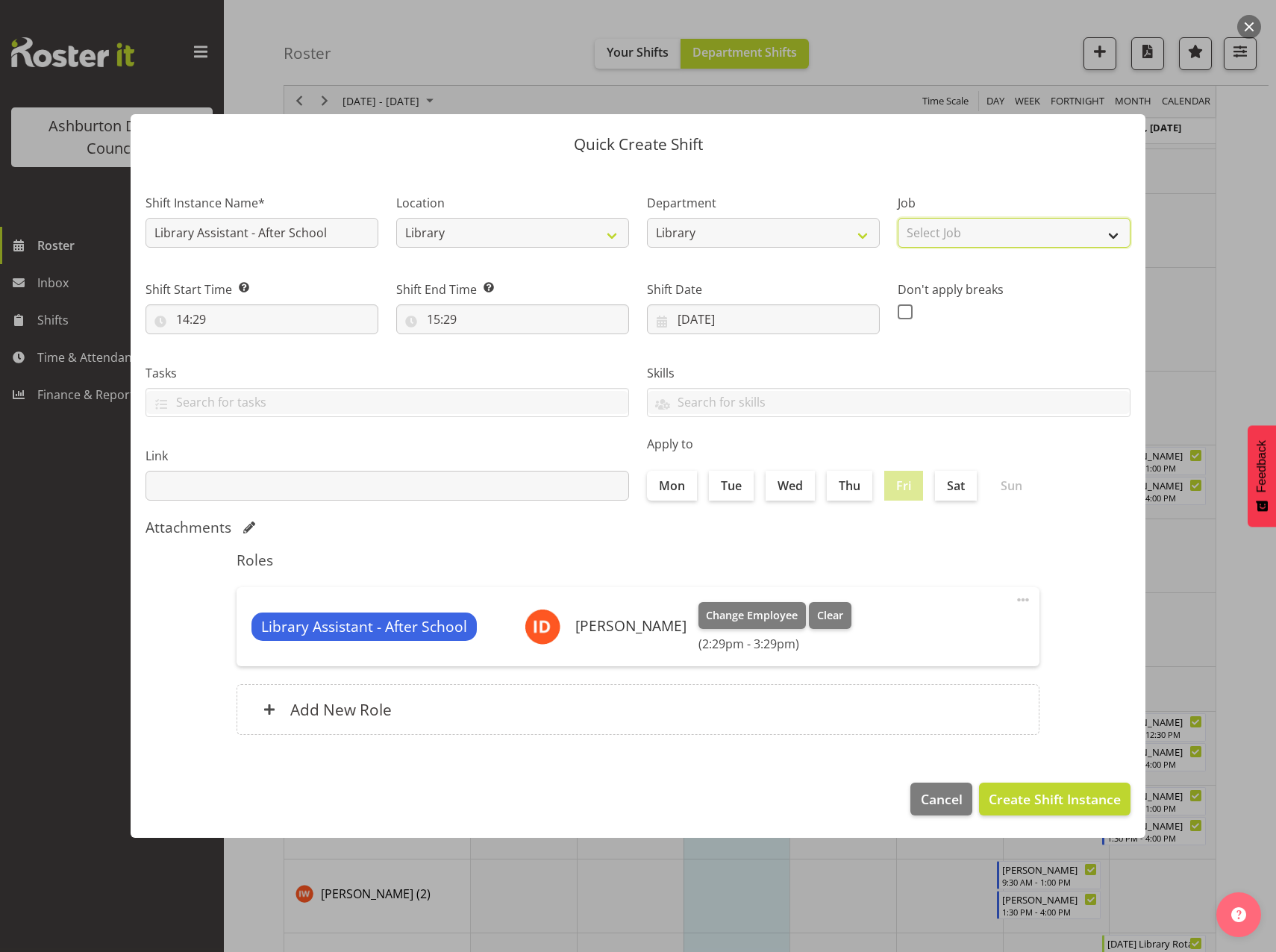
click at [959, 233] on select "Select Job Casual HDA - CSR HDA - EA Lifeguarding LTS- Alt Duties Ordinary Time…" at bounding box center [1014, 232] width 232 height 30
select select "6995"
click at [898, 218] on select "Select Job Casual HDA - CSR HDA - EA Lifeguarding LTS- Alt Duties Ordinary Time…" at bounding box center [1014, 232] width 232 height 30
click at [182, 316] on input "14:29" at bounding box center [262, 319] width 232 height 30
click at [243, 357] on select "00 01 02 03 04 05 06 07 08 09 10 11 12 13 14 15 16 17 18 19 20 21 22 23" at bounding box center [247, 358] width 34 height 30
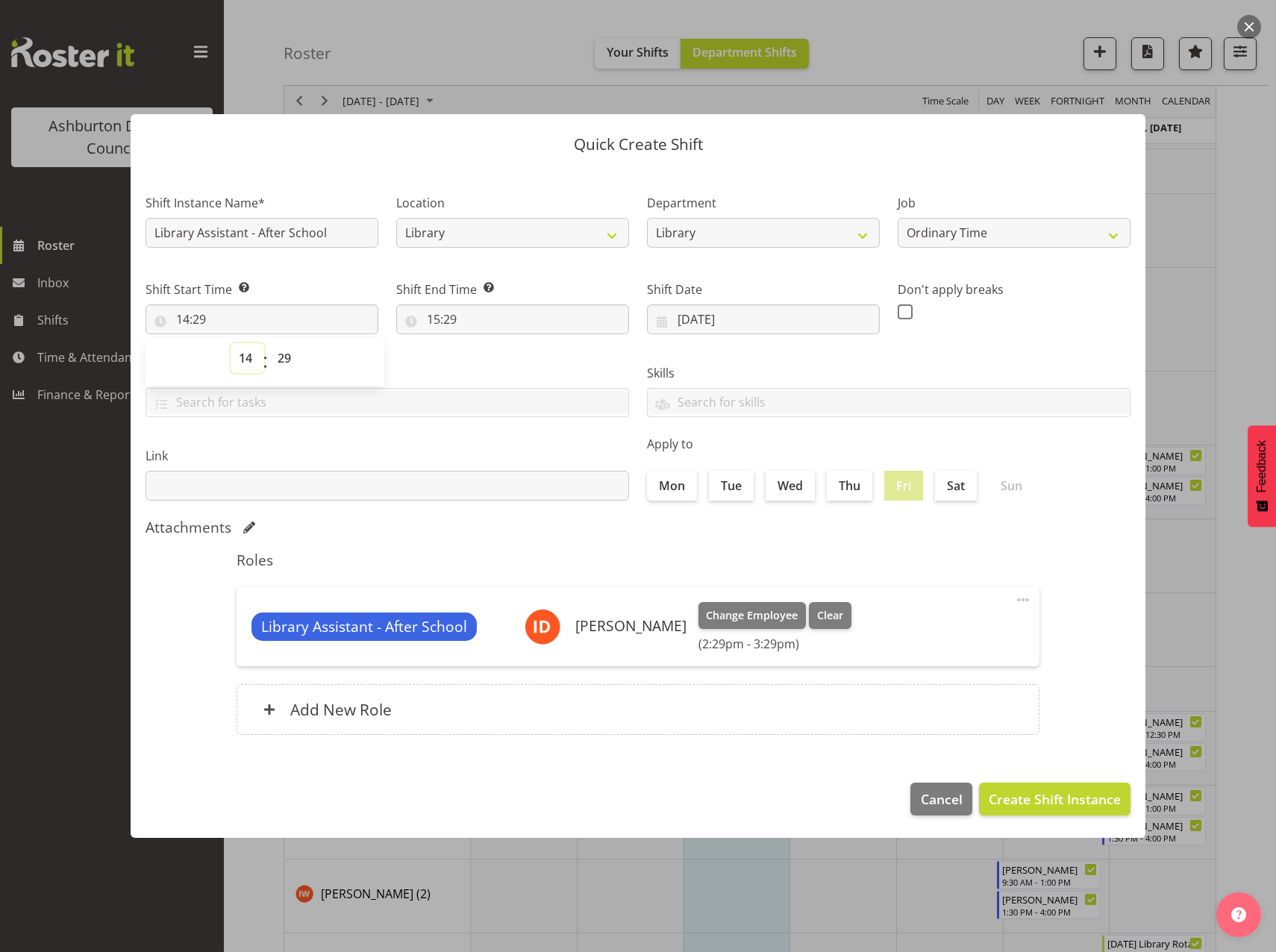
select select "15"
click at [230, 344] on select "00 01 02 03 04 05 06 07 08 09 10 11 12 13 14 15 16 17 18 19 20 21 22 23" at bounding box center [247, 358] width 34 height 30
type input "15:29"
click at [289, 357] on select "00 01 02 03 04 05 06 07 08 09 10 11 12 13 14 15 16 17 18 19 20 21 22 23 24 25 2…" at bounding box center [286, 358] width 34 height 30
select select "0"
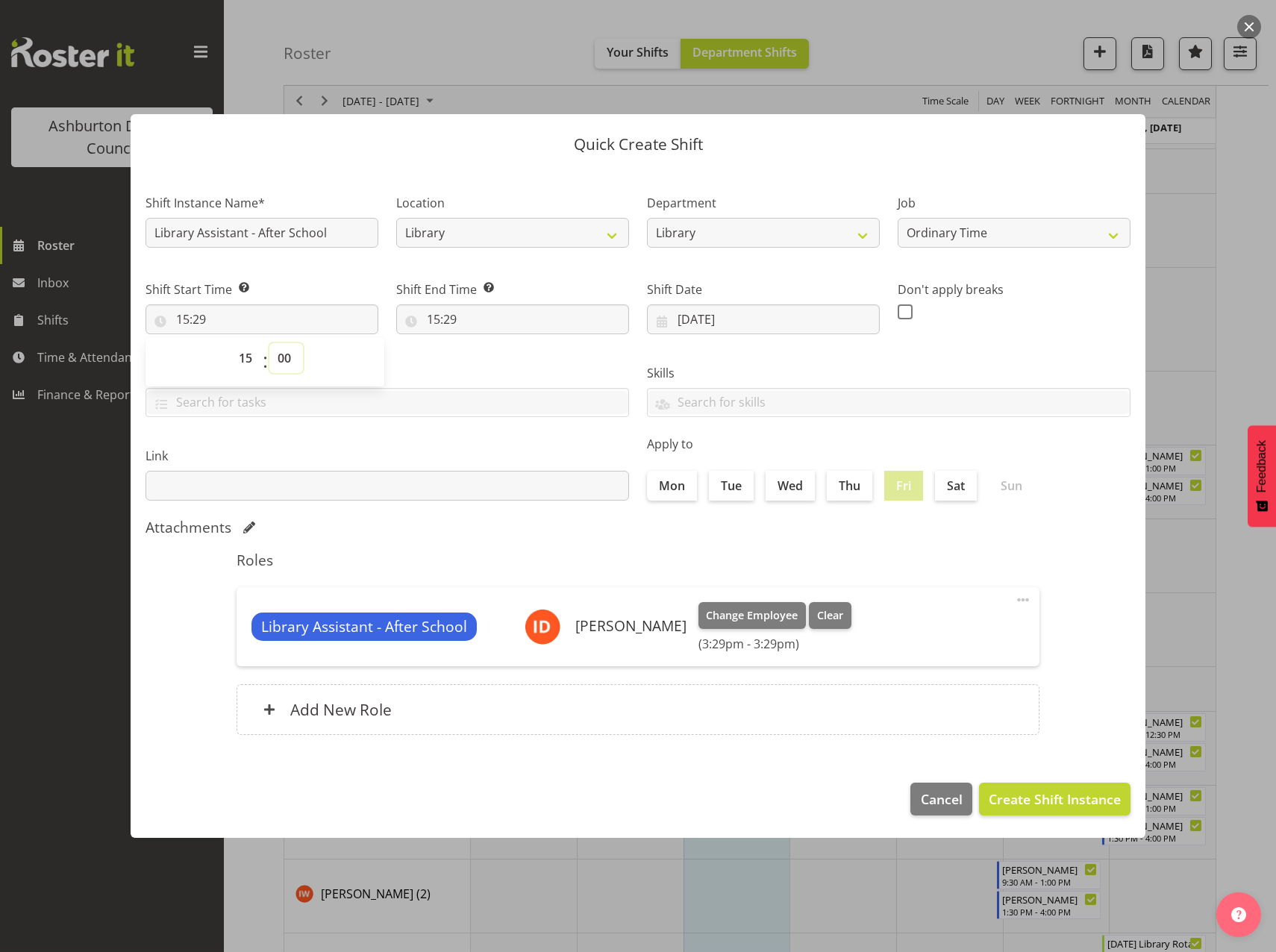
click at [270, 344] on select "00 01 02 03 04 05 06 07 08 09 10 11 12 13 14 15 16 17 18 19 20 21 22 23 24 25 2…" at bounding box center [286, 358] width 34 height 30
type input "15:00"
click at [435, 317] on input "15:29" at bounding box center [513, 319] width 232 height 30
click at [504, 360] on select "00 01 02 03 04 05 06 07 08 09 10 11 12 13 14 15 16 17 18 19 20 21 22 23" at bounding box center [497, 358] width 34 height 30
select select "17"
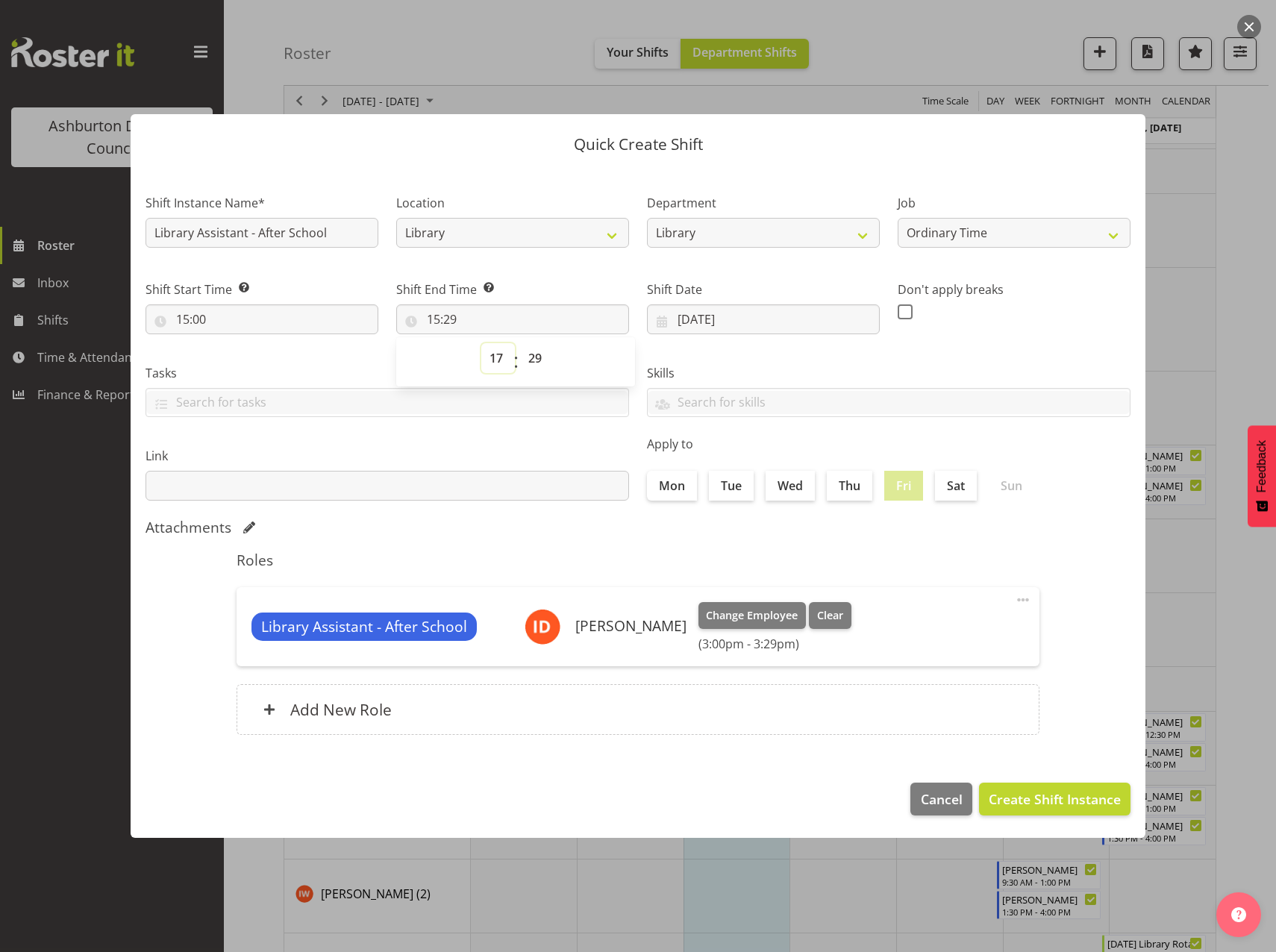
click at [481, 344] on select "00 01 02 03 04 05 06 07 08 09 10 11 12 13 14 15 16 17 18 19 20 21 22 23" at bounding box center [497, 358] width 34 height 30
type input "17:29"
click at [541, 358] on select "00 01 02 03 04 05 06 07 08 09 10 11 12 13 14 15 16 17 18 19 20 21 22 23 24 25 2…" at bounding box center [537, 358] width 34 height 30
select select "0"
click at [520, 344] on select "00 01 02 03 04 05 06 07 08 09 10 11 12 13 14 15 16 17 18 19 20 21 22 23 24 25 2…" at bounding box center [537, 358] width 34 height 30
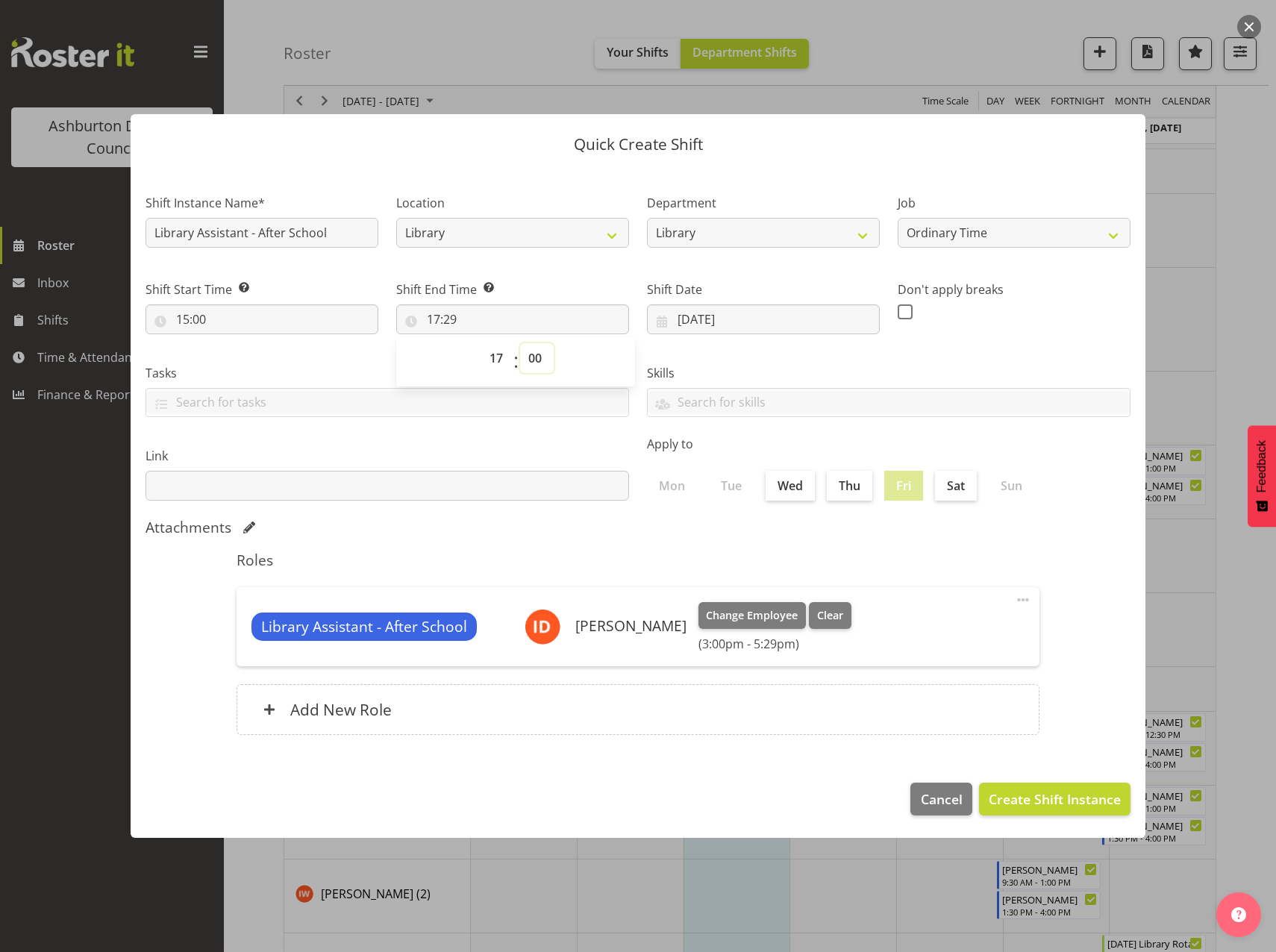
type input "17:00"
click at [1050, 798] on span "Create Shift Instance" at bounding box center [1055, 798] width 132 height 19
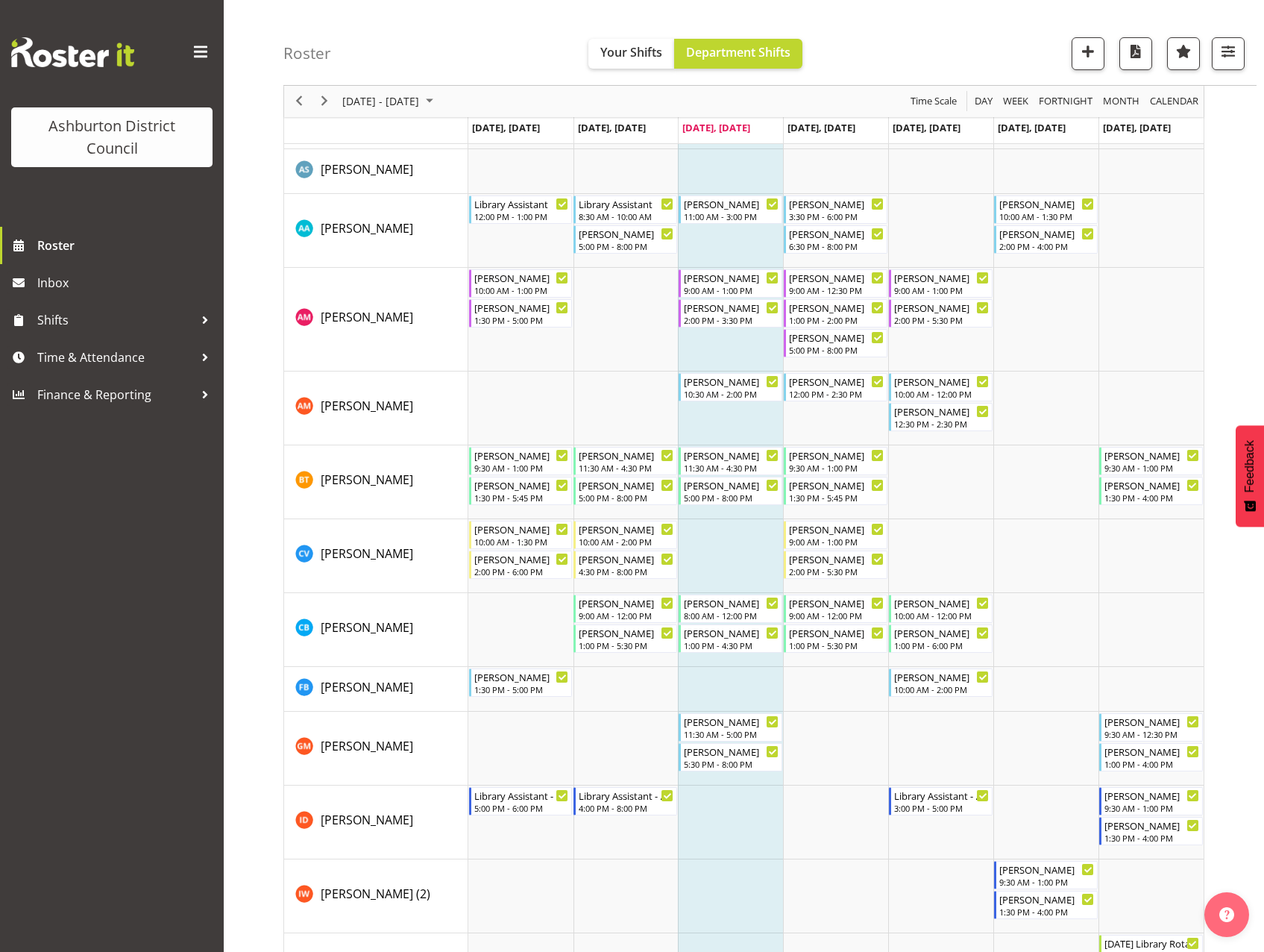
scroll to position [328, 0]
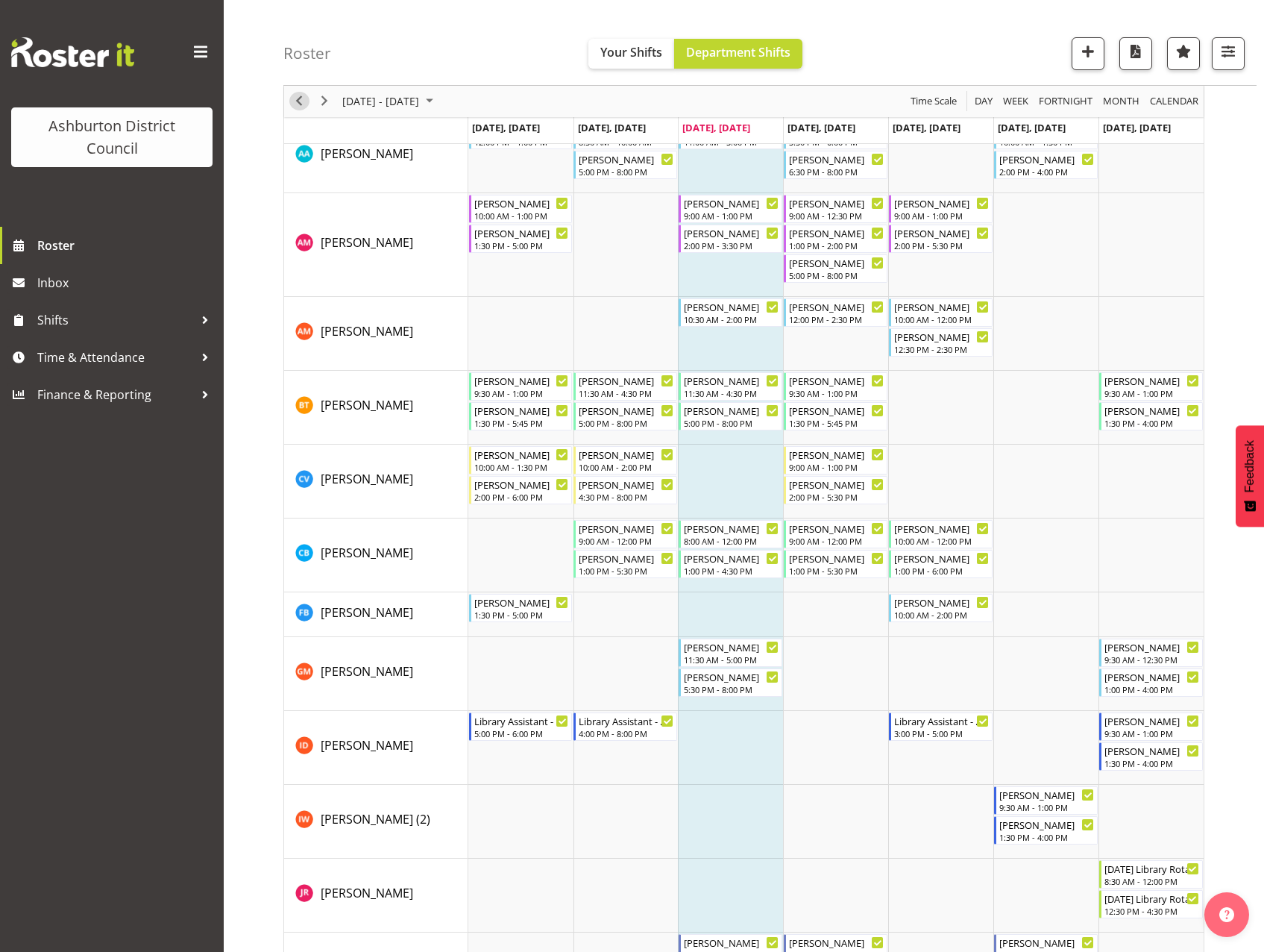
click at [302, 101] on span "Previous" at bounding box center [298, 101] width 18 height 18
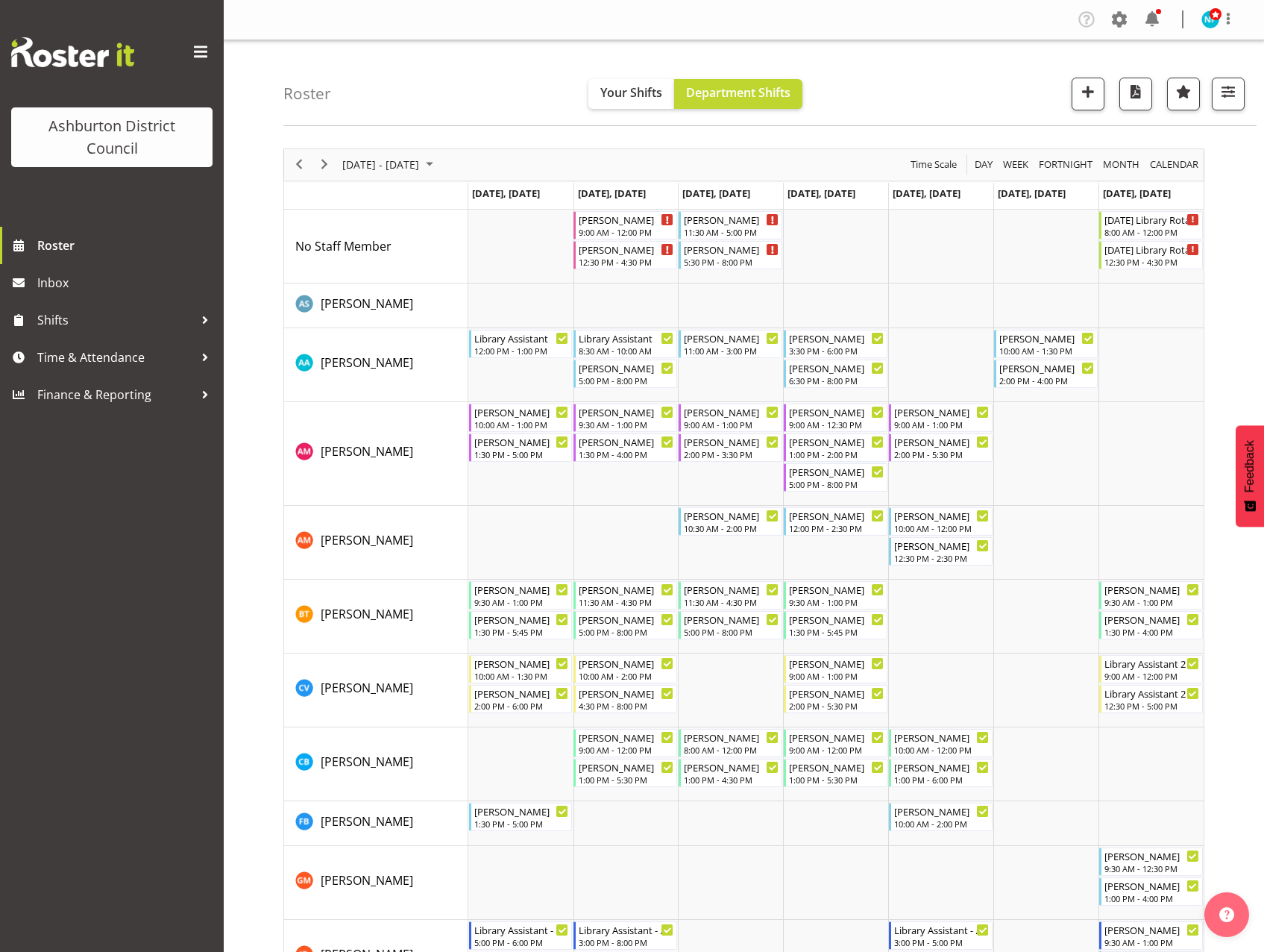
scroll to position [224, 0]
